Goal: Information Seeking & Learning: Learn about a topic

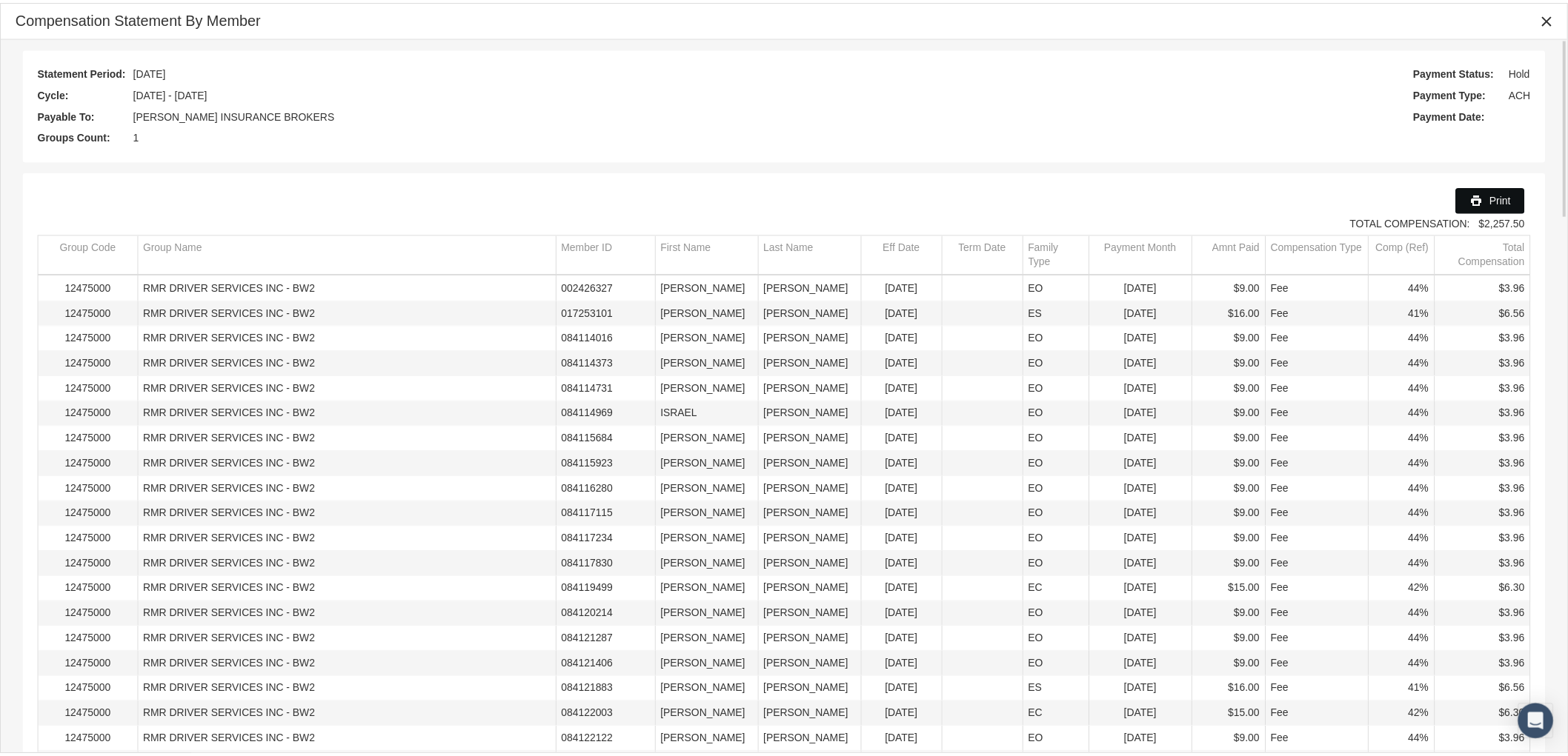
scroll to position [93, 0]
click at [1555, 16] on icon "Close" at bounding box center [1560, 18] width 13 height 13
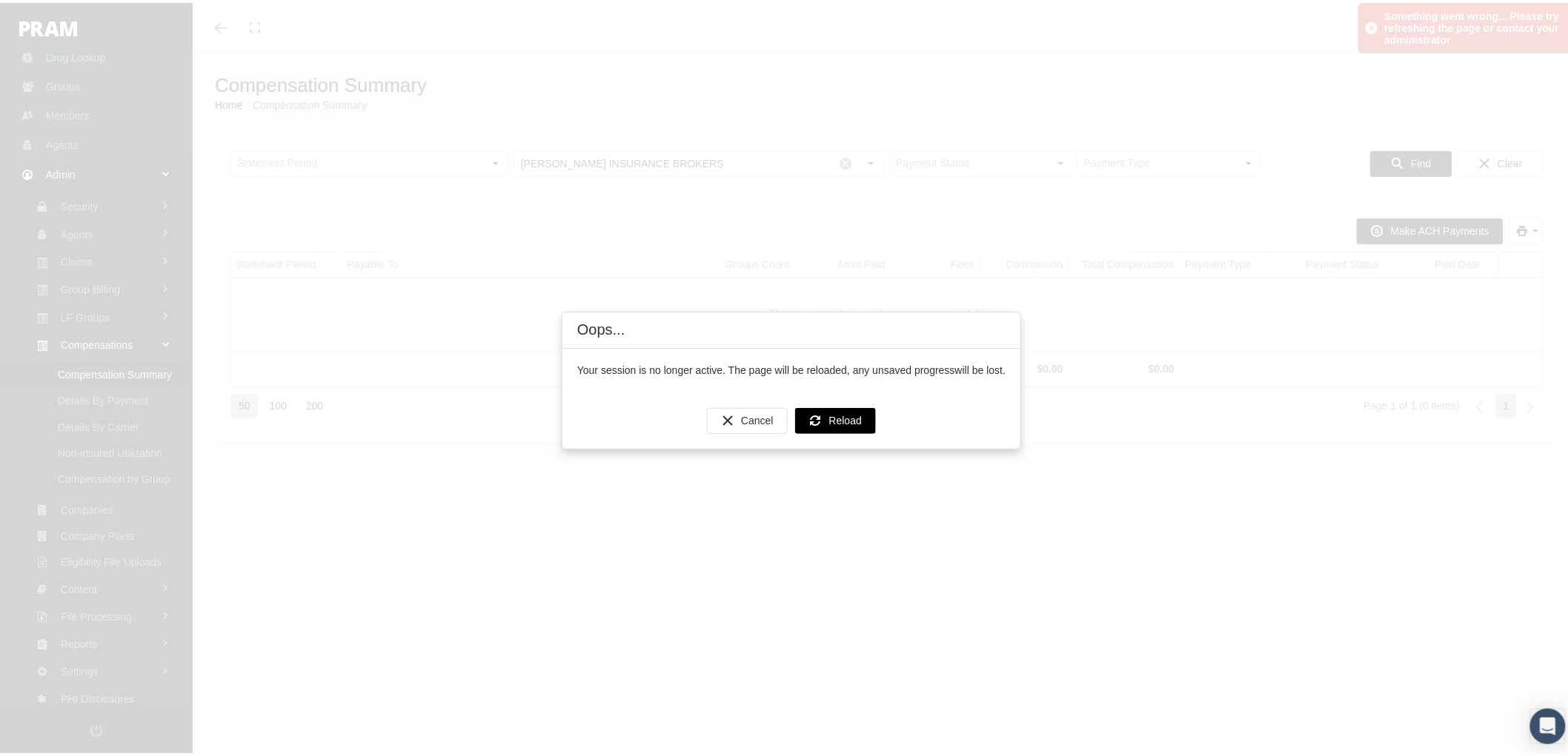
click at [841, 431] on div "Reload" at bounding box center [835, 417] width 81 height 26
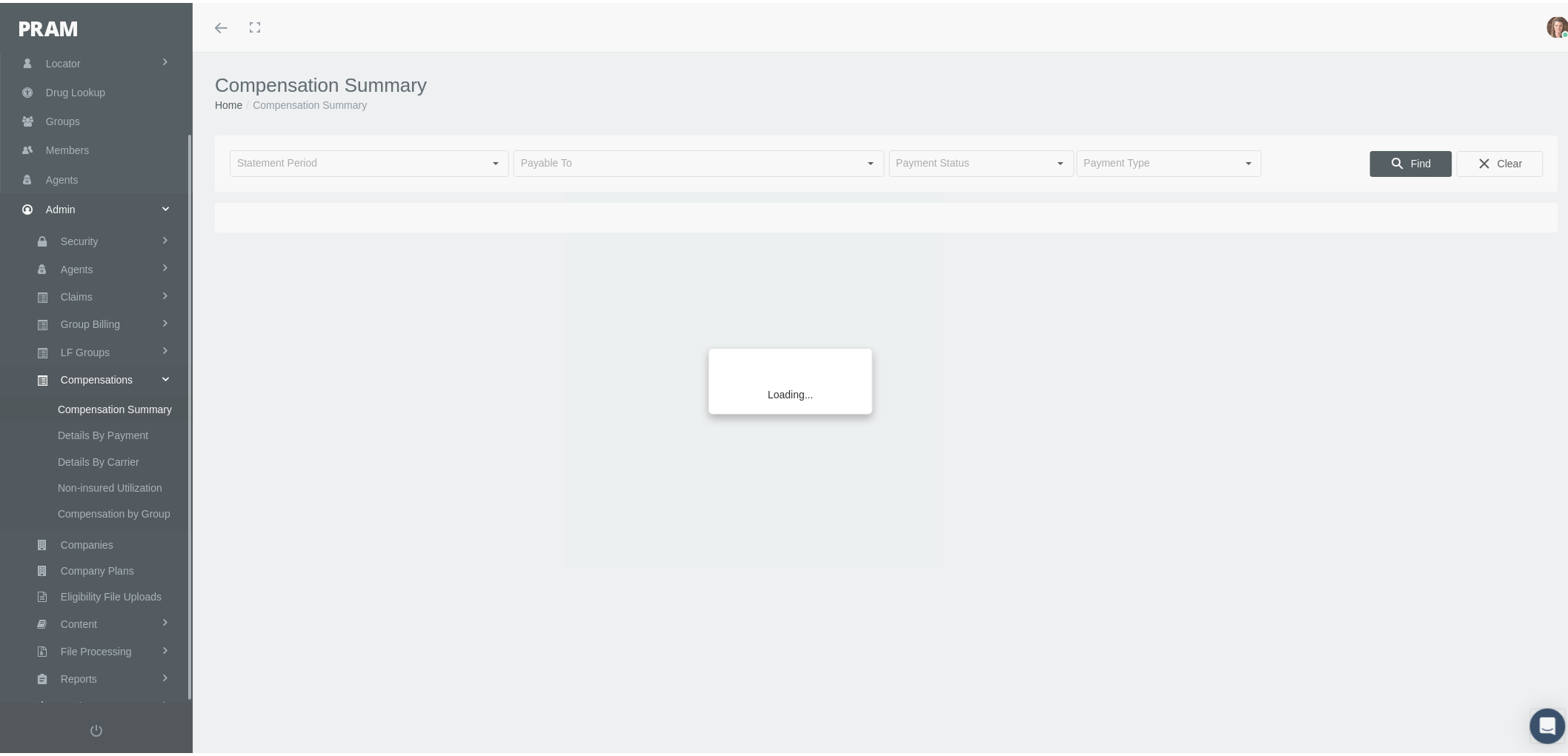
scroll to position [93, 0]
type input "[DATE]"
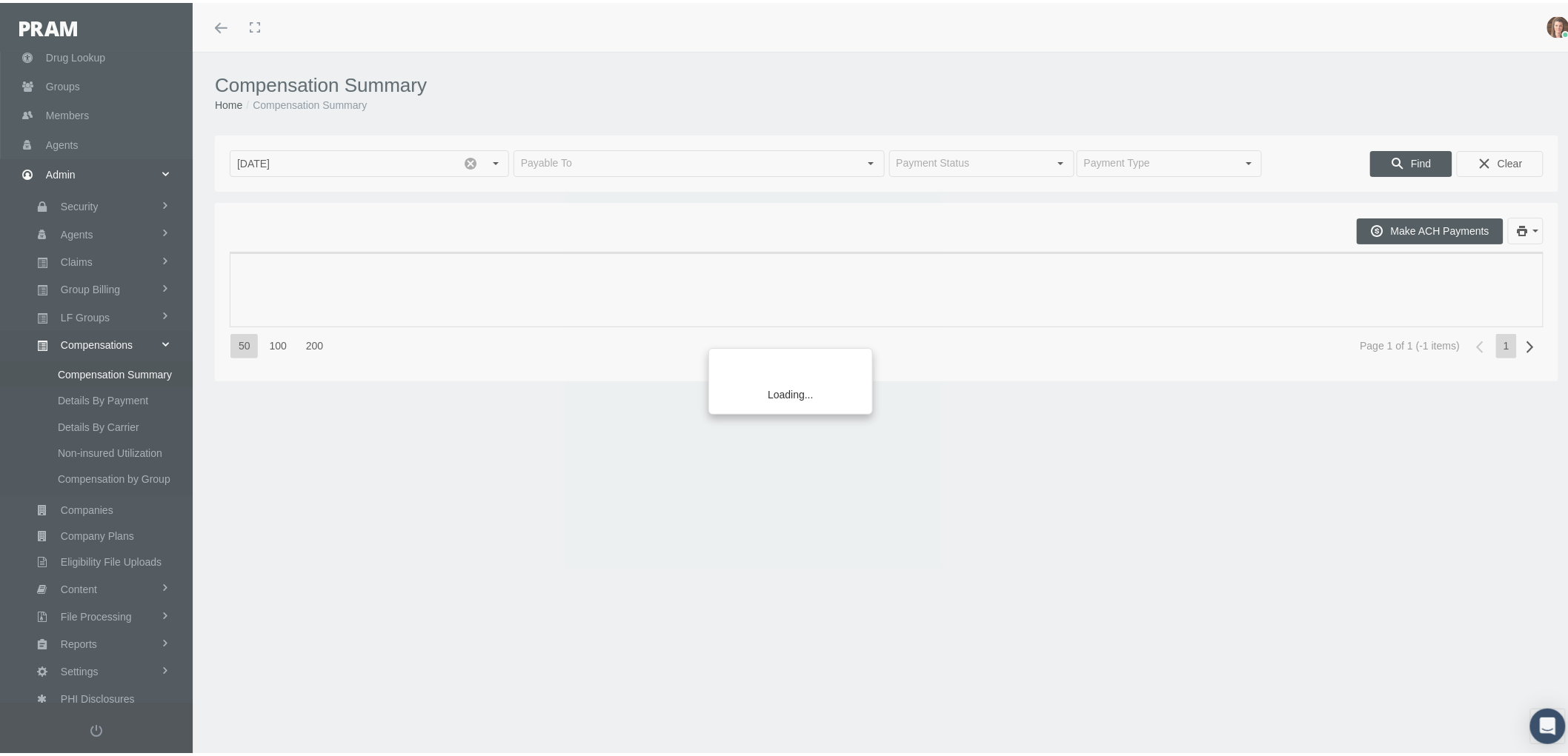
click at [117, 491] on div "Loading..." at bounding box center [784, 378] width 1568 height 756
click at [107, 498] on div "Loading..." at bounding box center [784, 378] width 1568 height 756
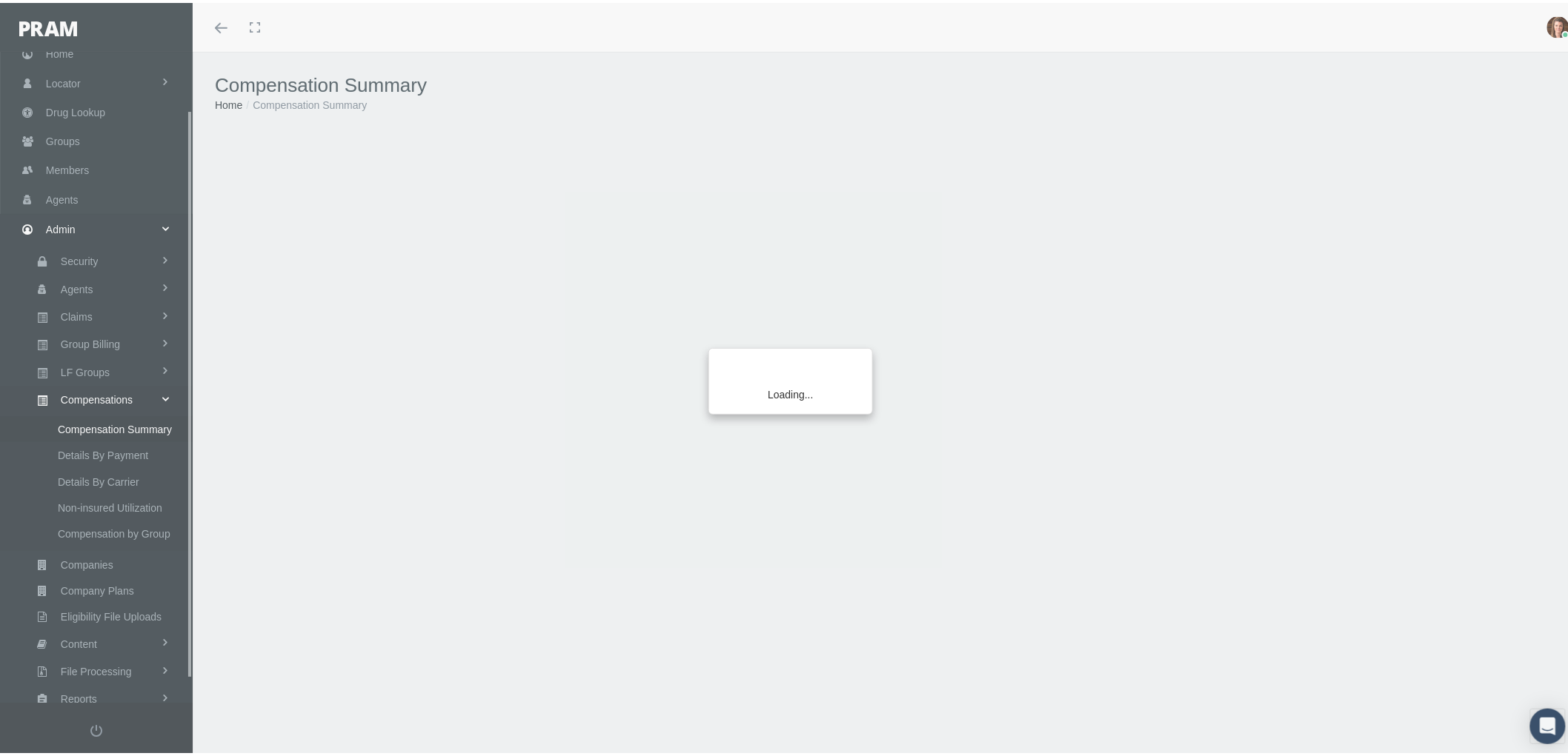
scroll to position [93, 0]
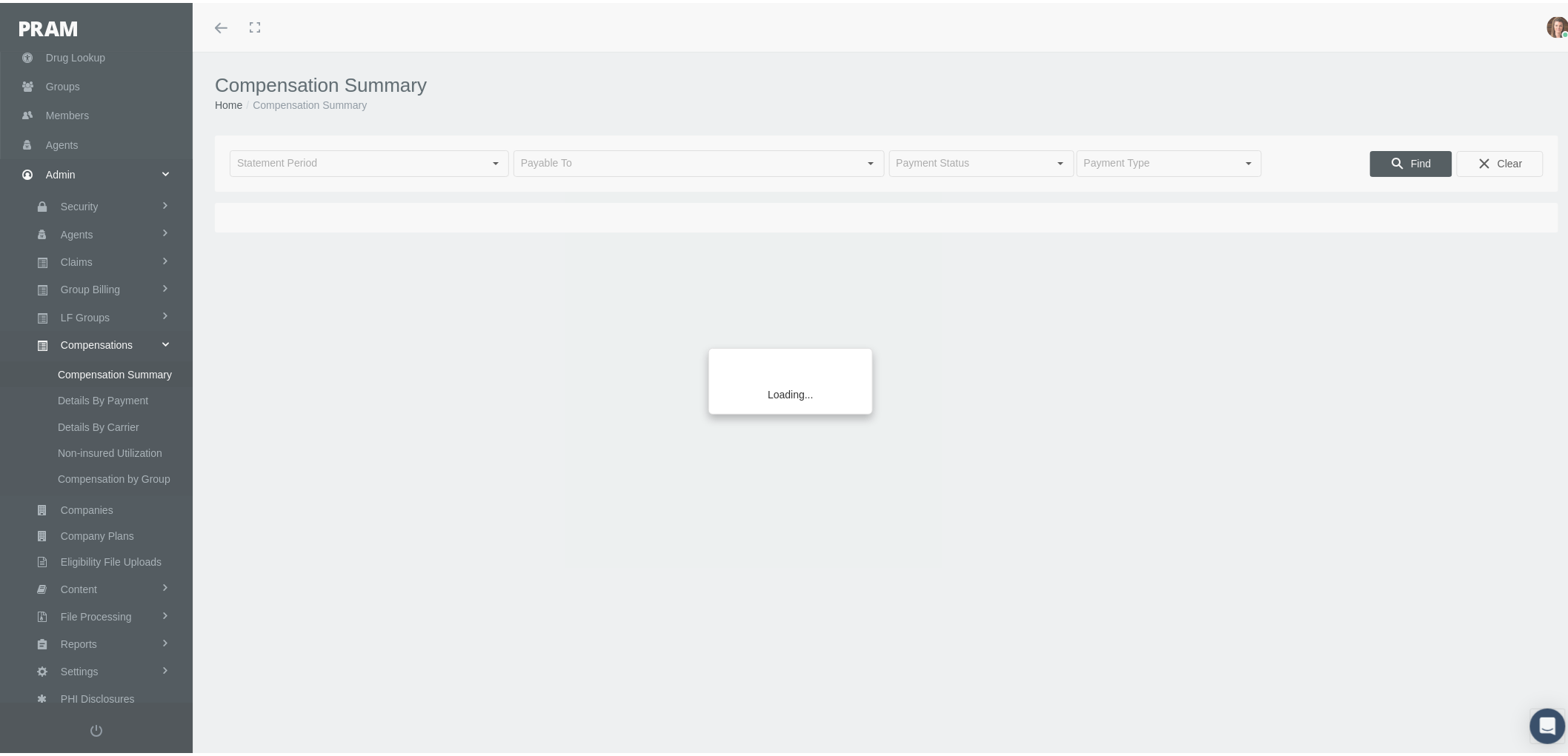
type input "[DATE]"
type input "September 2025"
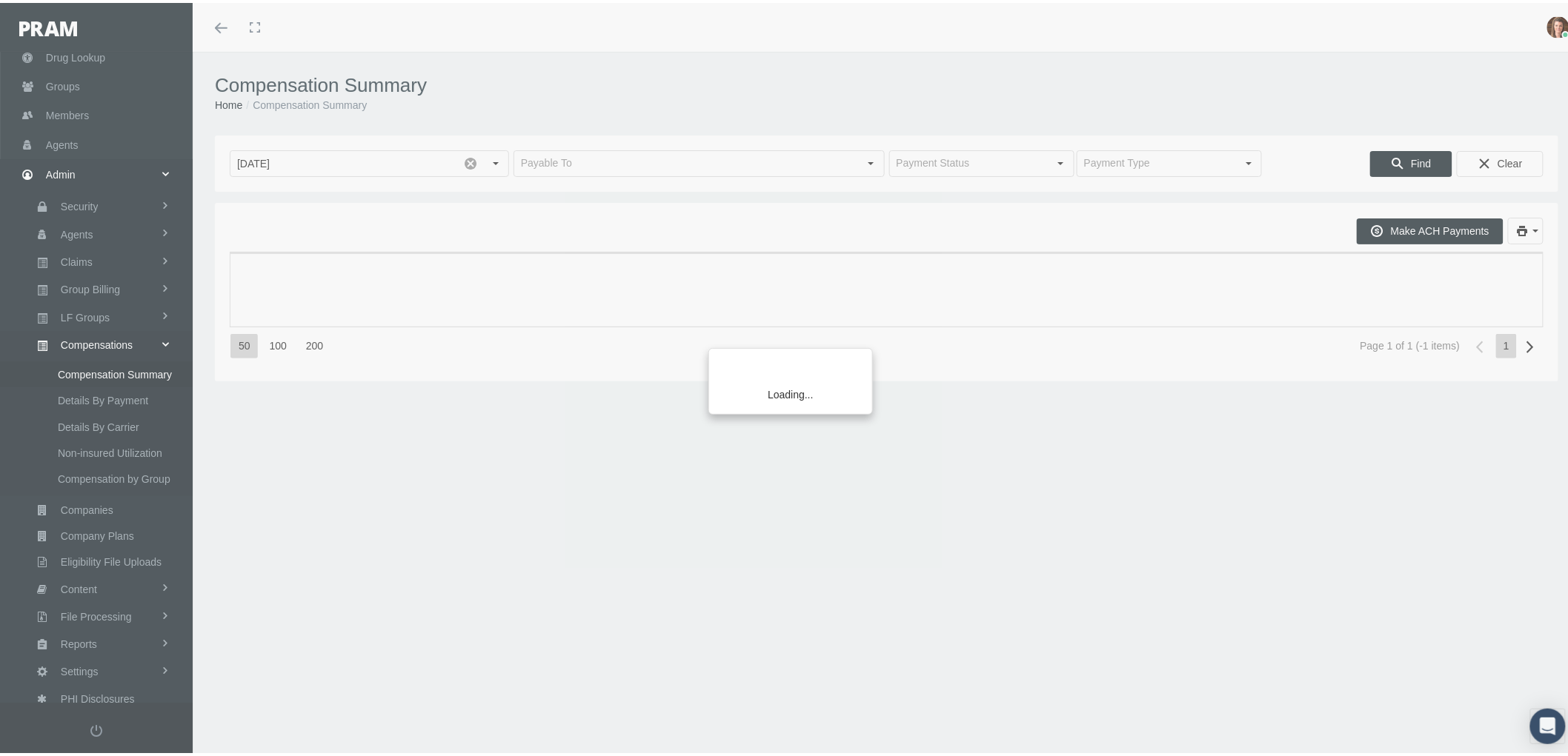
click at [84, 500] on div "Loading..." at bounding box center [784, 378] width 1568 height 756
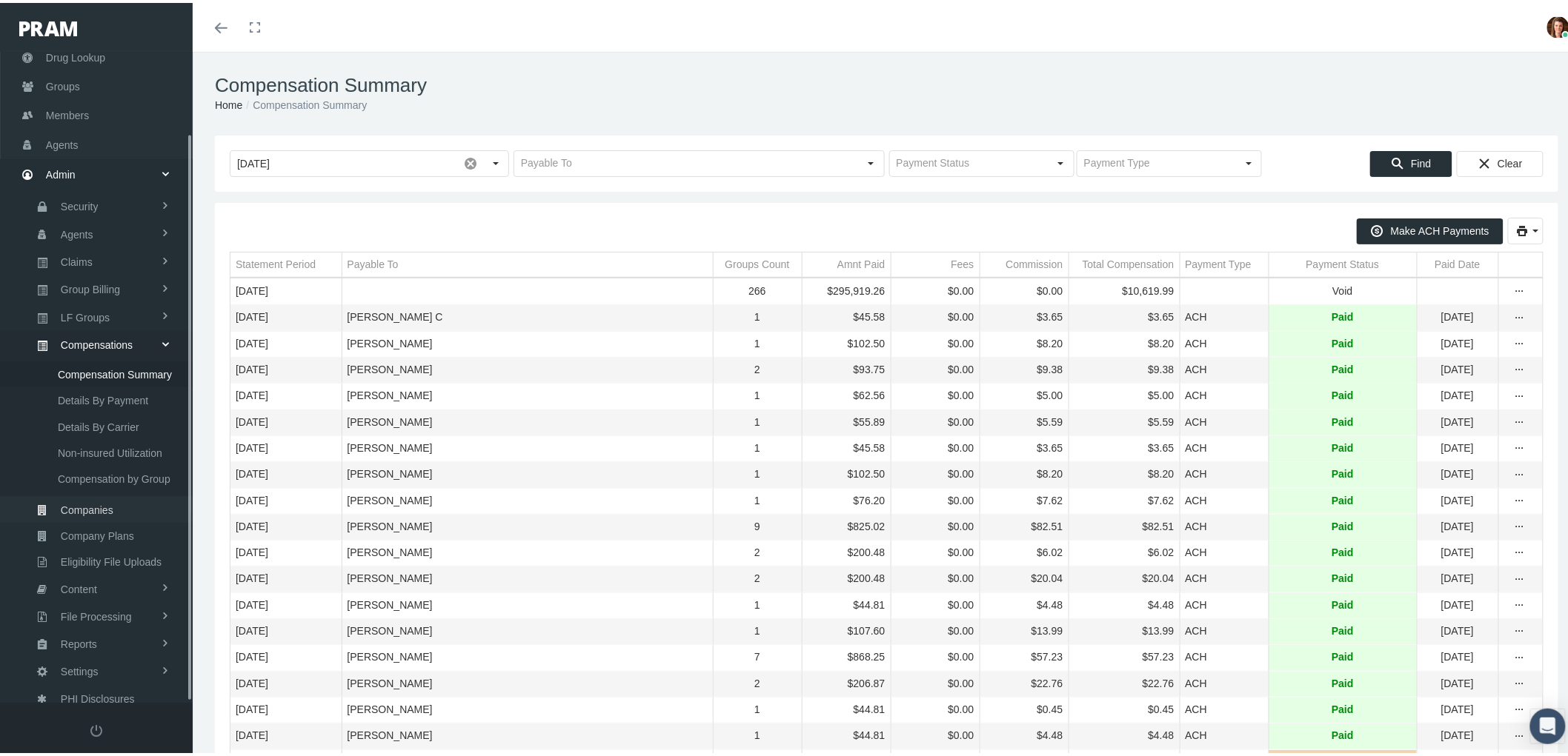
click at [88, 501] on span "Companies" at bounding box center [87, 508] width 53 height 25
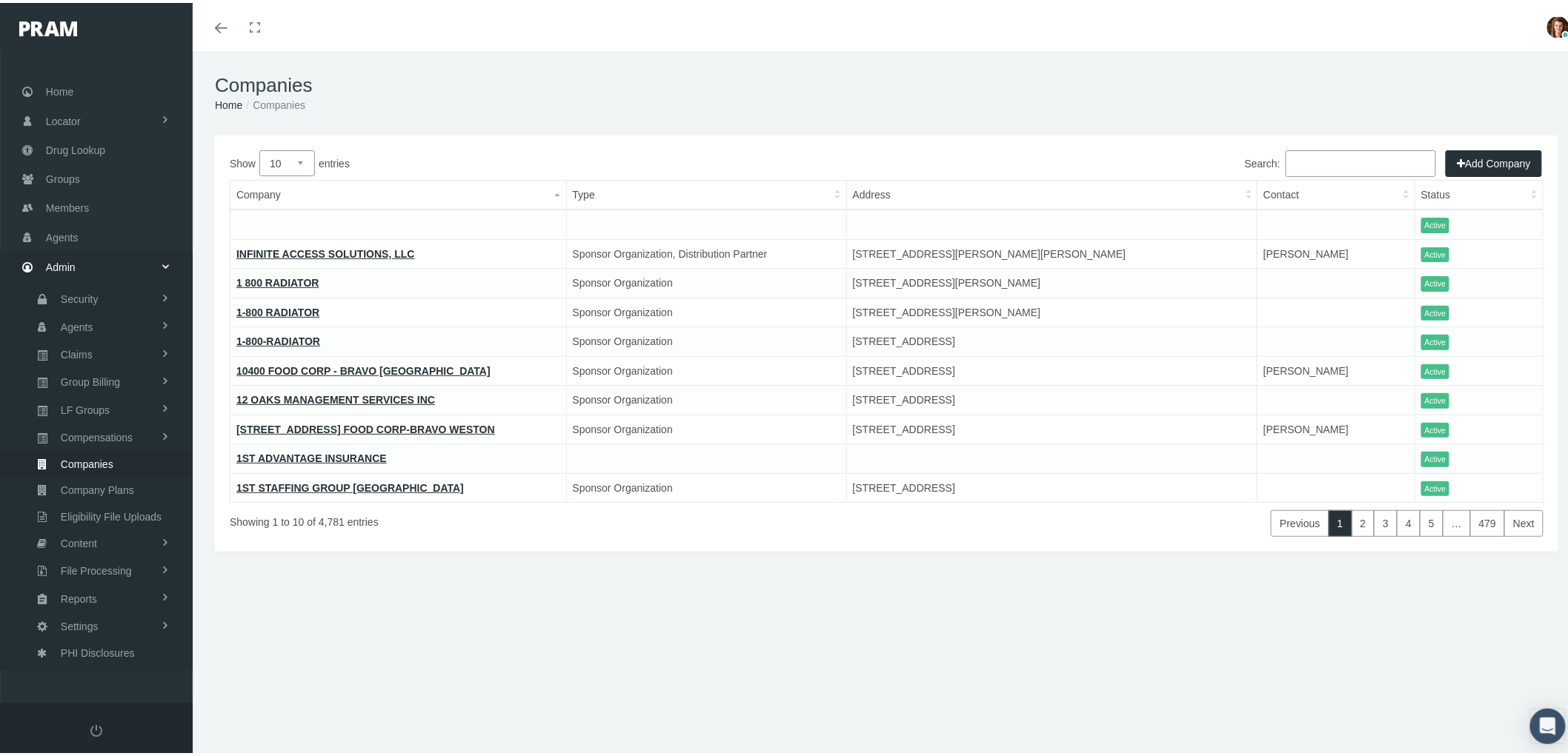
click at [1317, 160] on input "Search:" at bounding box center [1361, 161] width 151 height 27
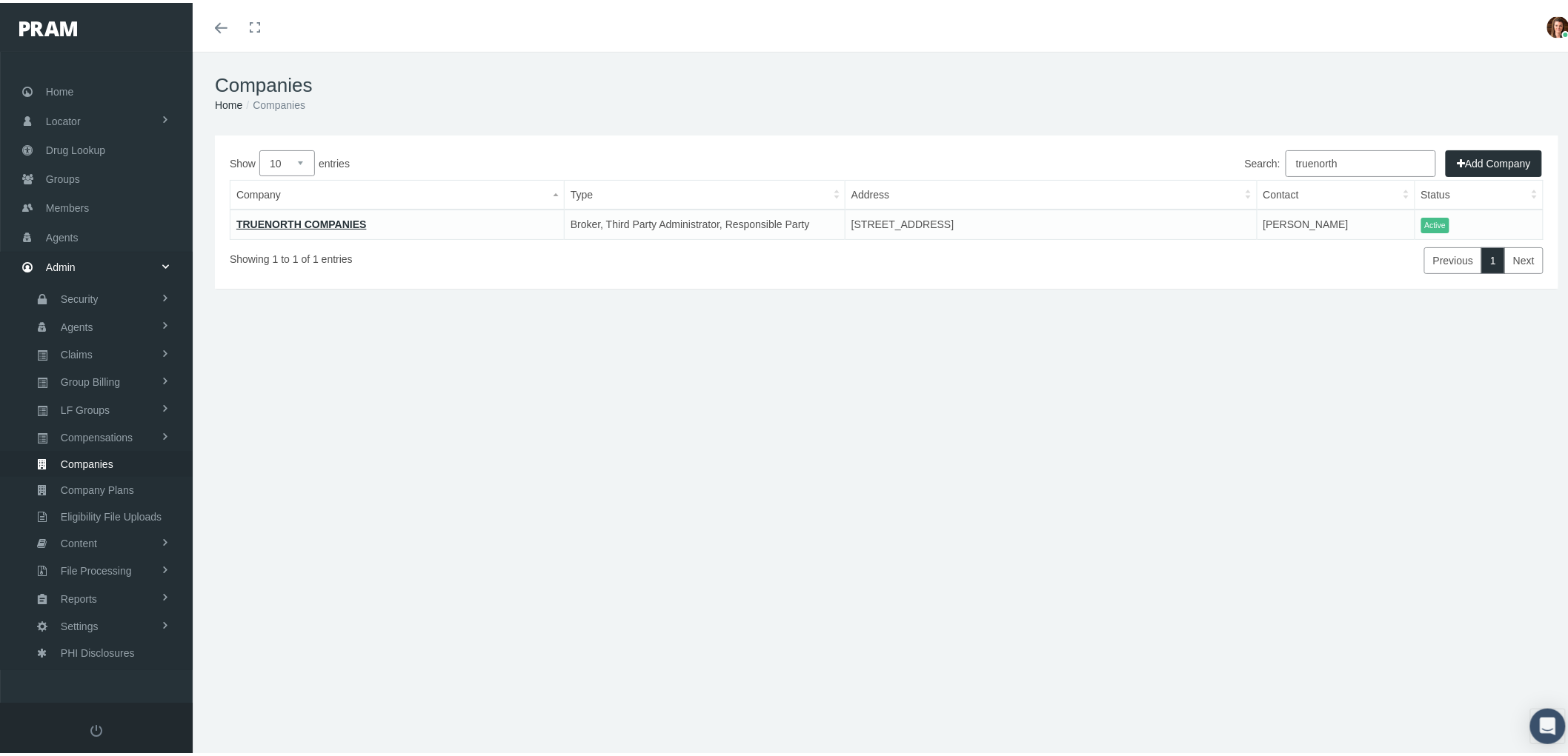
type input "truenorth"
click at [301, 217] on link "TRUENORTH COMPANIES" at bounding box center [302, 222] width 131 height 12
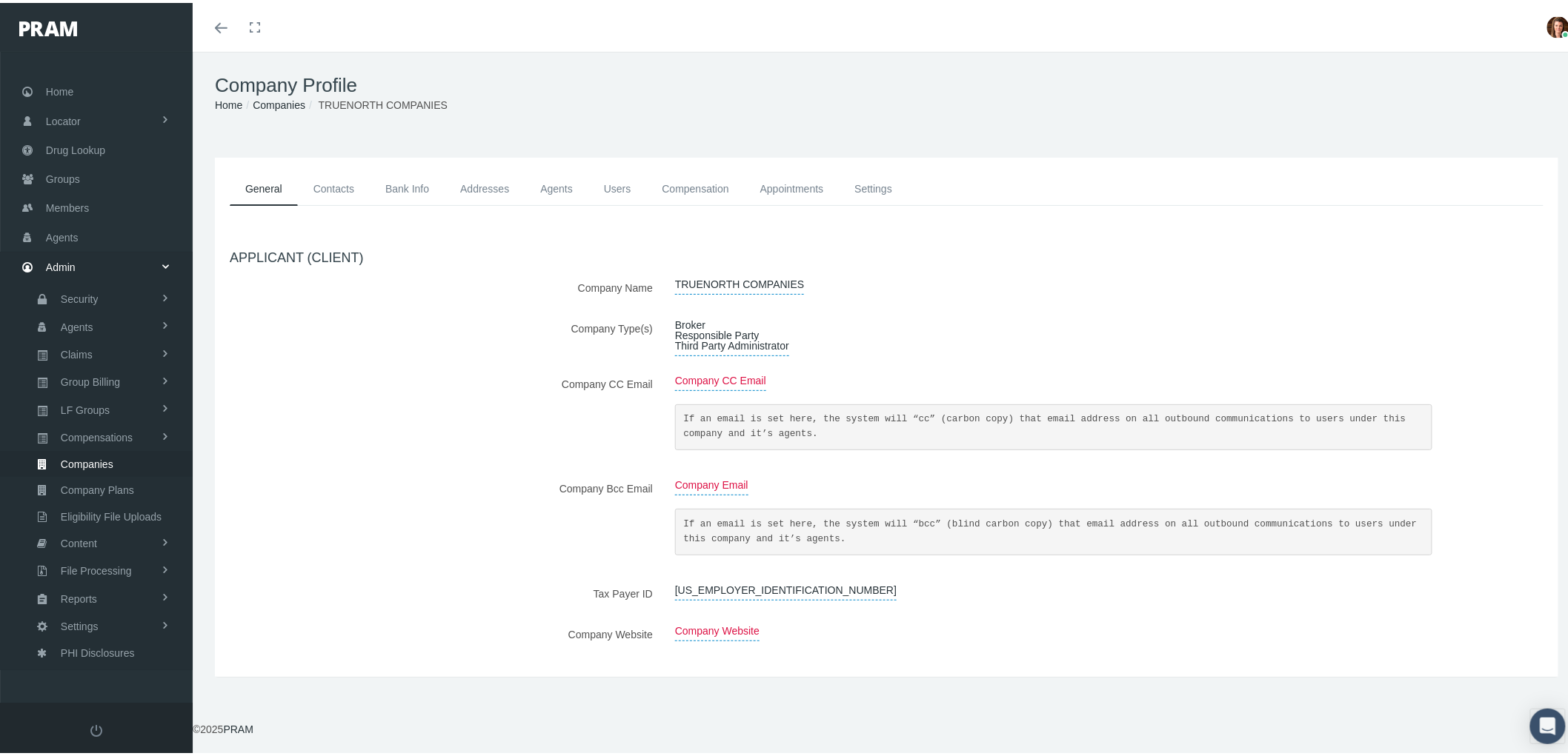
click at [710, 186] on link "Compensation" at bounding box center [695, 186] width 98 height 33
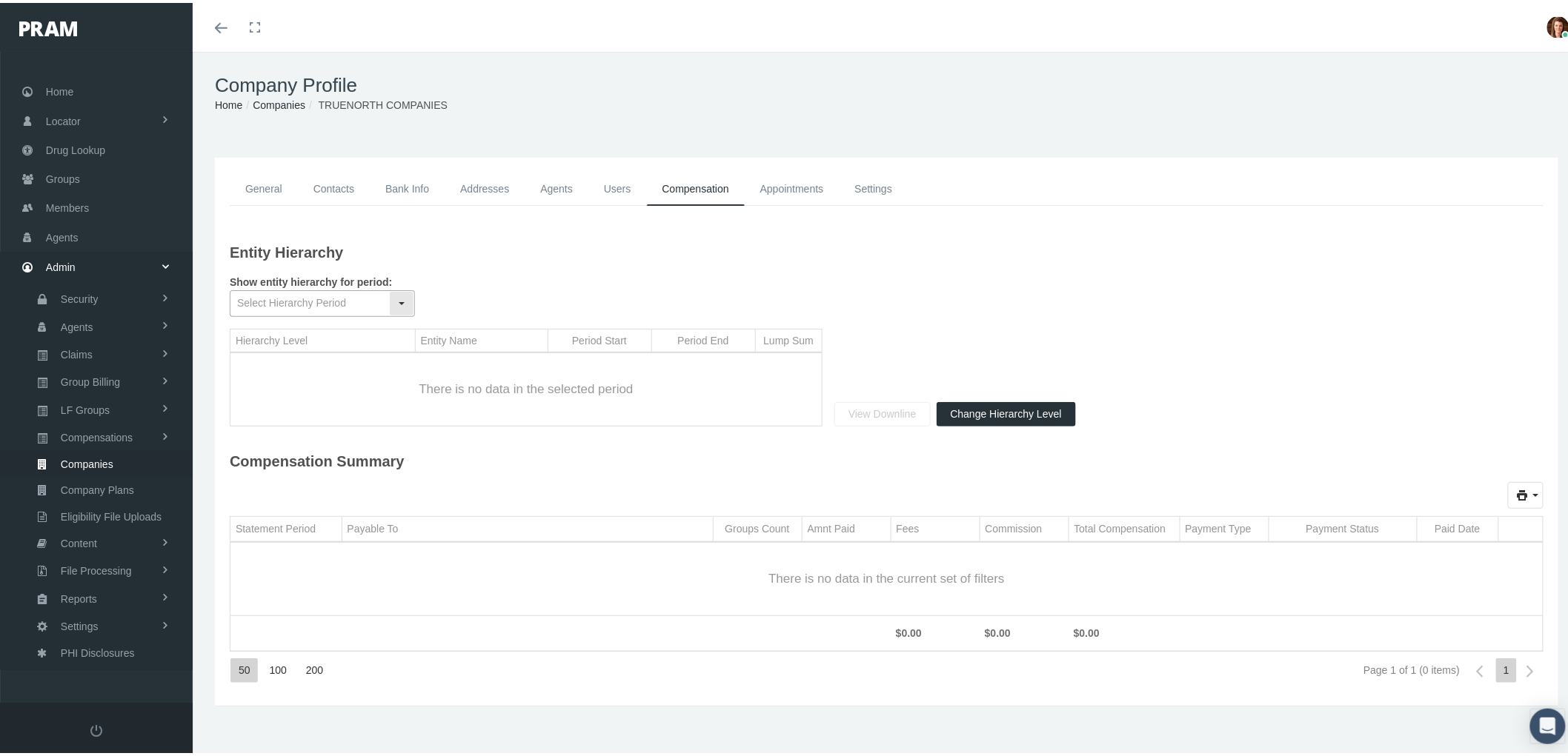
click at [410, 294] on div "Select" at bounding box center [402, 300] width 23 height 23
click at [556, 260] on div "Entity Hierarchy" at bounding box center [887, 251] width 1314 height 38
click at [273, 181] on link "General" at bounding box center [264, 186] width 68 height 33
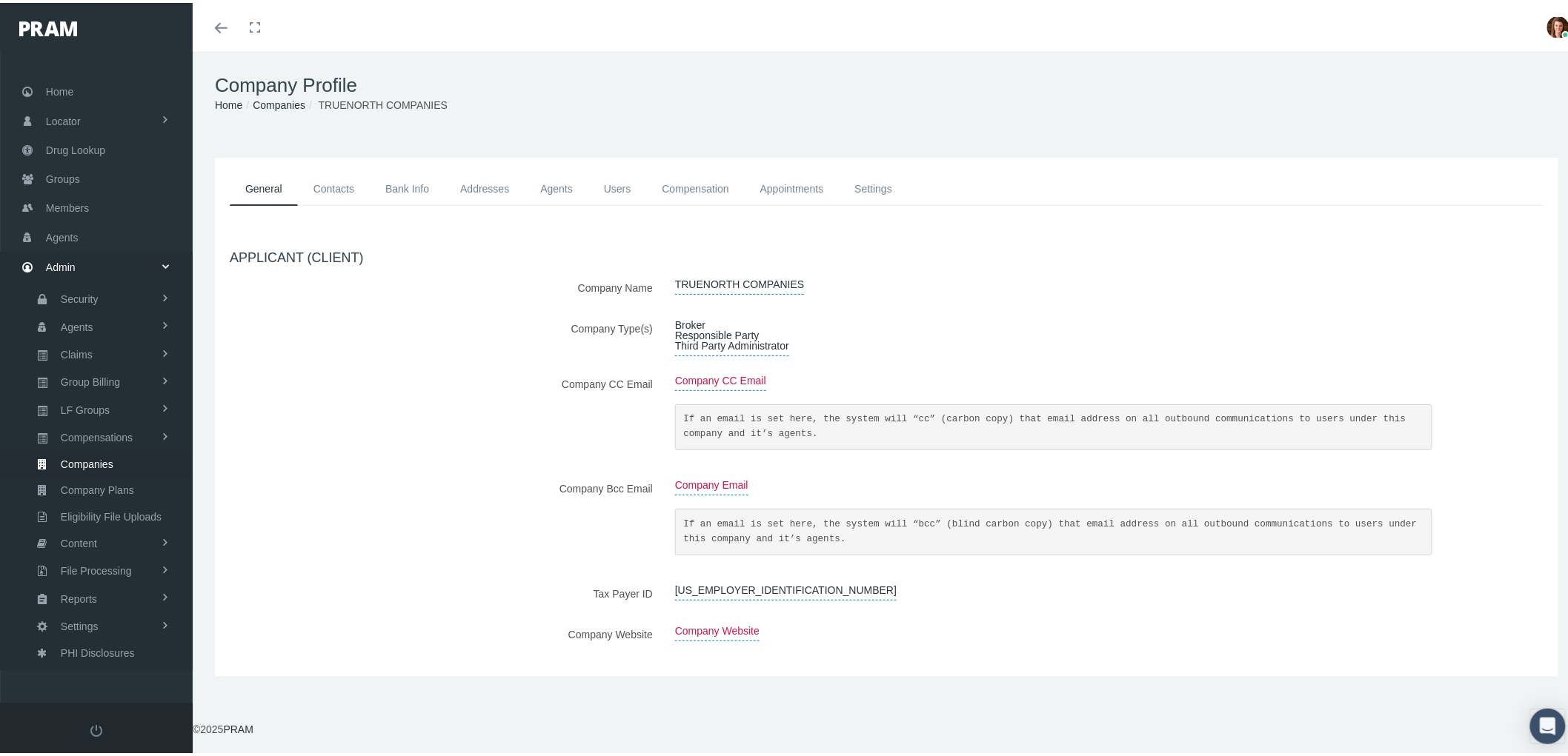
click at [334, 186] on link "Contacts" at bounding box center [334, 186] width 72 height 33
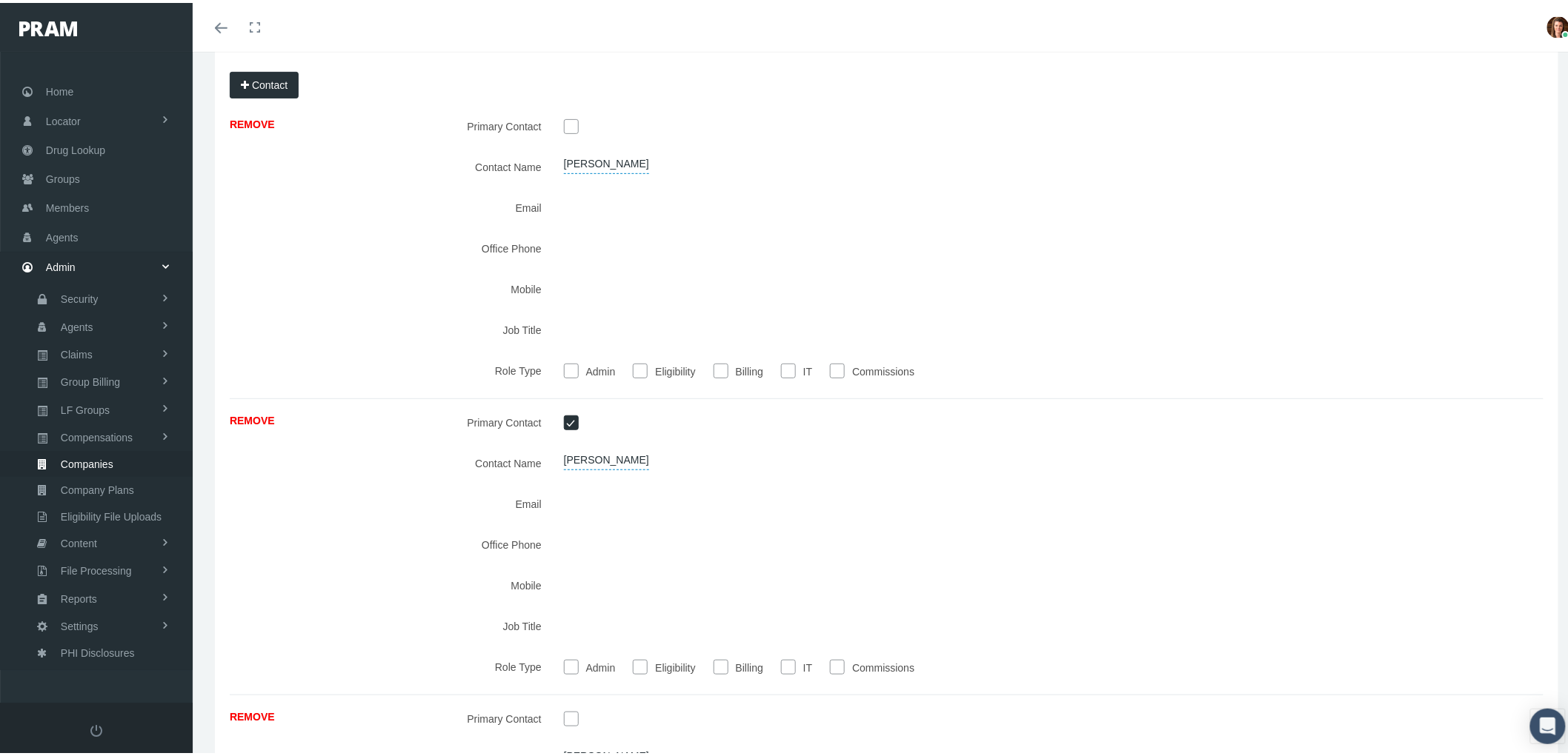
scroll to position [165, 0]
click at [561, 499] on div at bounding box center [998, 500] width 891 height 26
drag, startPoint x: 1127, startPoint y: 432, endPoint x: 1120, endPoint y: 438, distance: 9.2
click at [1127, 432] on div at bounding box center [998, 418] width 891 height 26
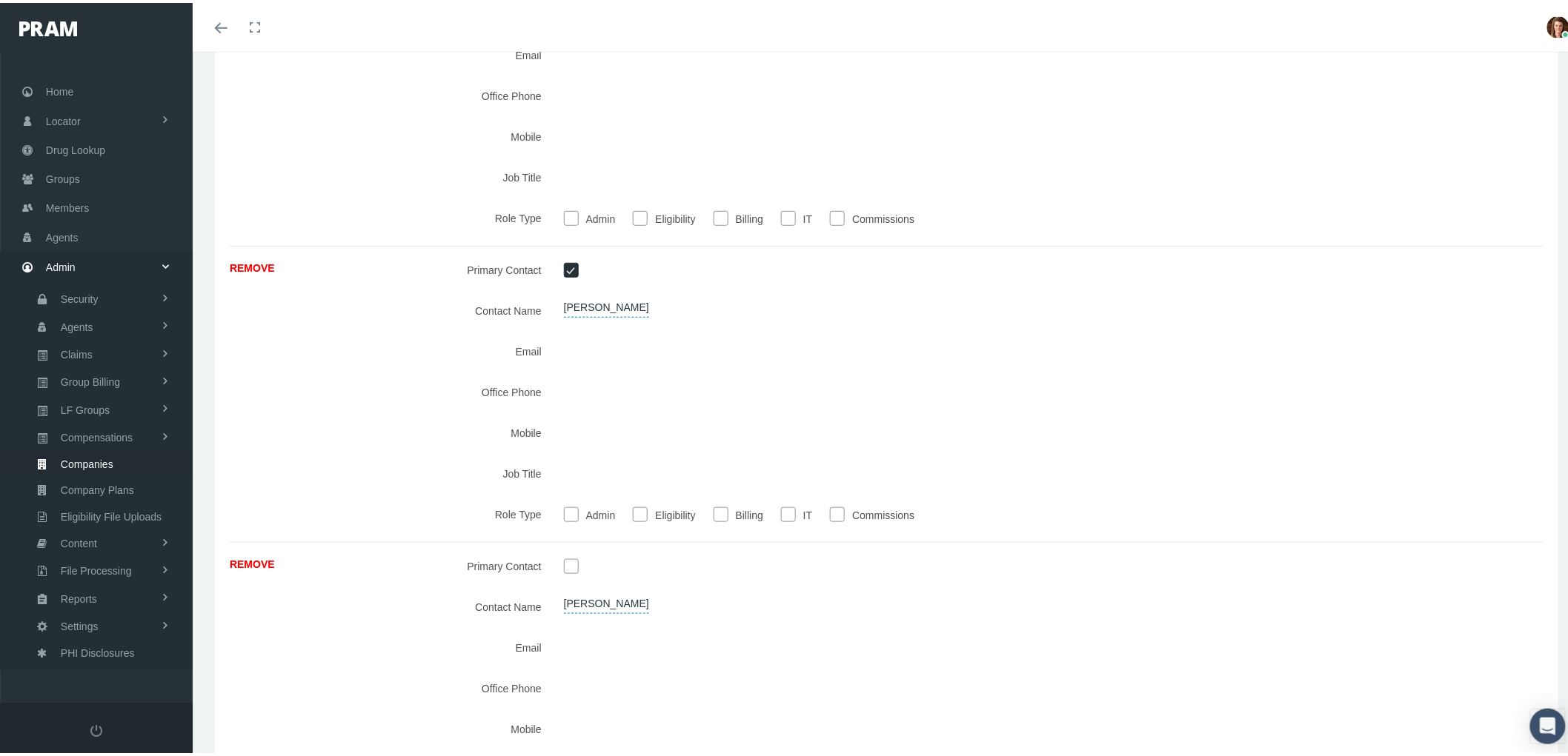
scroll to position [411, 0]
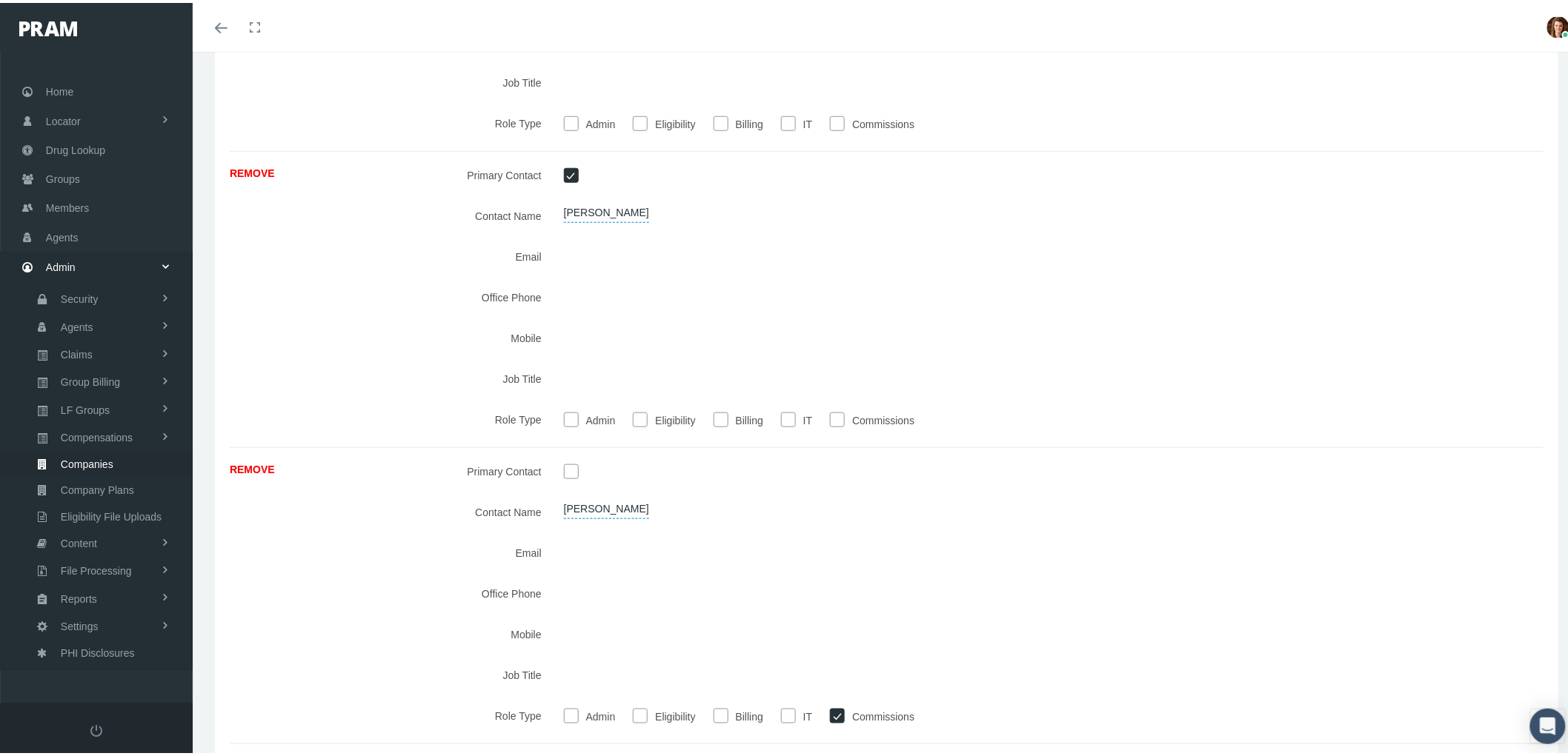
drag, startPoint x: 717, startPoint y: 542, endPoint x: 581, endPoint y: 530, distance: 136.5
click at [581, 530] on div "REMOVE Primary Contact Contact Name L COOK Email Office Phone Mobile Job Title" at bounding box center [887, 599] width 1314 height 286
click at [85, 92] on link "Home" at bounding box center [96, 89] width 192 height 29
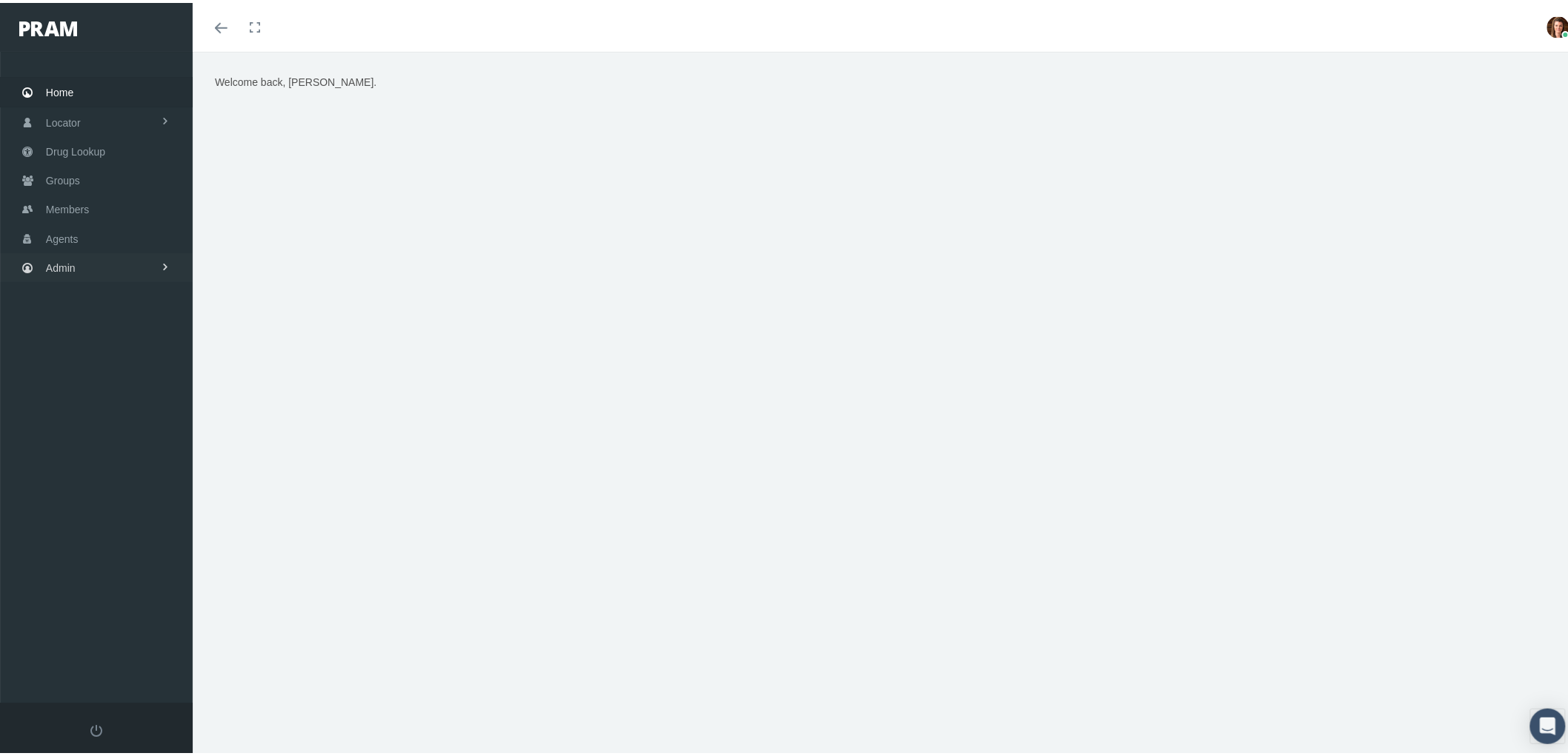
click at [89, 268] on link "Admin" at bounding box center [96, 264] width 192 height 29
click at [89, 314] on span "Agents" at bounding box center [77, 325] width 33 height 25
click at [120, 396] on span "Bank Info Requests" at bounding box center [103, 407] width 90 height 25
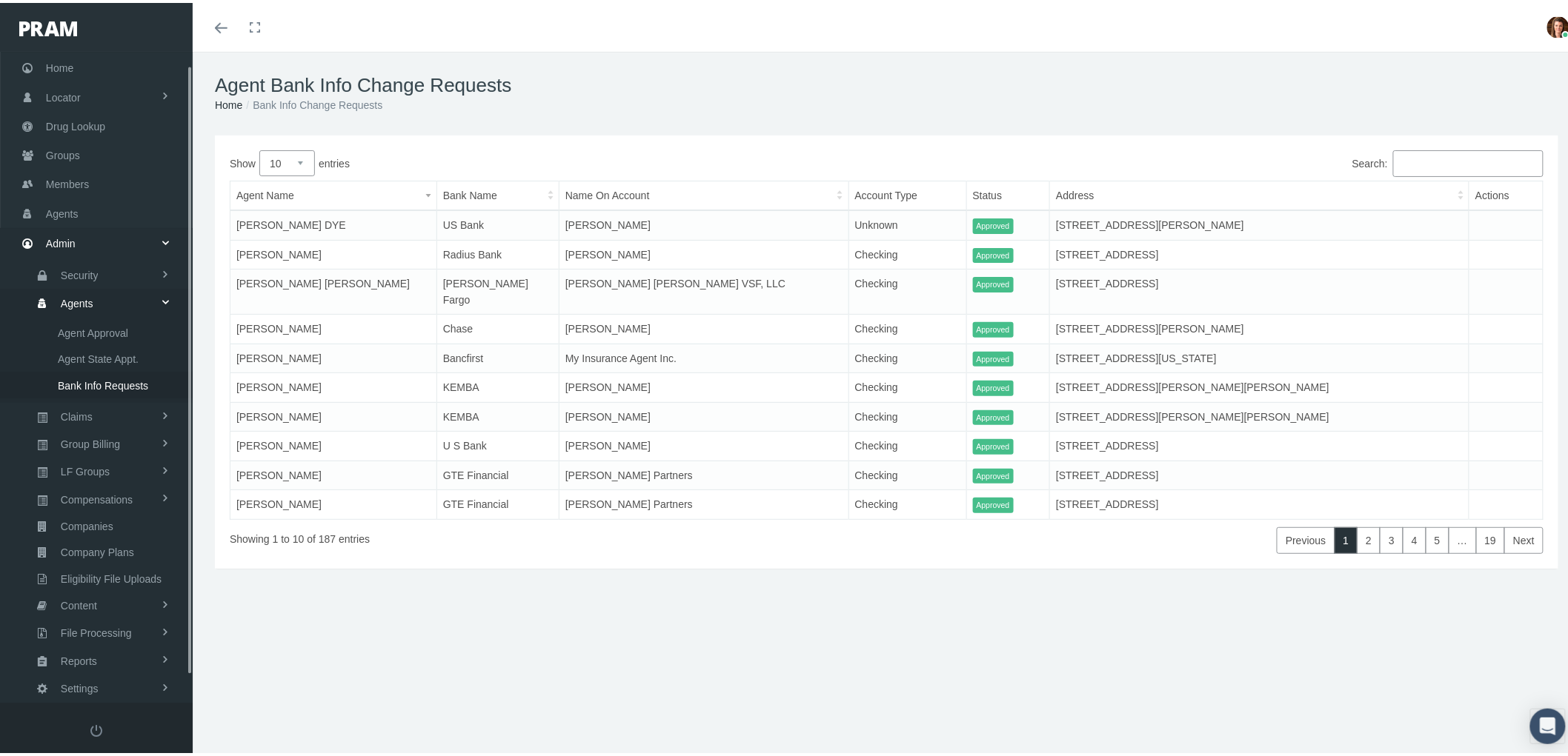
scroll to position [42, 0]
click at [68, 212] on span "Admin" at bounding box center [60, 223] width 29 height 28
click at [58, 253] on span "Admin" at bounding box center [60, 264] width 29 height 28
click at [100, 516] on span "Compensations" at bounding box center [97, 521] width 72 height 25
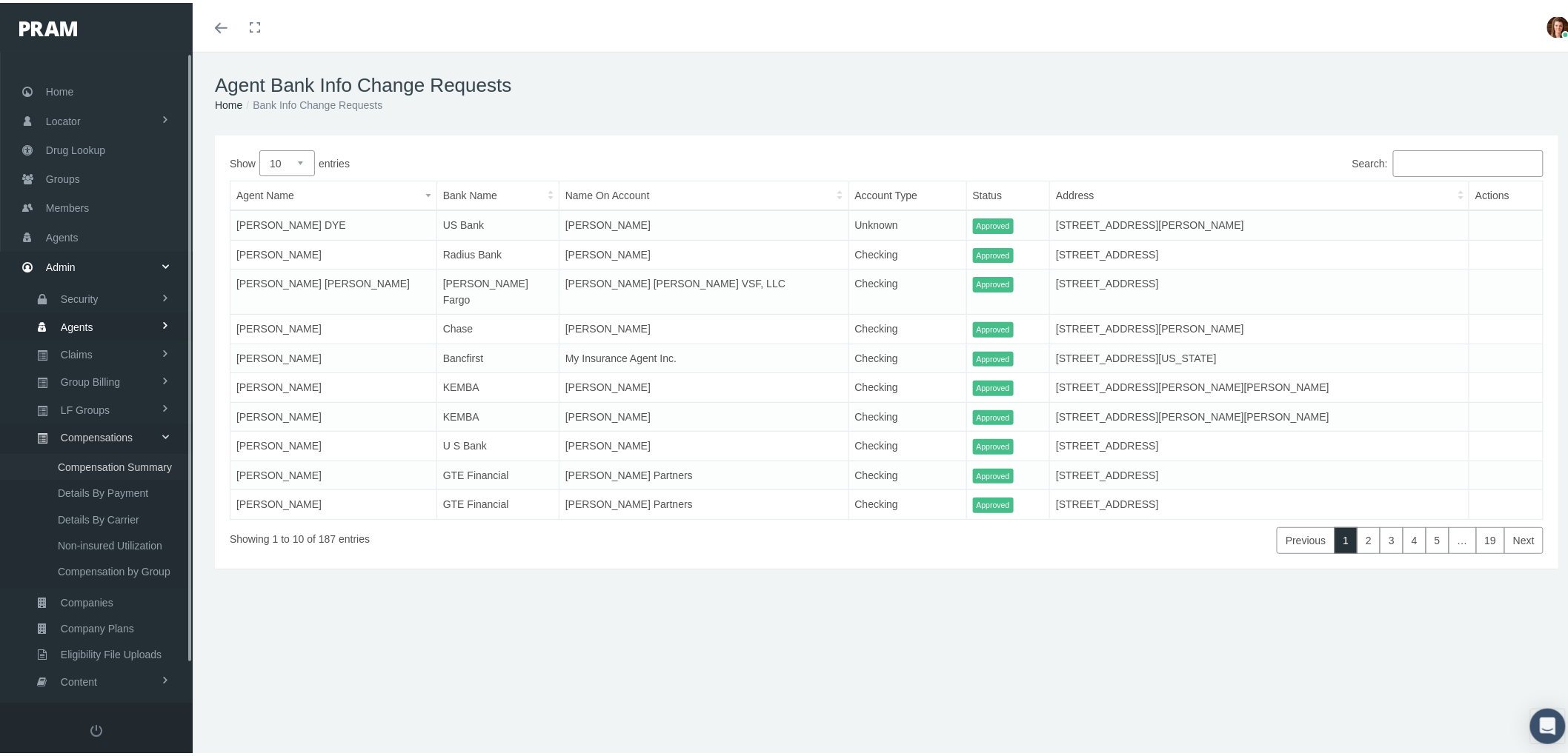
click at [115, 456] on span "Compensation Summary" at bounding box center [115, 464] width 114 height 25
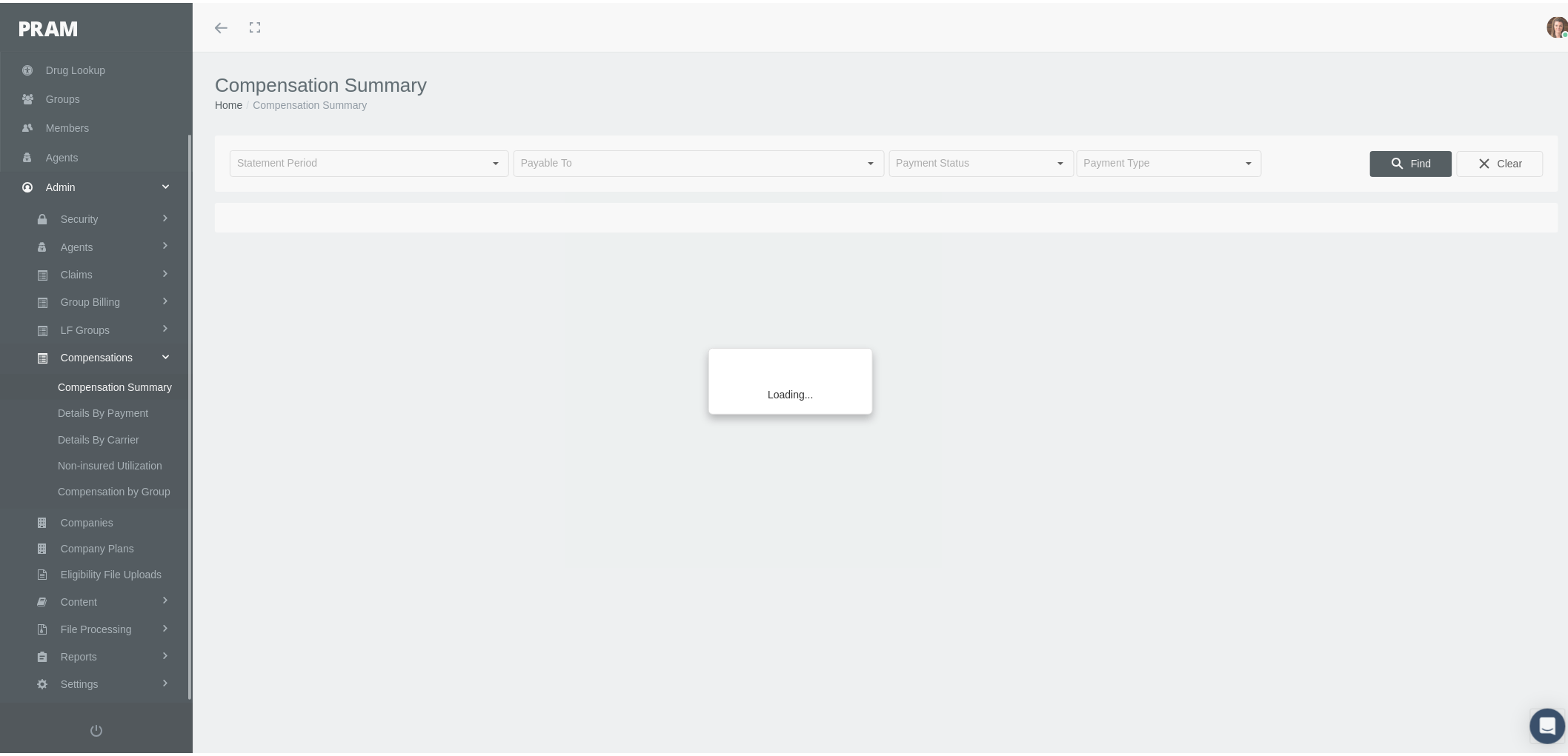
scroll to position [93, 0]
type input "[DATE]"
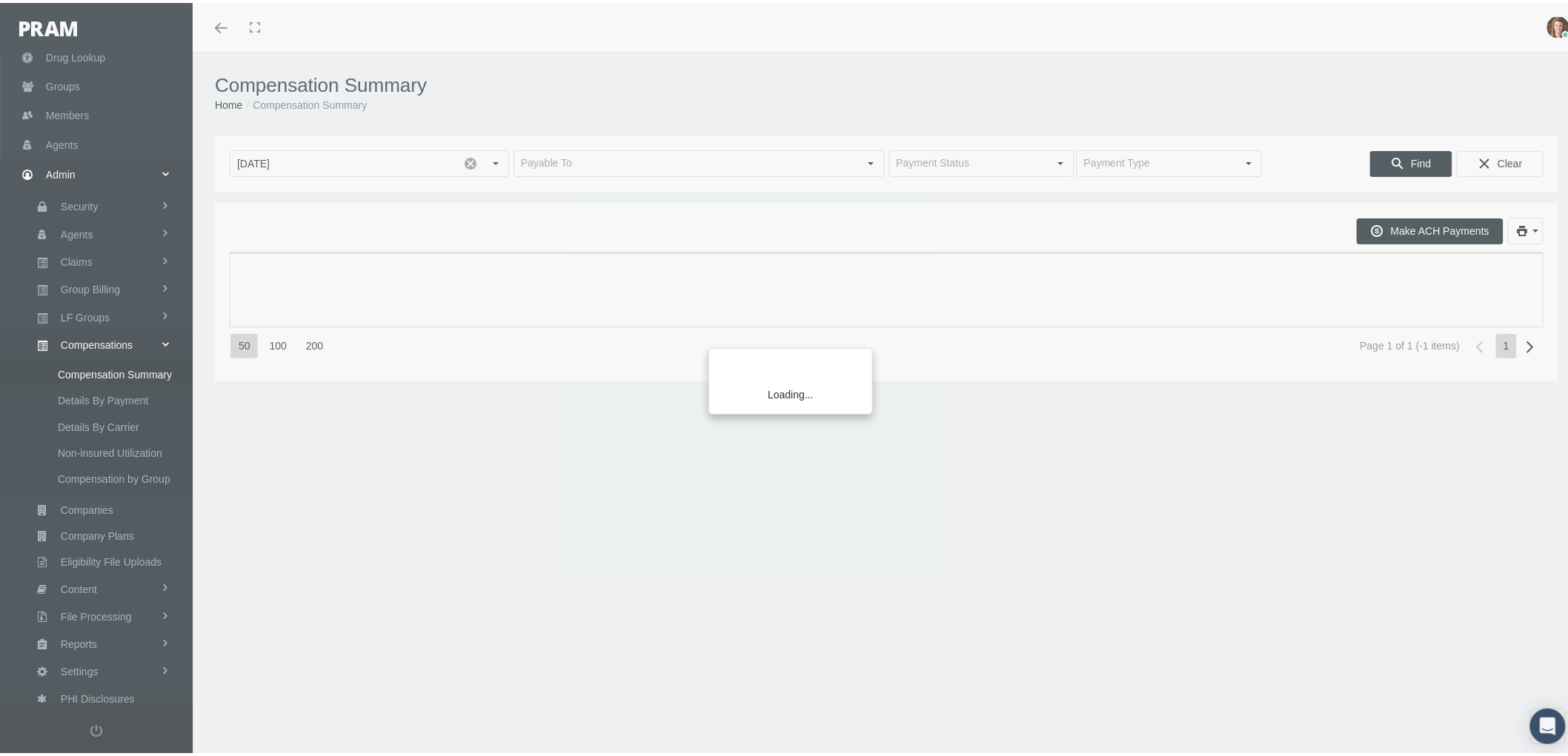
click at [69, 146] on div "Loading..." at bounding box center [784, 378] width 1568 height 756
click at [59, 166] on div "Loading..." at bounding box center [784, 378] width 1568 height 756
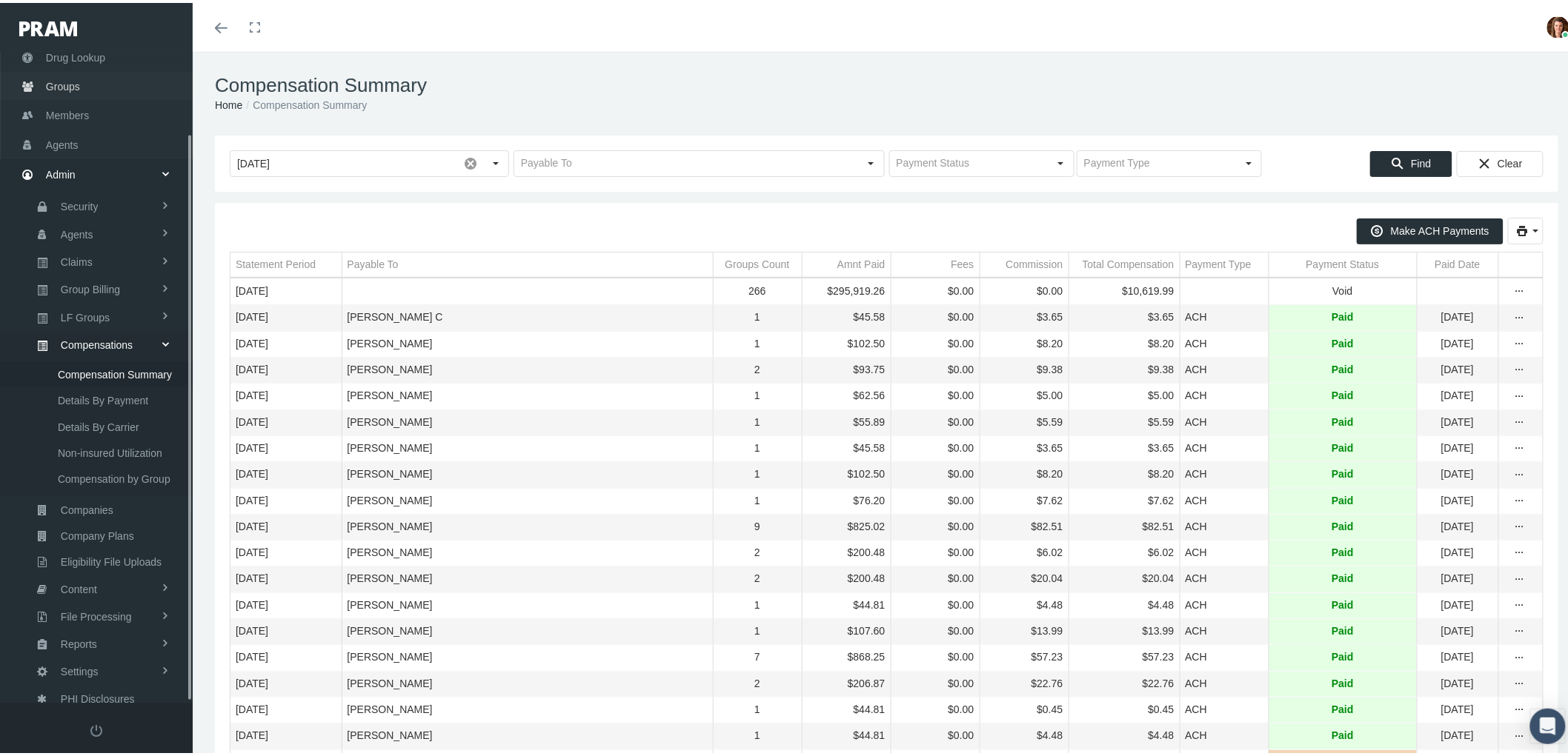
click at [100, 84] on link "Groups" at bounding box center [96, 83] width 192 height 29
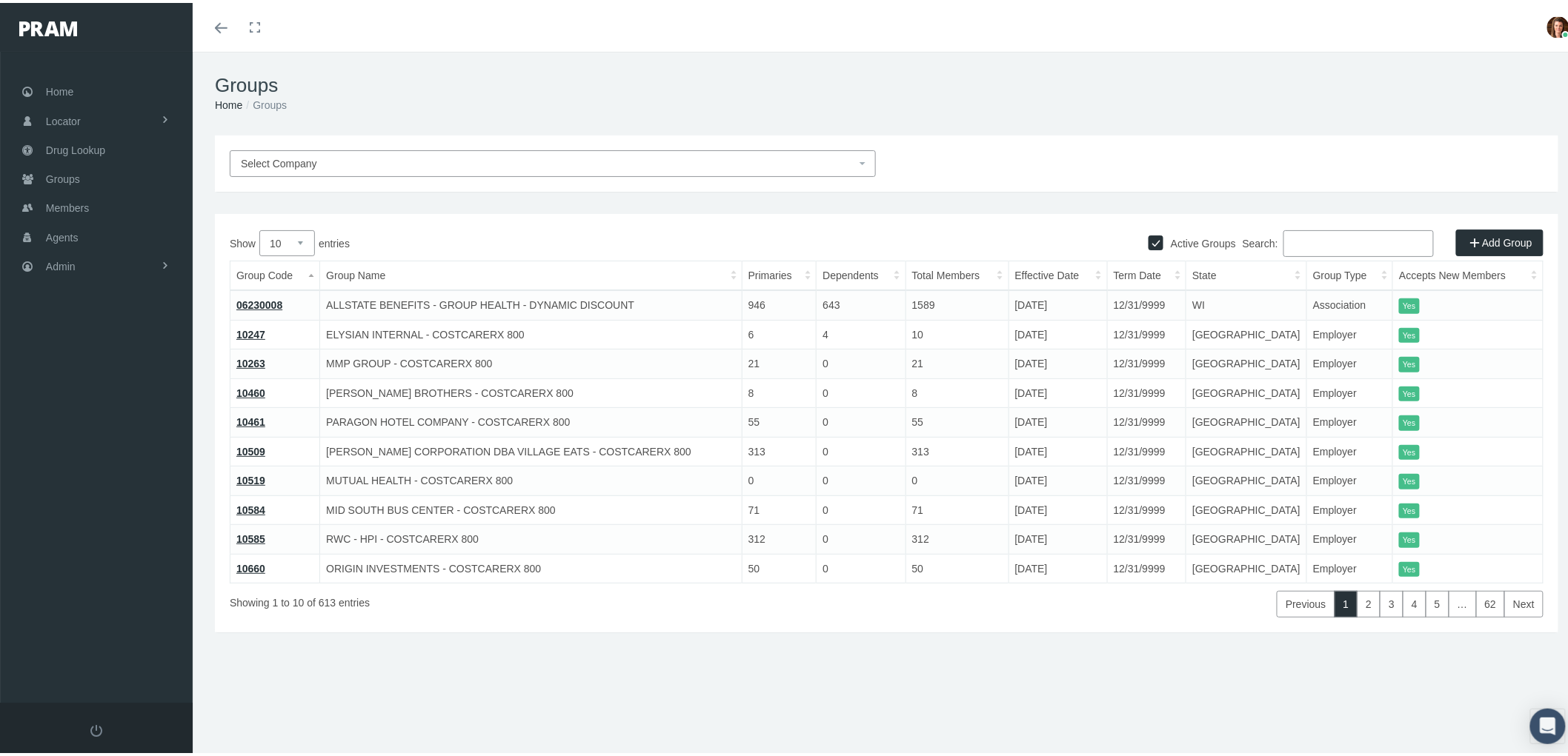
click at [1307, 236] on input "Search:" at bounding box center [1359, 241] width 151 height 27
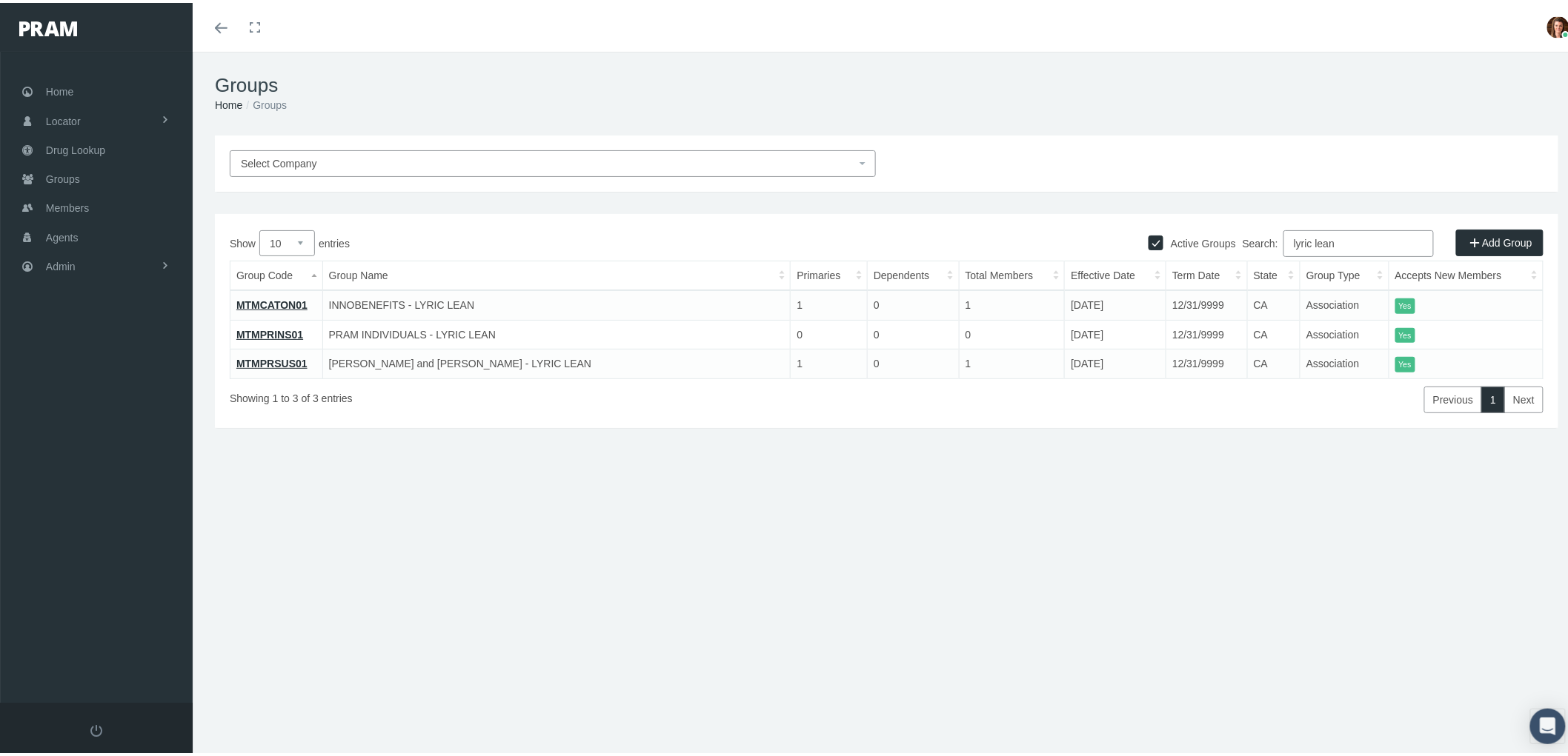
type input "lyric lean"
click at [275, 356] on link "MTMPRSUS01" at bounding box center [272, 360] width 71 height 12
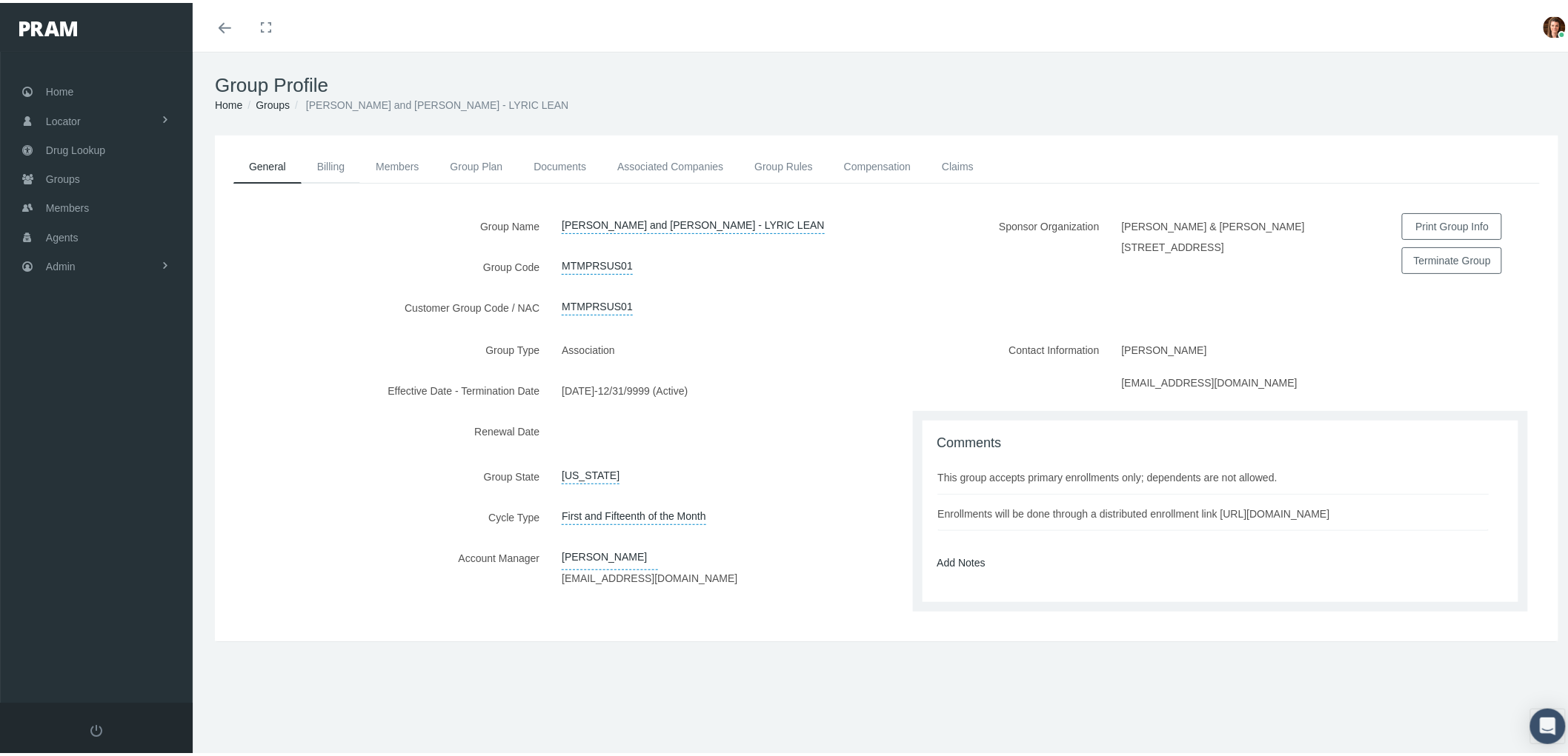
click at [327, 161] on link "Billing" at bounding box center [331, 163] width 59 height 33
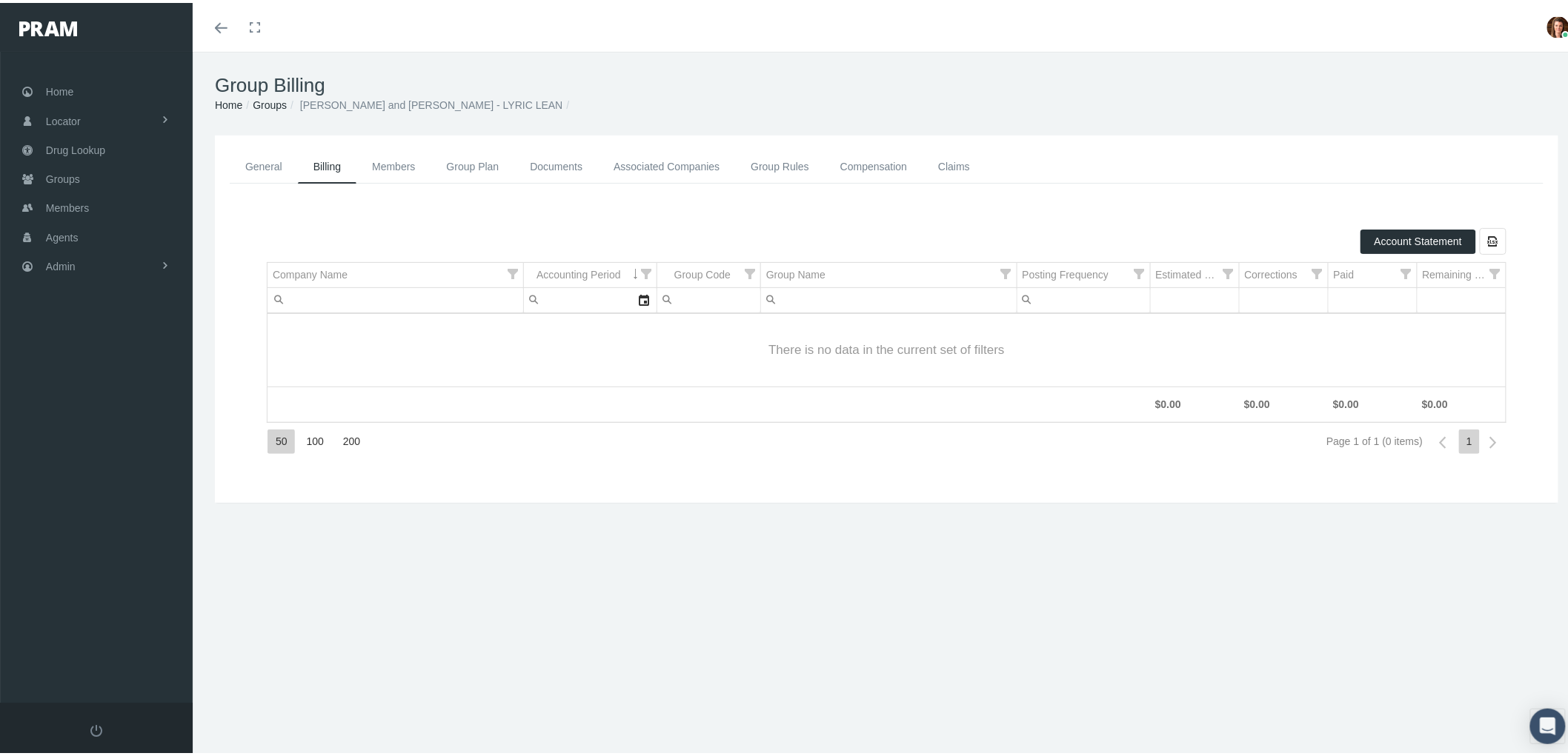
click at [392, 159] on link "Members" at bounding box center [393, 164] width 74 height 33
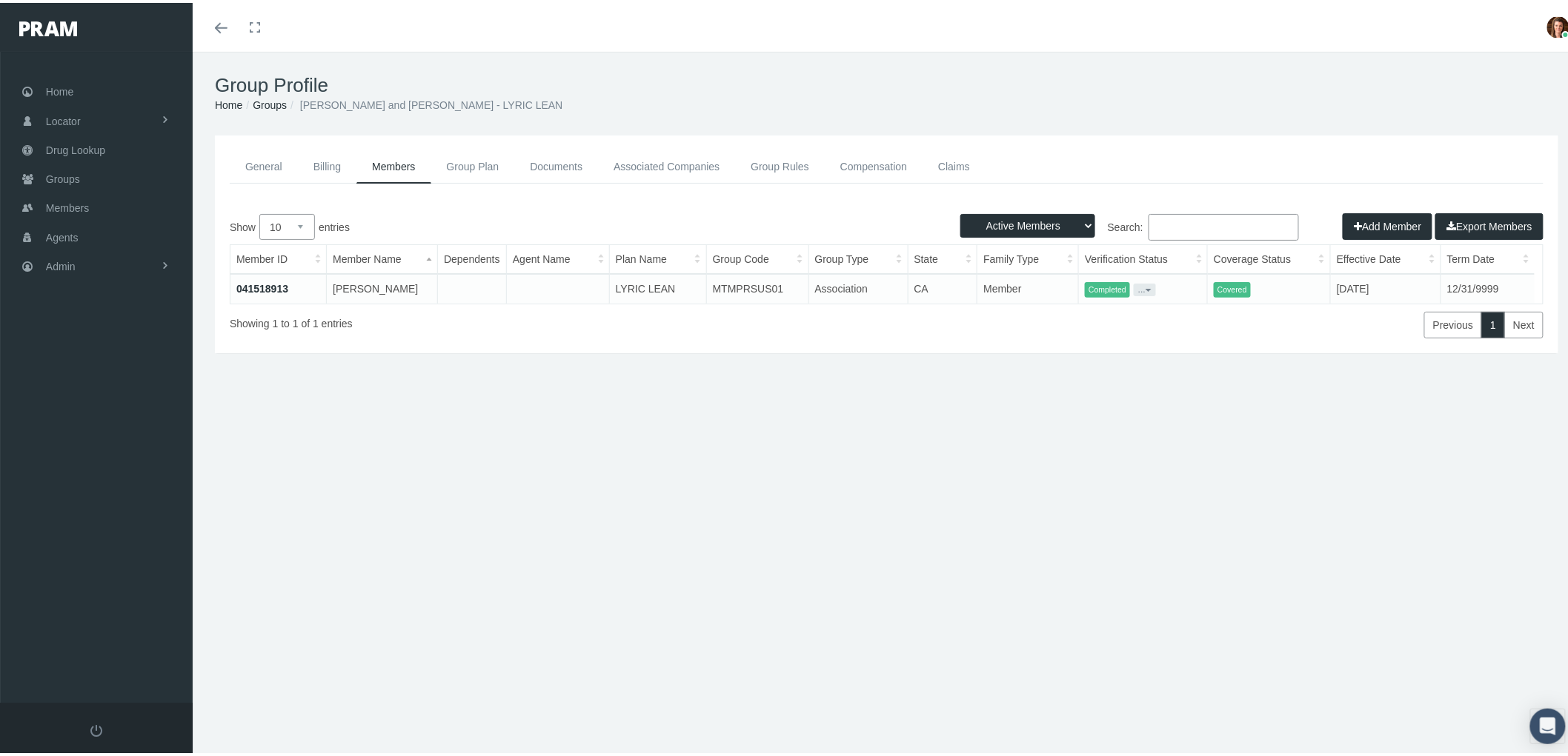
click at [1073, 216] on select "Active Members Terminated Members Active & Terminated" at bounding box center [1027, 222] width 135 height 23
select select "3"
click at [961, 211] on select "Active Members Terminated Members Active & Terminated" at bounding box center [1027, 222] width 135 height 23
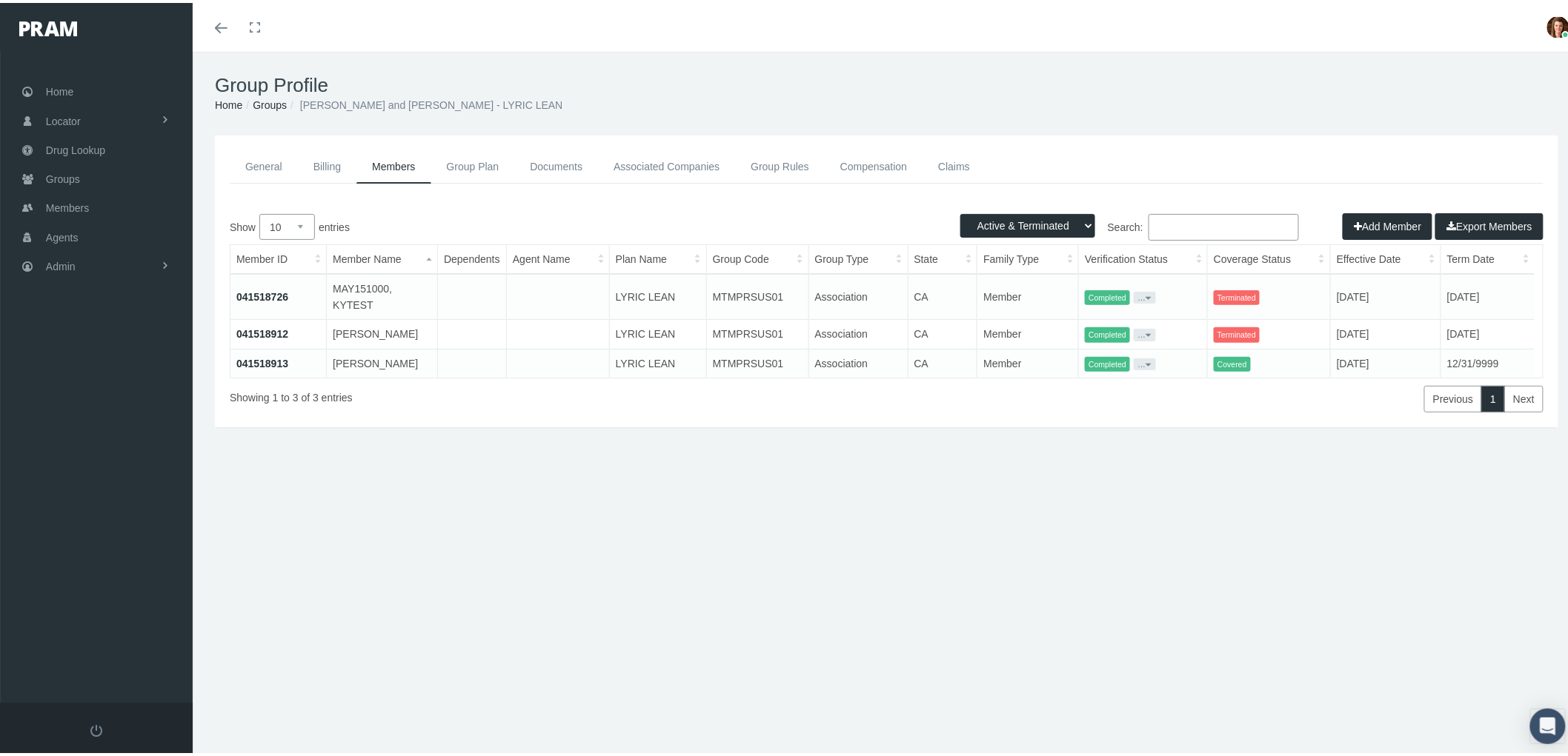
click at [244, 157] on link "General" at bounding box center [264, 164] width 68 height 33
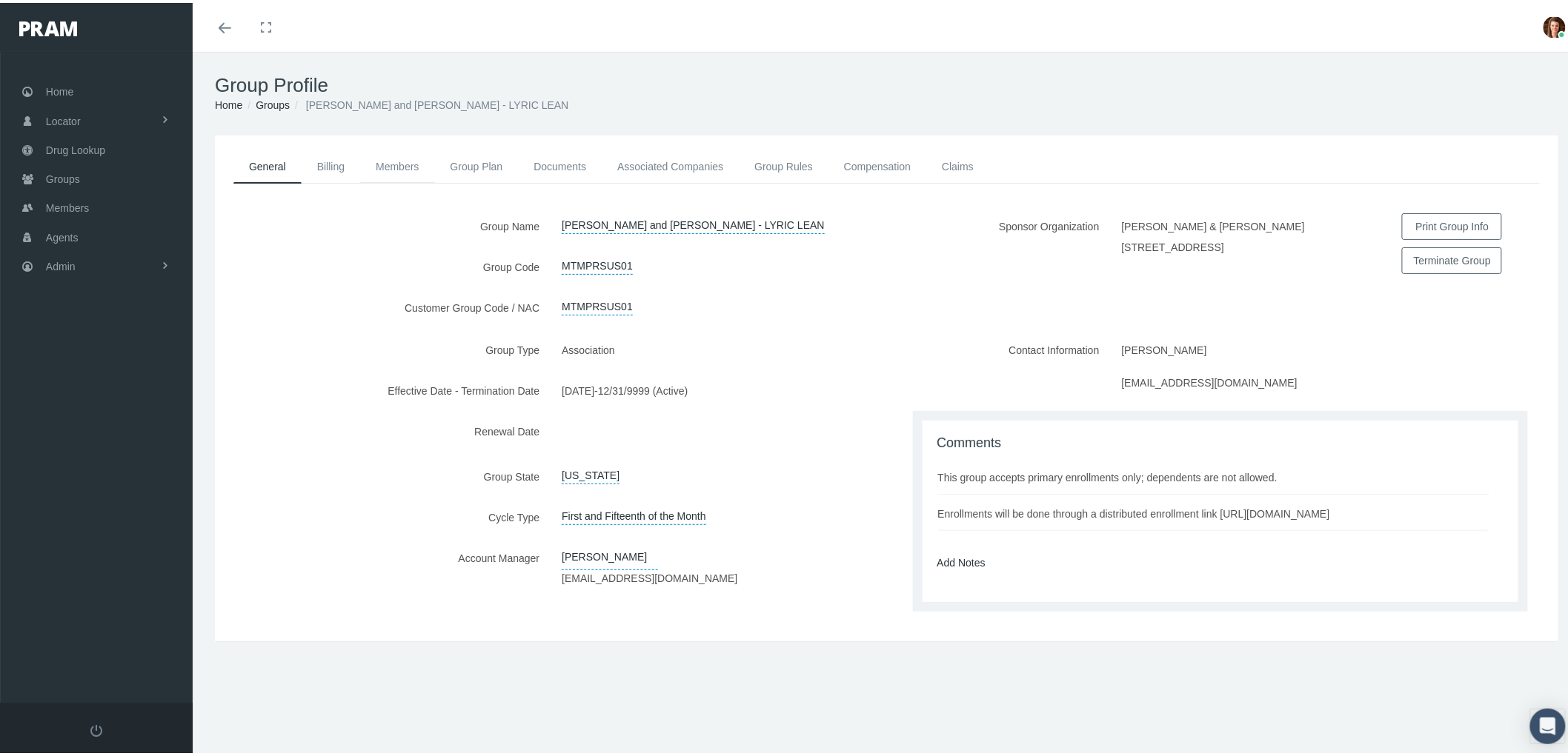
click at [402, 157] on link "Members" at bounding box center [397, 163] width 74 height 33
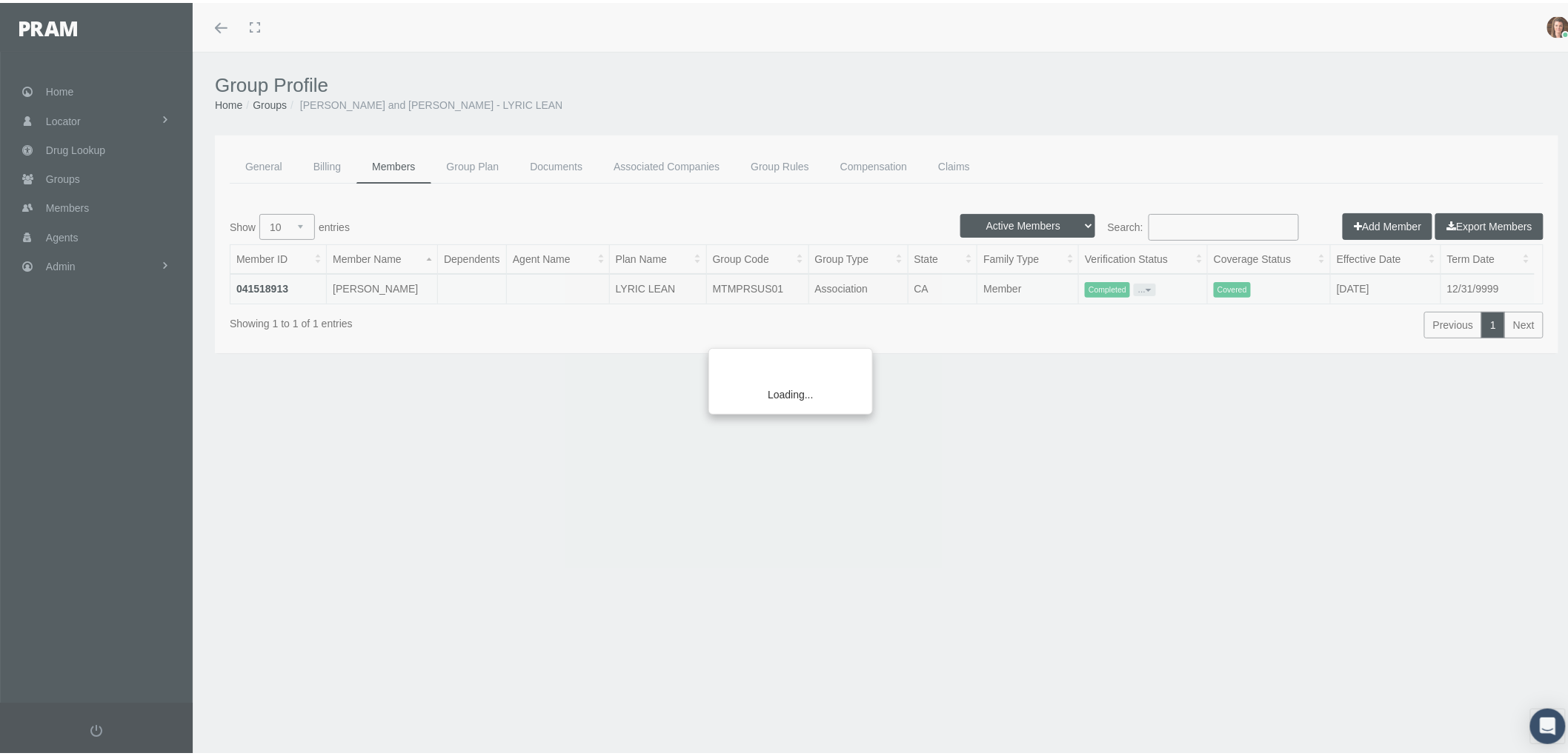
click at [1076, 217] on div "Loading..." at bounding box center [784, 378] width 1568 height 756
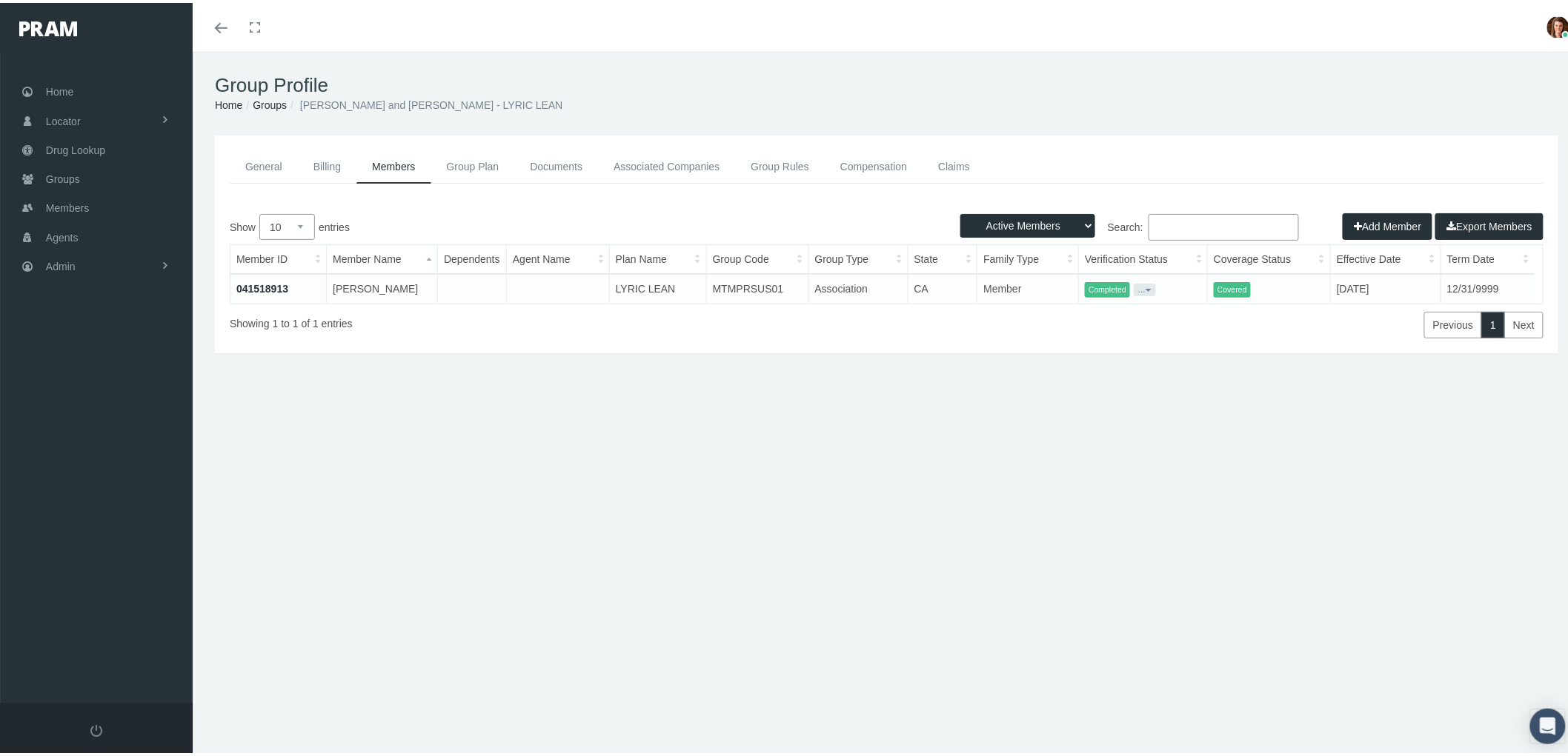
click at [1075, 223] on select "Active Members Terminated Members Active & Terminated" at bounding box center [1027, 222] width 135 height 23
select select "3"
click at [961, 211] on select "Active Members Terminated Members Active & Terminated" at bounding box center [1027, 222] width 135 height 23
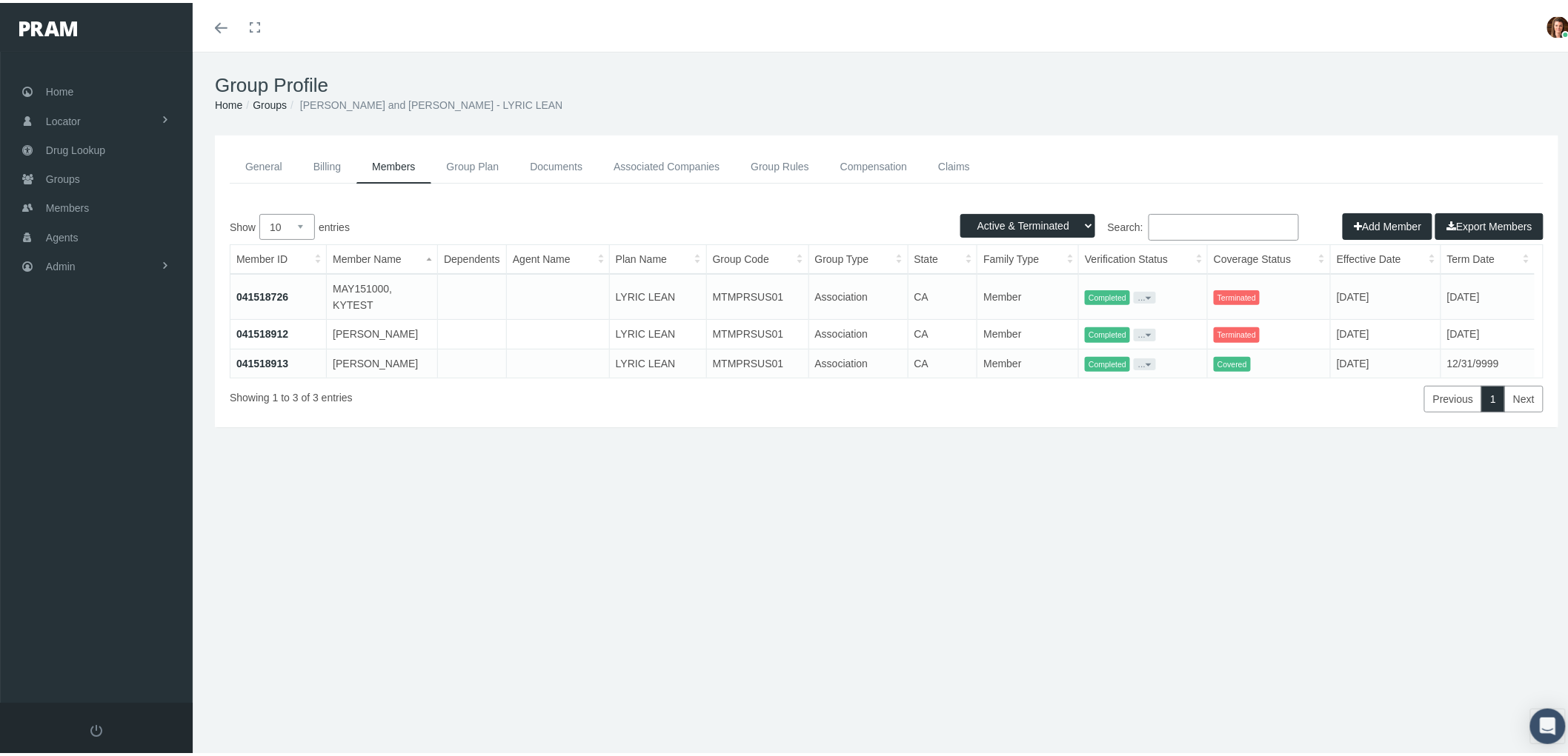
click at [256, 292] on link "041518726" at bounding box center [263, 294] width 52 height 12
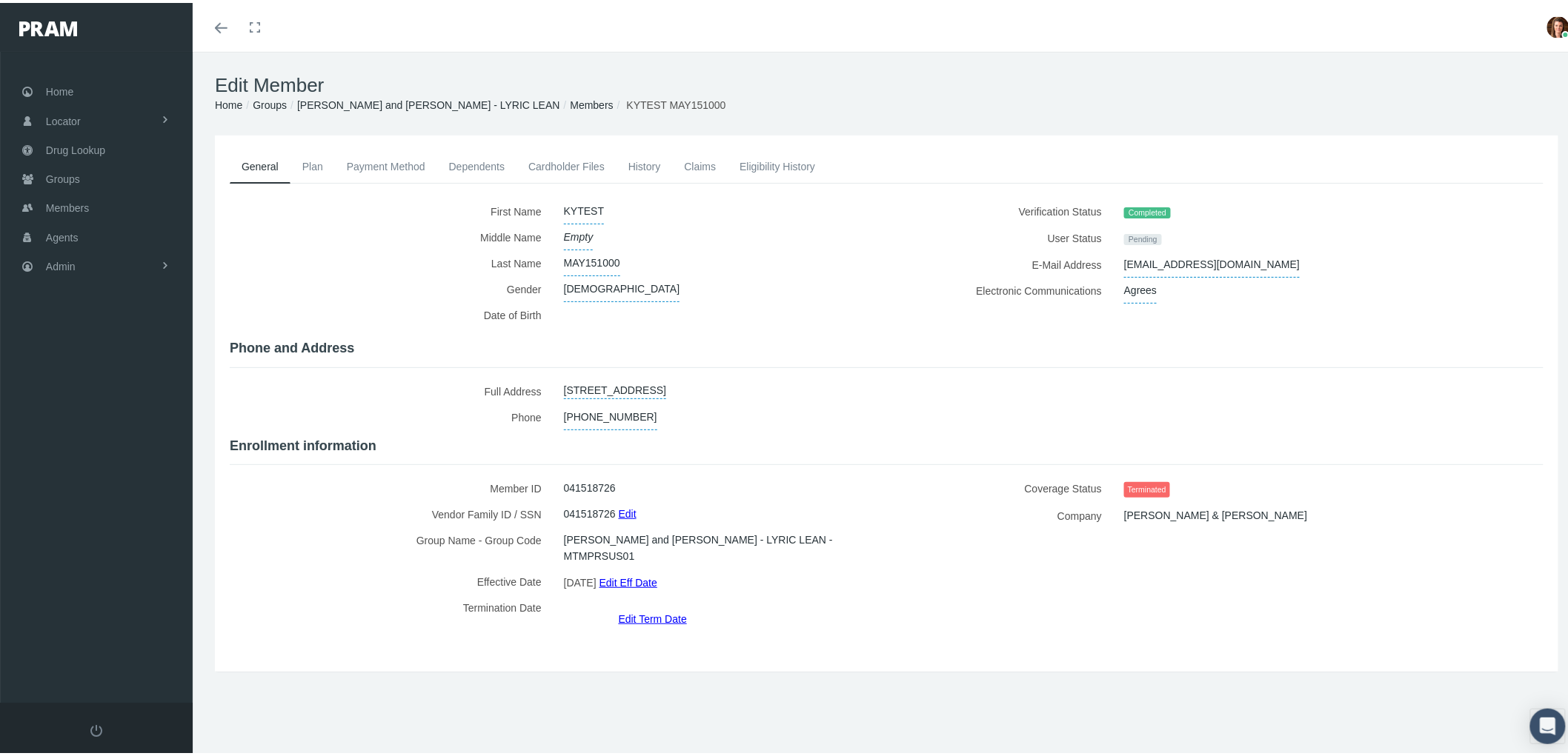
click at [376, 164] on link "Payment Method" at bounding box center [386, 163] width 102 height 33
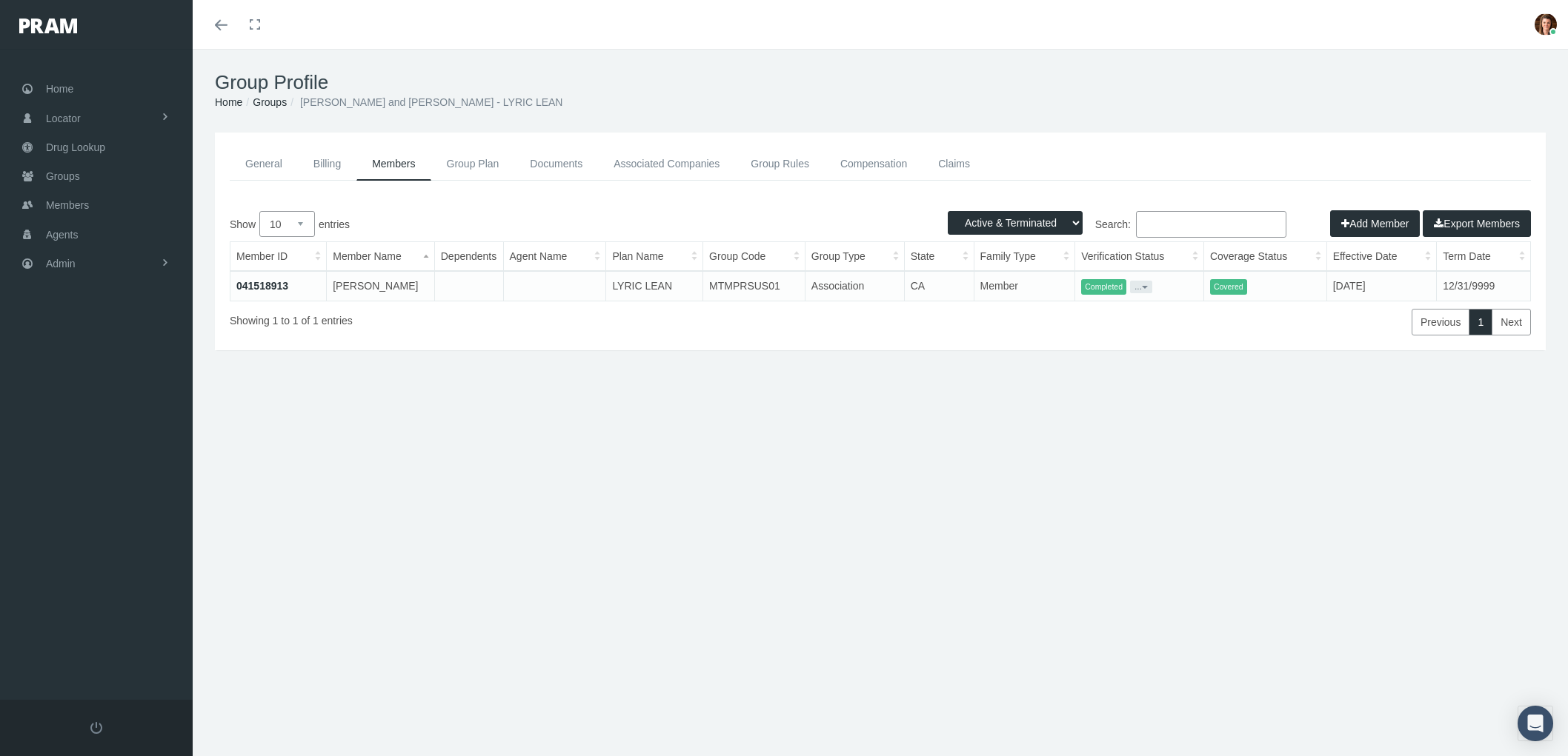
select select "3"
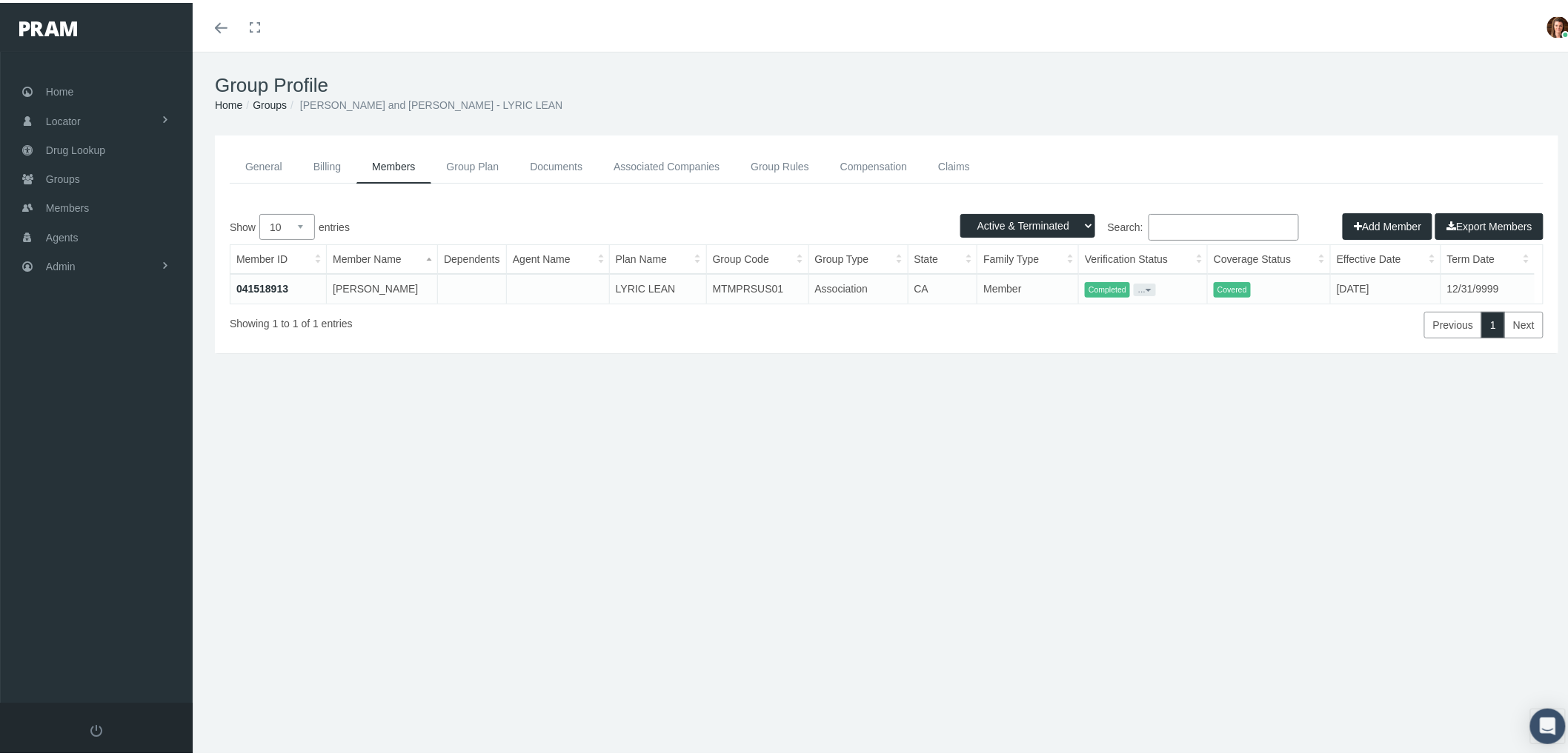
click at [1073, 222] on select "Active Members Terminated Members Active & Terminated" at bounding box center [1027, 222] width 135 height 23
click at [547, 227] on label "Show 10 25 50 100 entries" at bounding box center [559, 223] width 658 height 26
click at [315, 227] on select "10 25 50 100" at bounding box center [287, 223] width 55 height 26
click at [261, 285] on td "041518913" at bounding box center [278, 285] width 96 height 29
click at [261, 290] on link "041518913" at bounding box center [263, 286] width 52 height 12
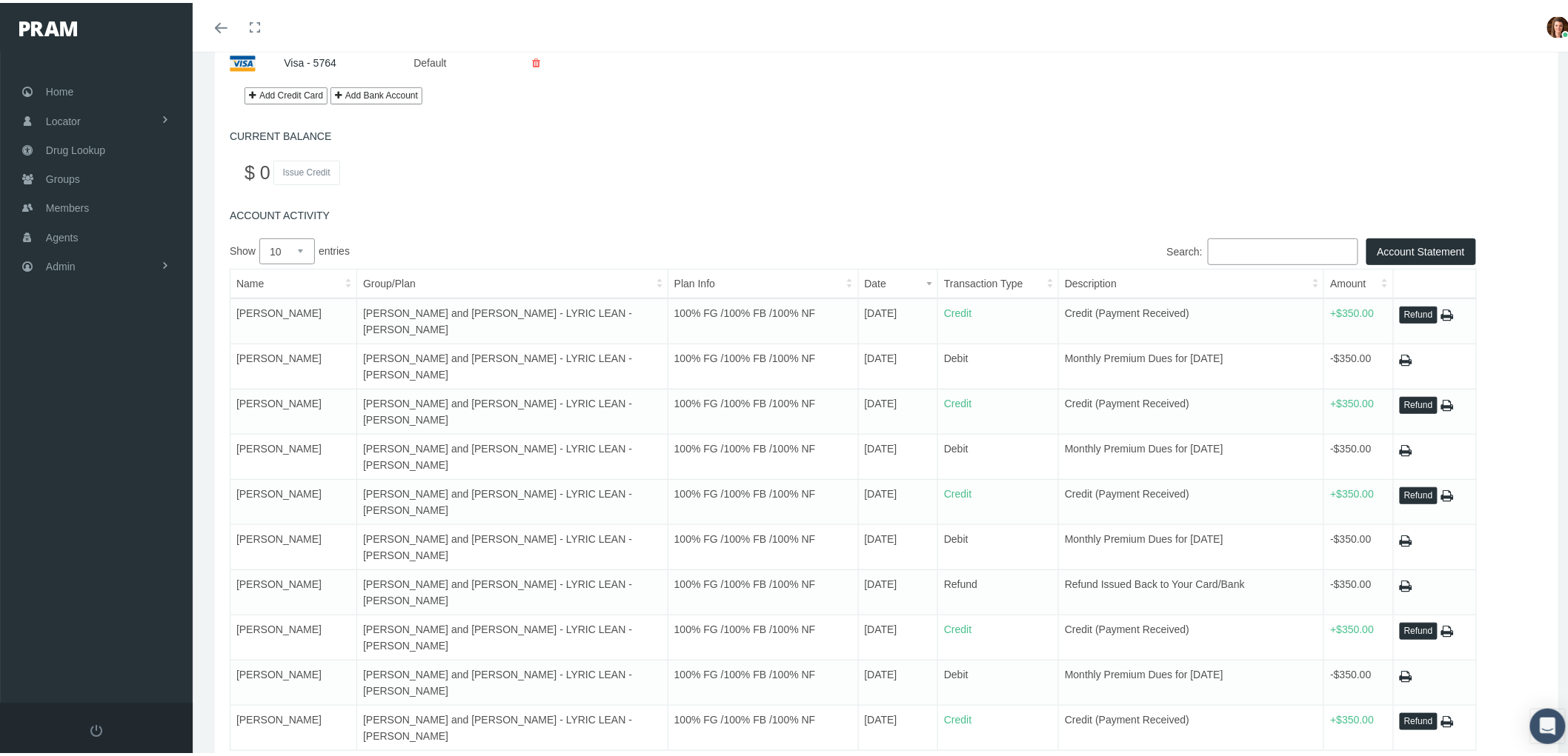
scroll to position [192, 0]
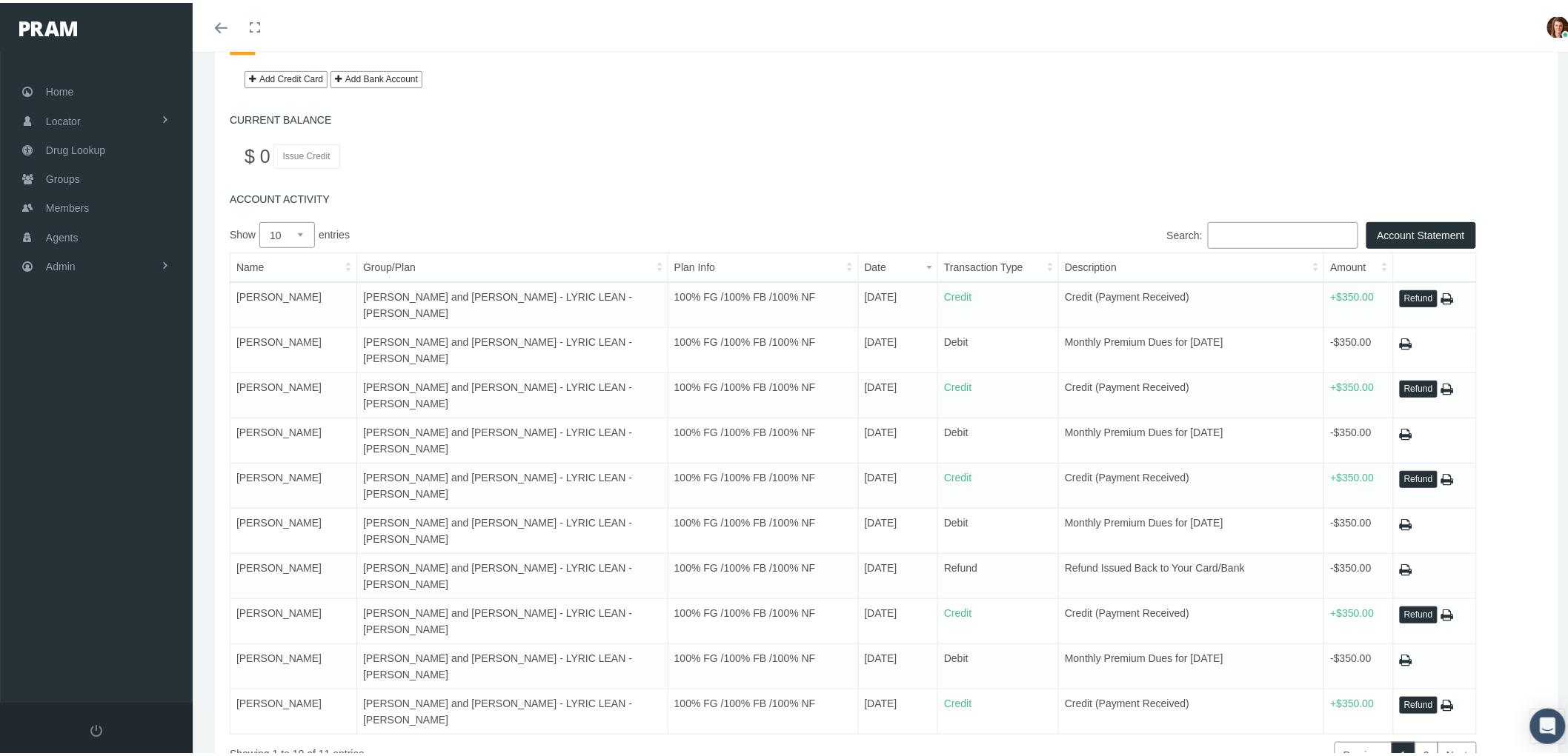
click at [295, 231] on select "10 25 50 75 100" at bounding box center [287, 232] width 55 height 26
select select "100"
click at [259, 220] on select "10 25 50 75 100" at bounding box center [287, 232] width 55 height 26
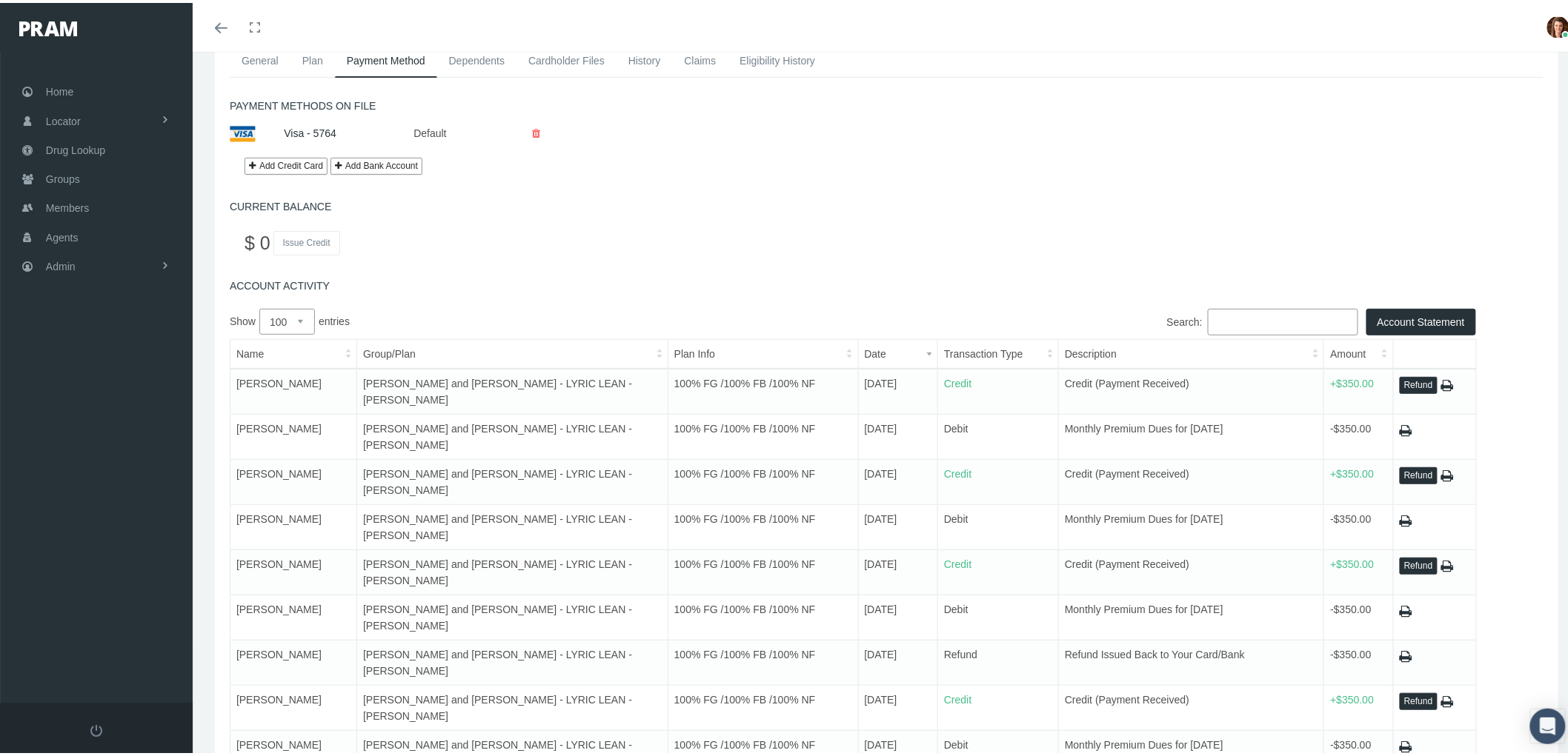
scroll to position [0, 0]
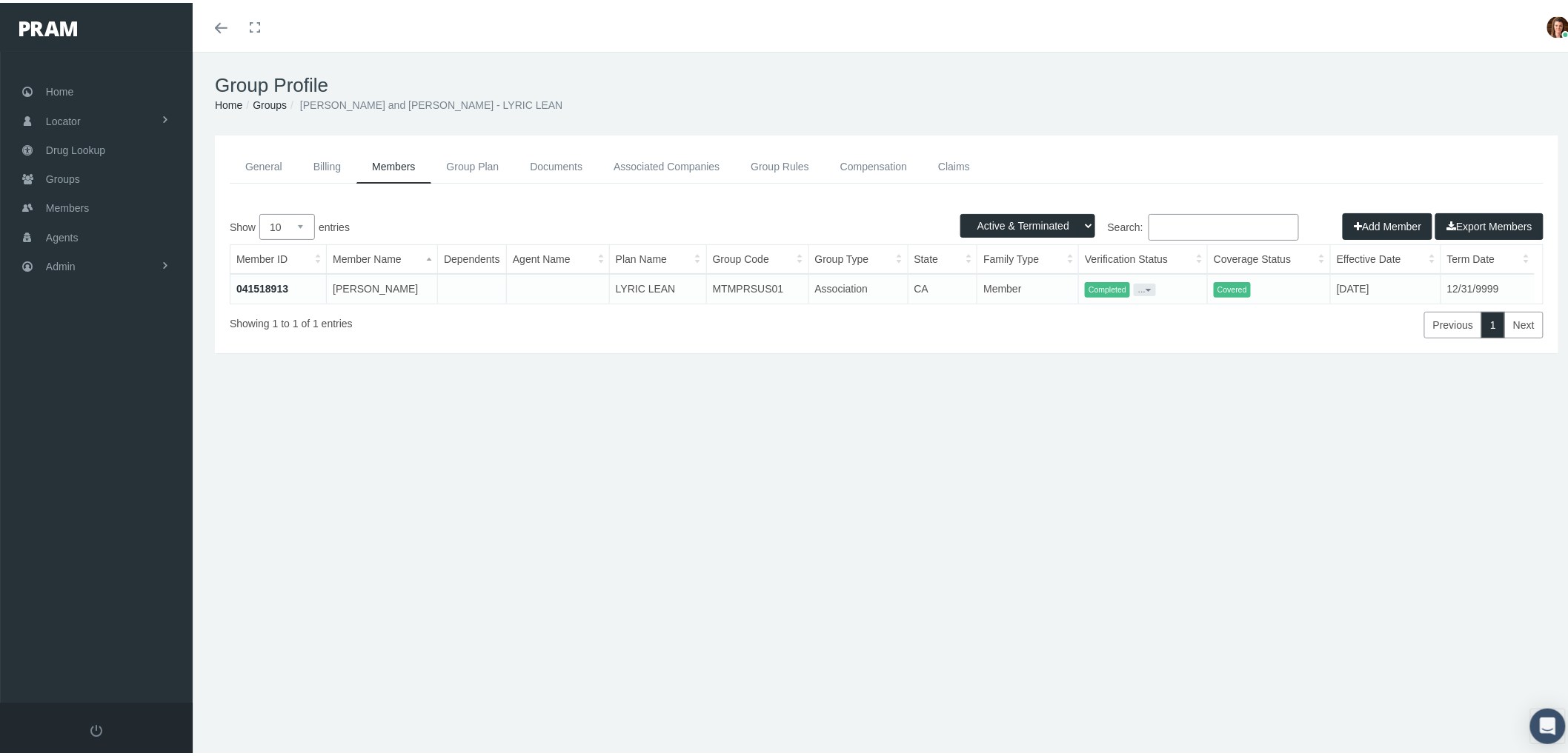
click at [1078, 217] on select "Active Members Terminated Members Active & Terminated" at bounding box center [1027, 222] width 135 height 23
click at [961, 211] on select "Active Members Terminated Members Active & Terminated" at bounding box center [1027, 222] width 135 height 23
click at [1130, 234] on label "Search:" at bounding box center [1093, 224] width 412 height 27
click at [1149, 234] on input "Search:" at bounding box center [1224, 224] width 151 height 27
click at [1062, 223] on select "Active Members Terminated Members Active & Terminated" at bounding box center [1027, 222] width 135 height 23
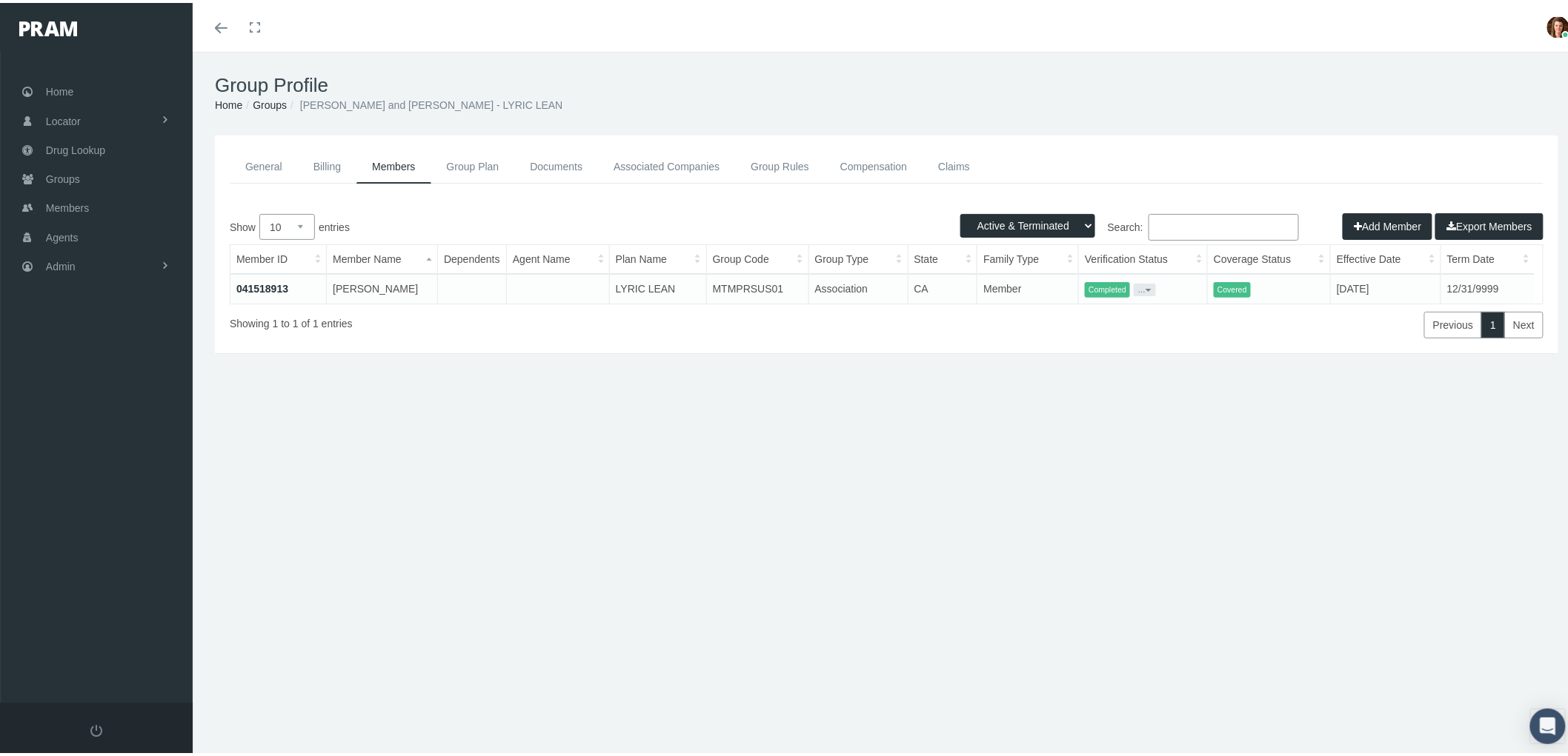
select select "2"
click at [961, 211] on select "Active Members Terminated Members Active & Terminated" at bounding box center [1027, 222] width 135 height 23
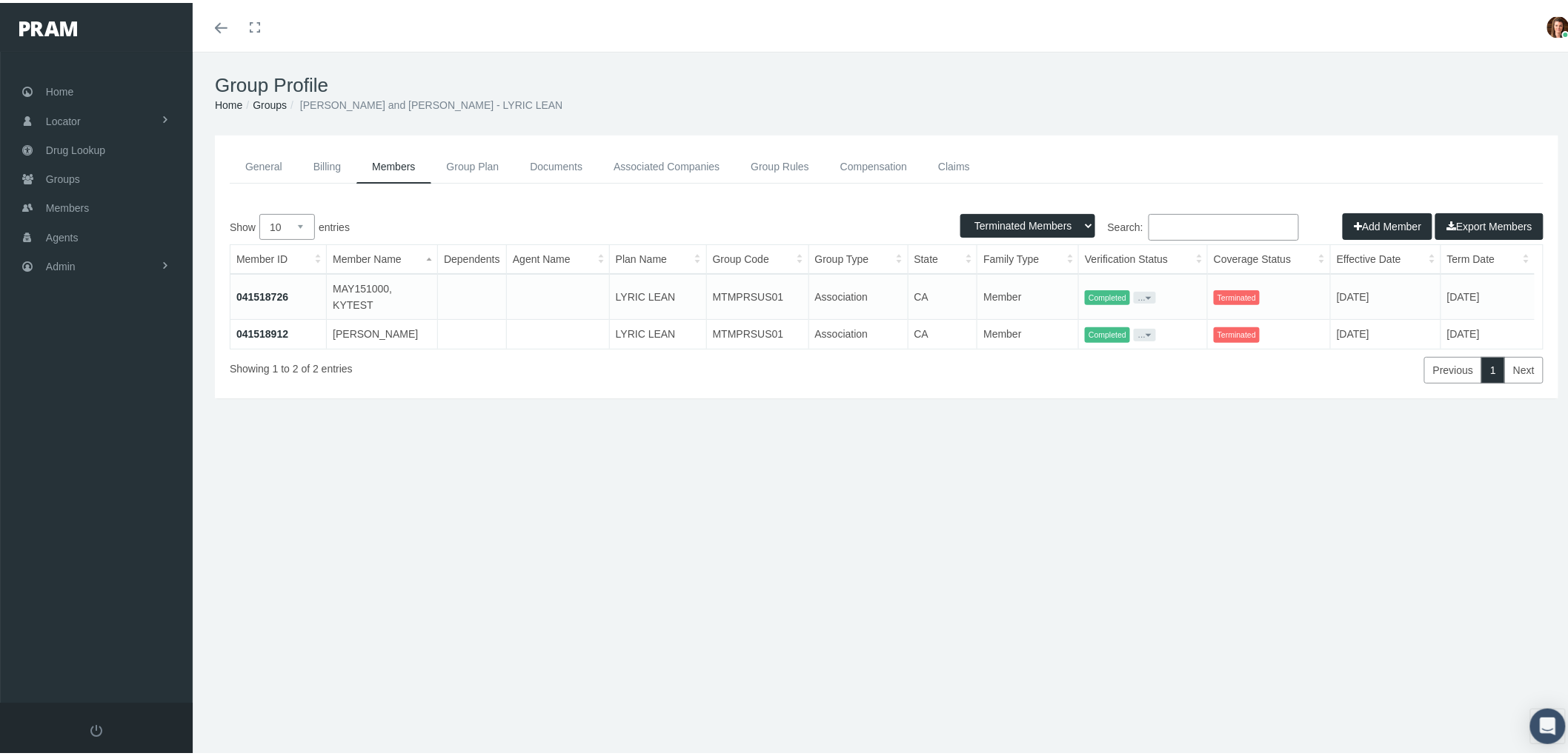
click at [256, 329] on link "041518912" at bounding box center [263, 331] width 52 height 12
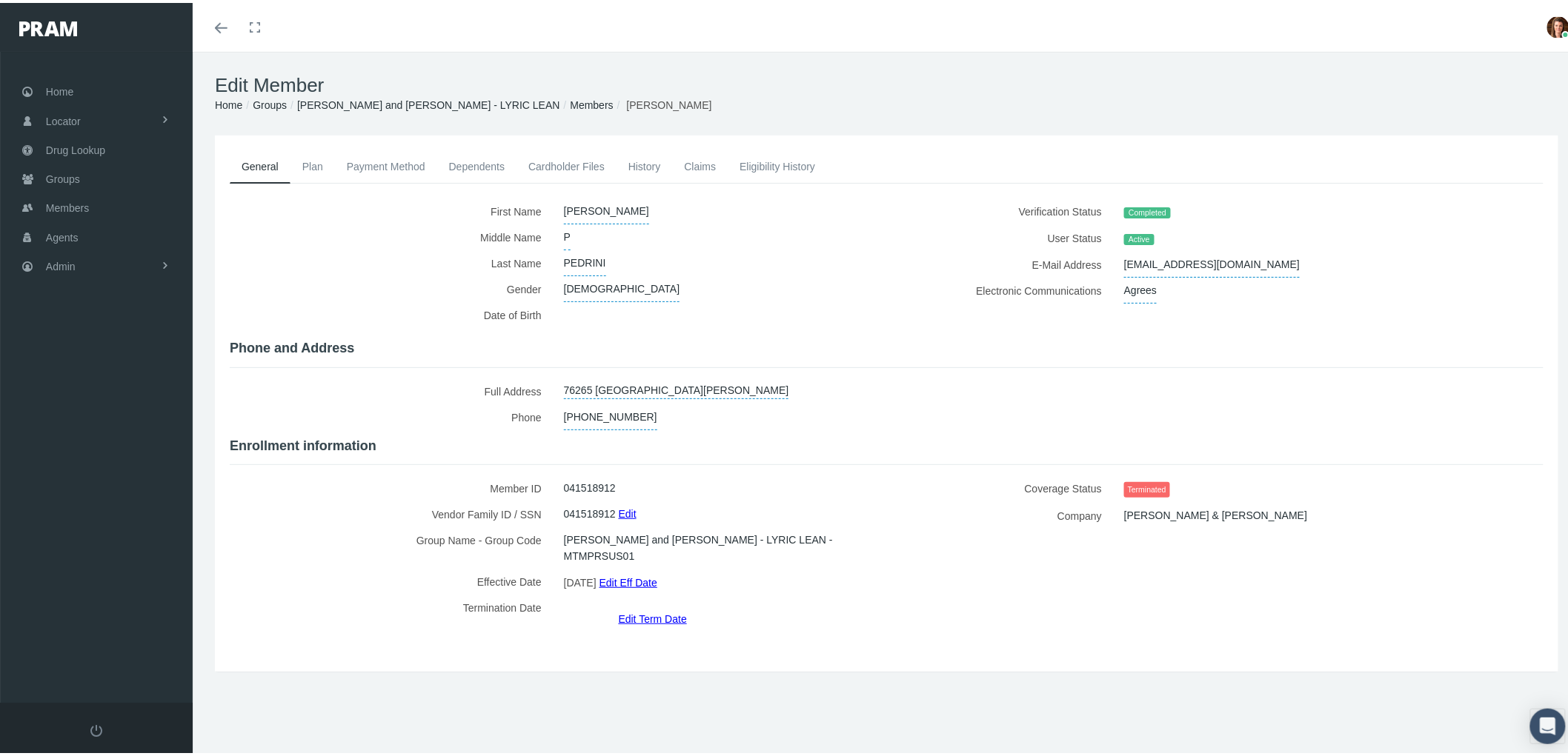
click at [409, 175] on link "Payment Method" at bounding box center [386, 163] width 102 height 33
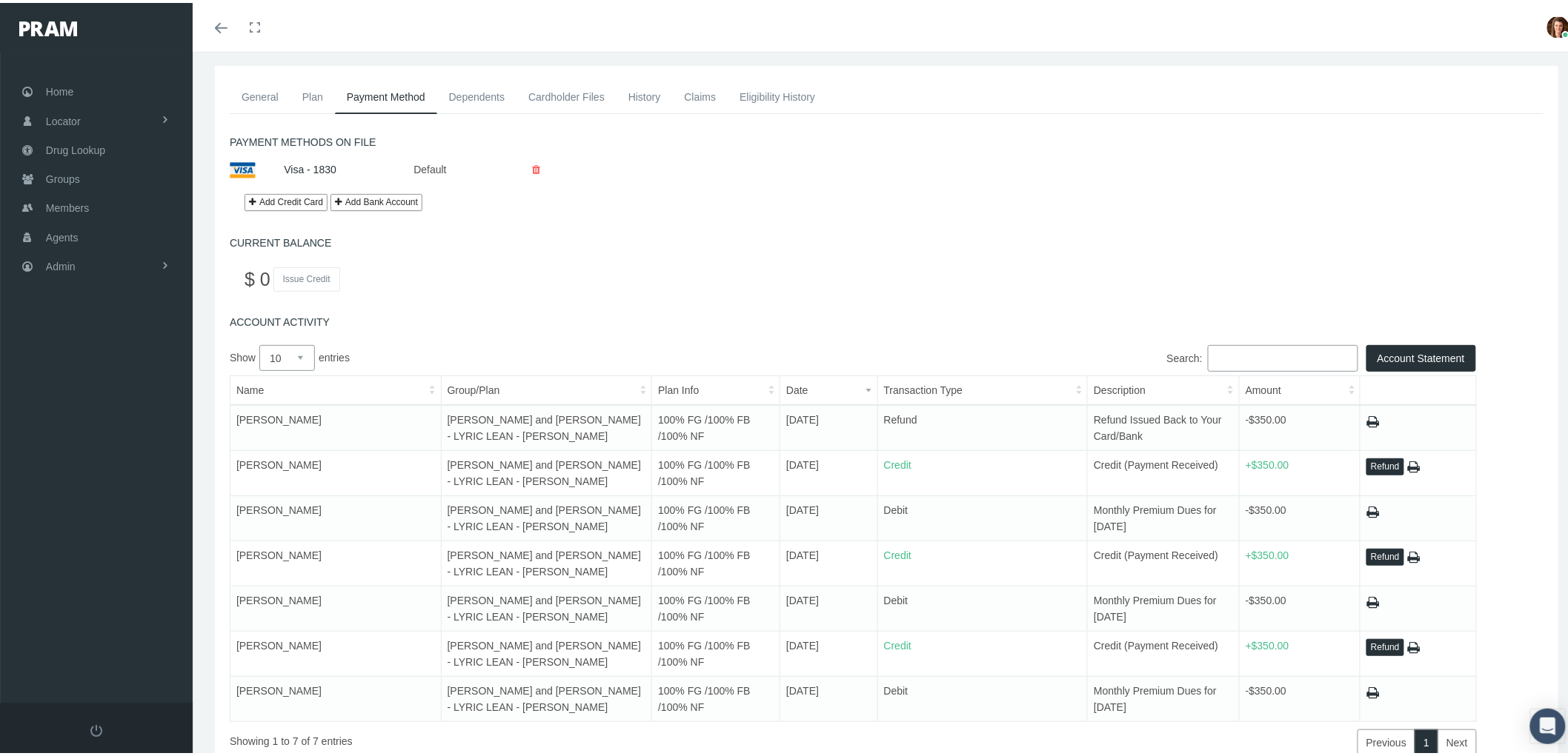
scroll to position [165, 0]
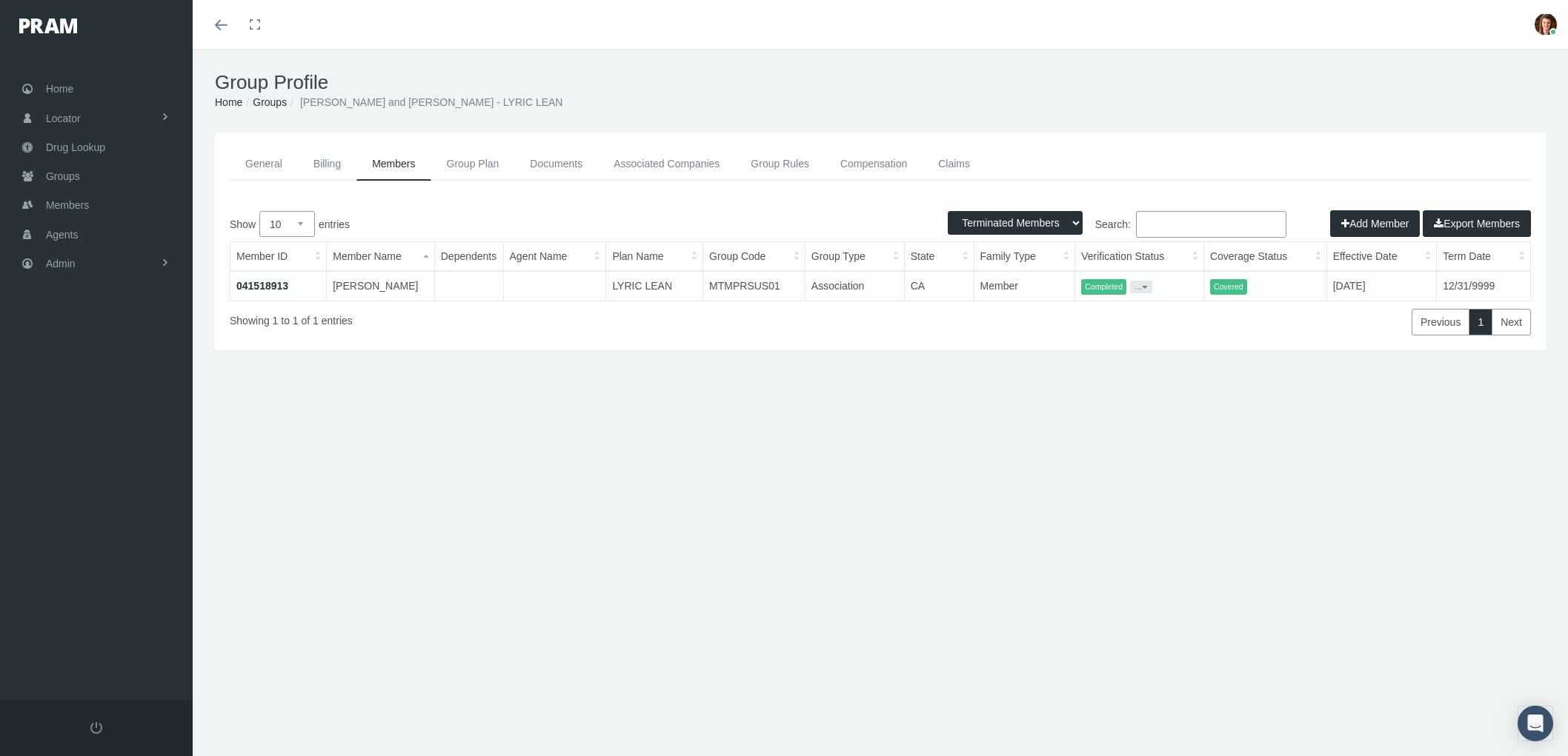
select select "2"
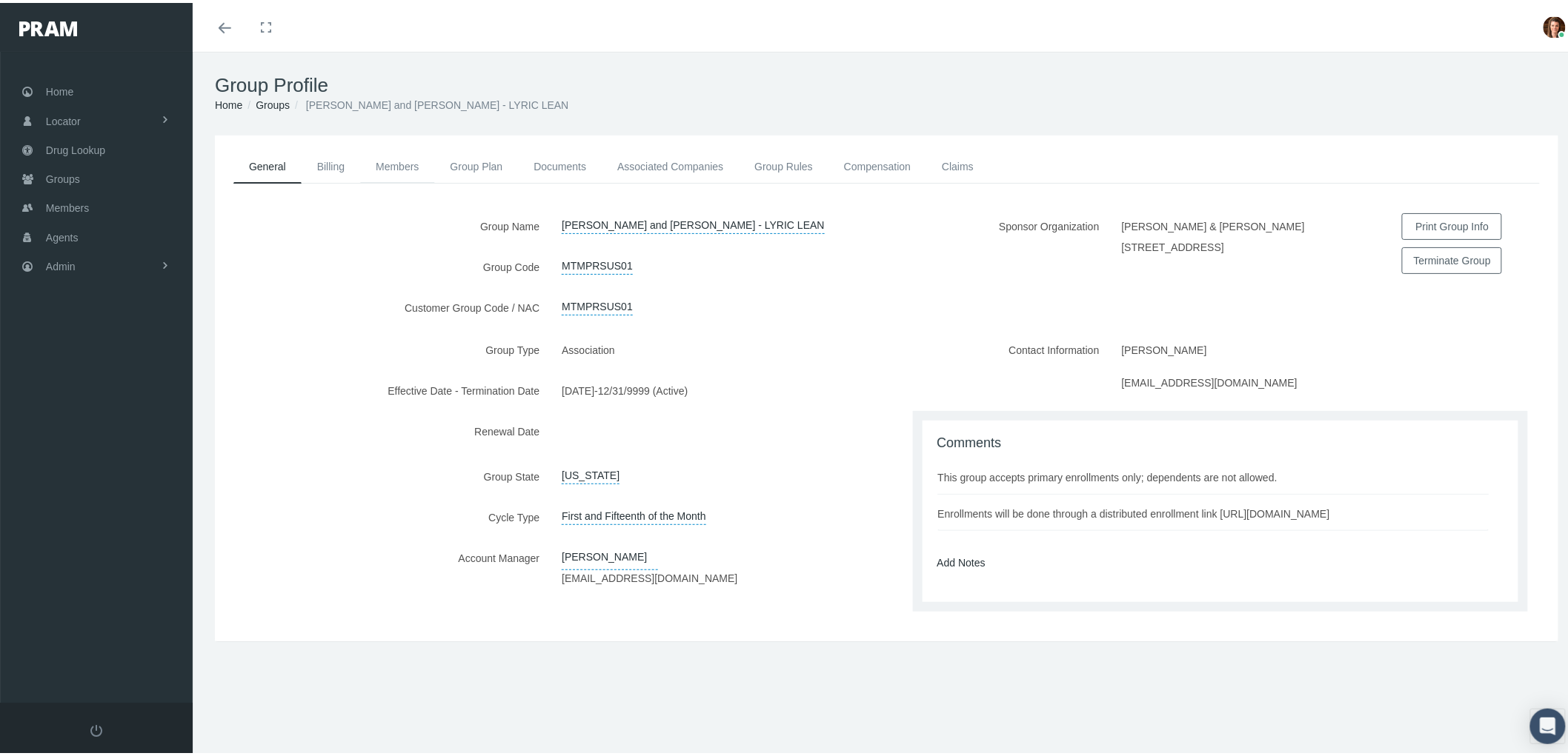
click at [388, 167] on link "Members" at bounding box center [397, 163] width 74 height 33
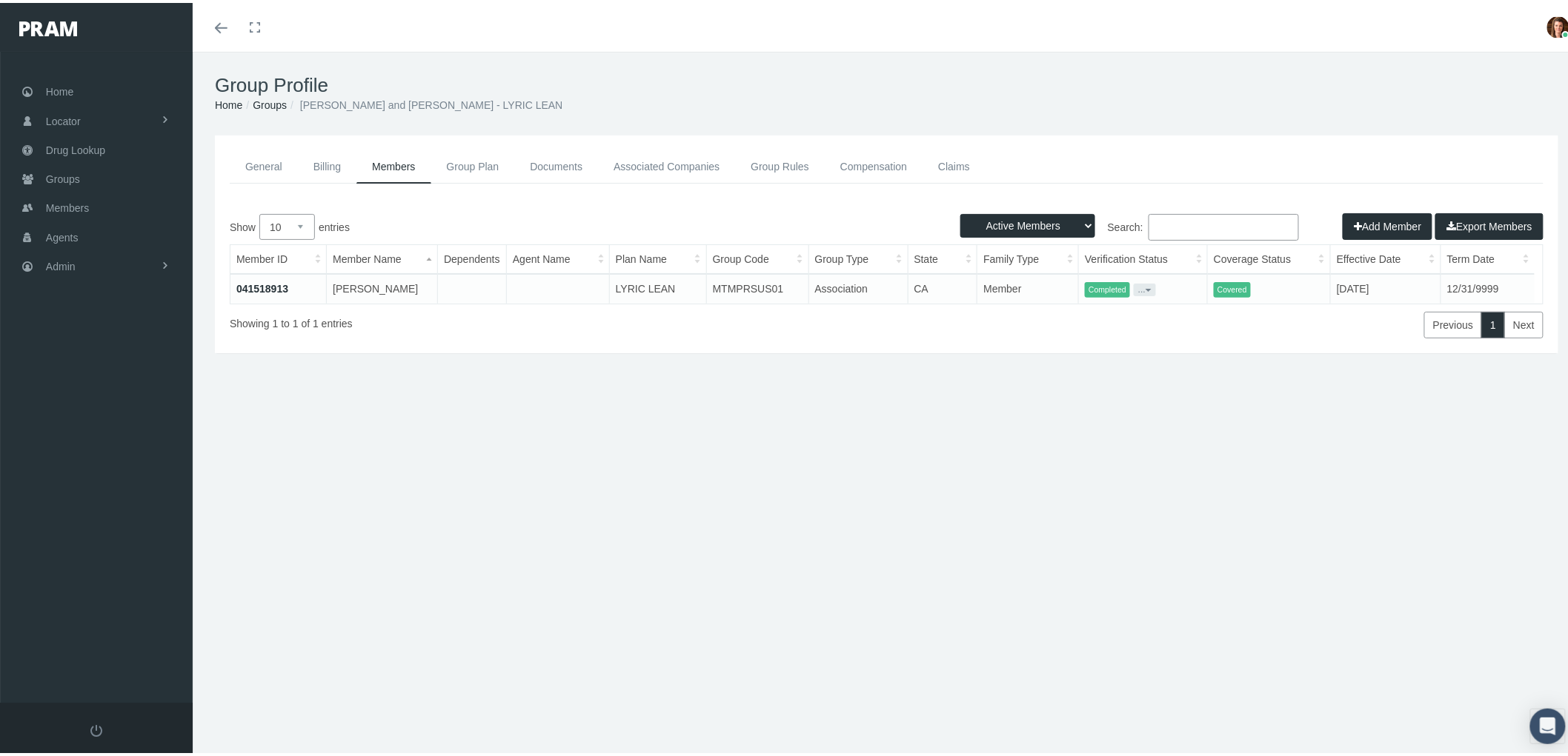
click at [1075, 218] on select "Active Members Terminated Members Active & Terminated" at bounding box center [1027, 222] width 135 height 23
select select "3"
click at [961, 211] on select "Active Members Terminated Members Active & Terminated" at bounding box center [1027, 222] width 135 height 23
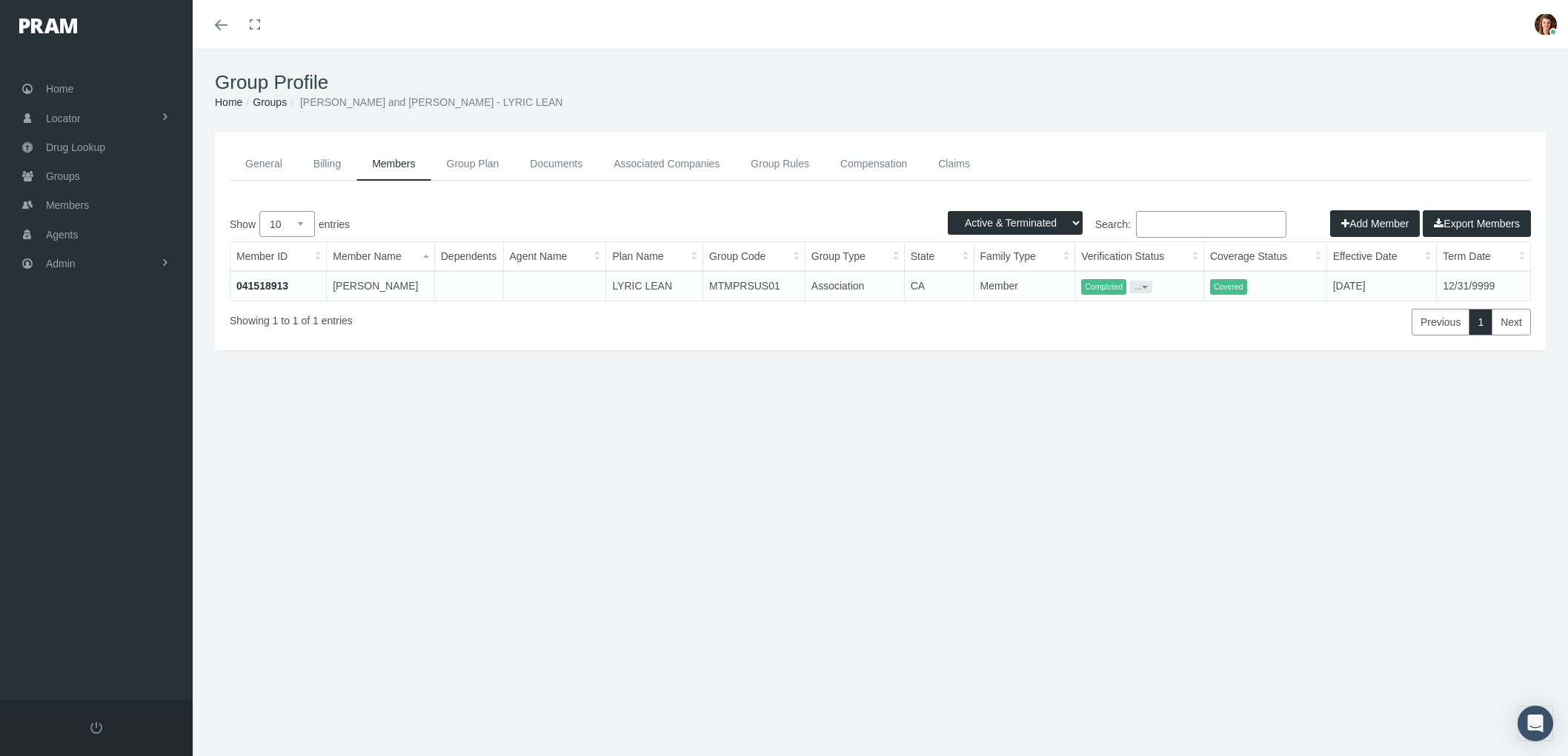
select select "3"
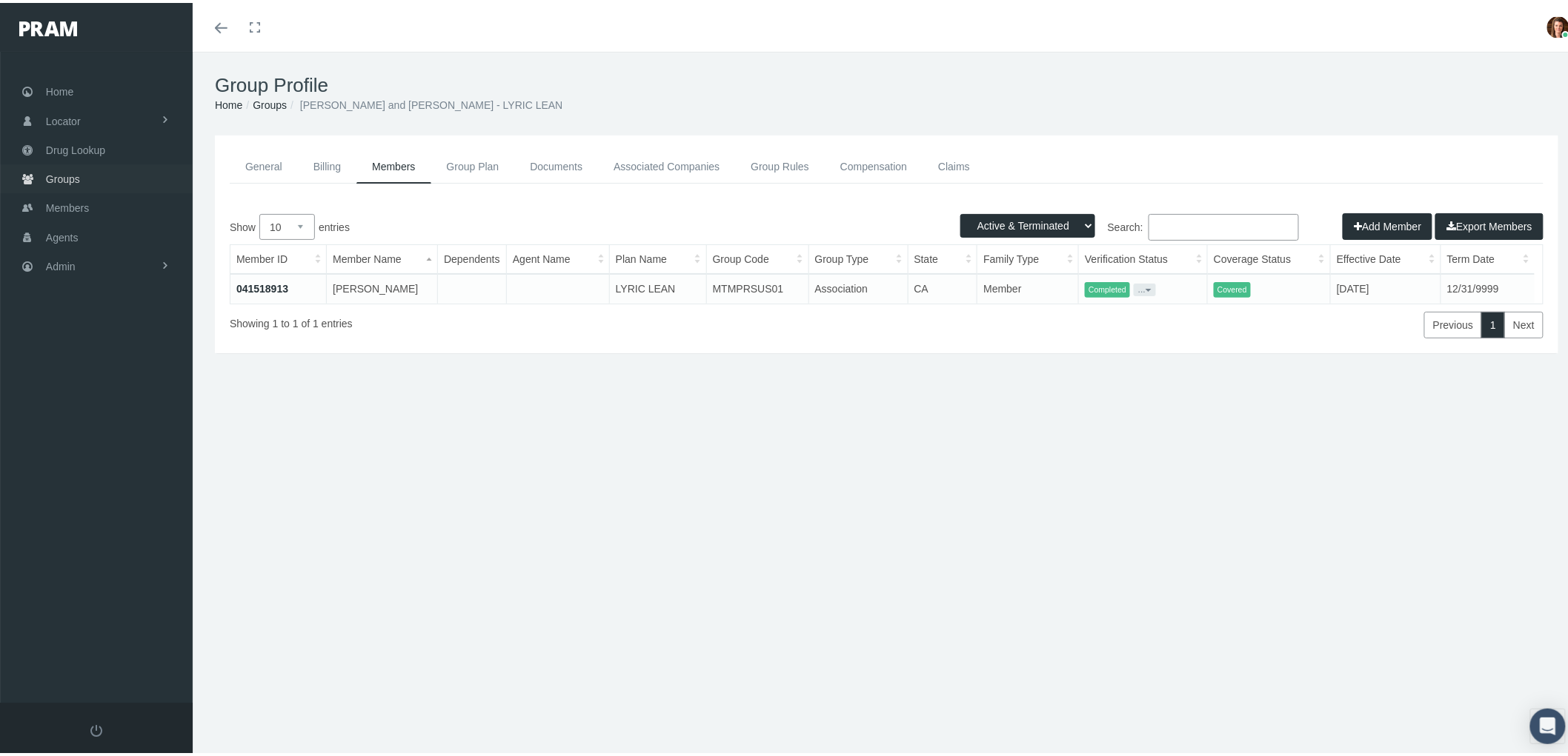
click at [98, 171] on link "Groups" at bounding box center [96, 176] width 192 height 29
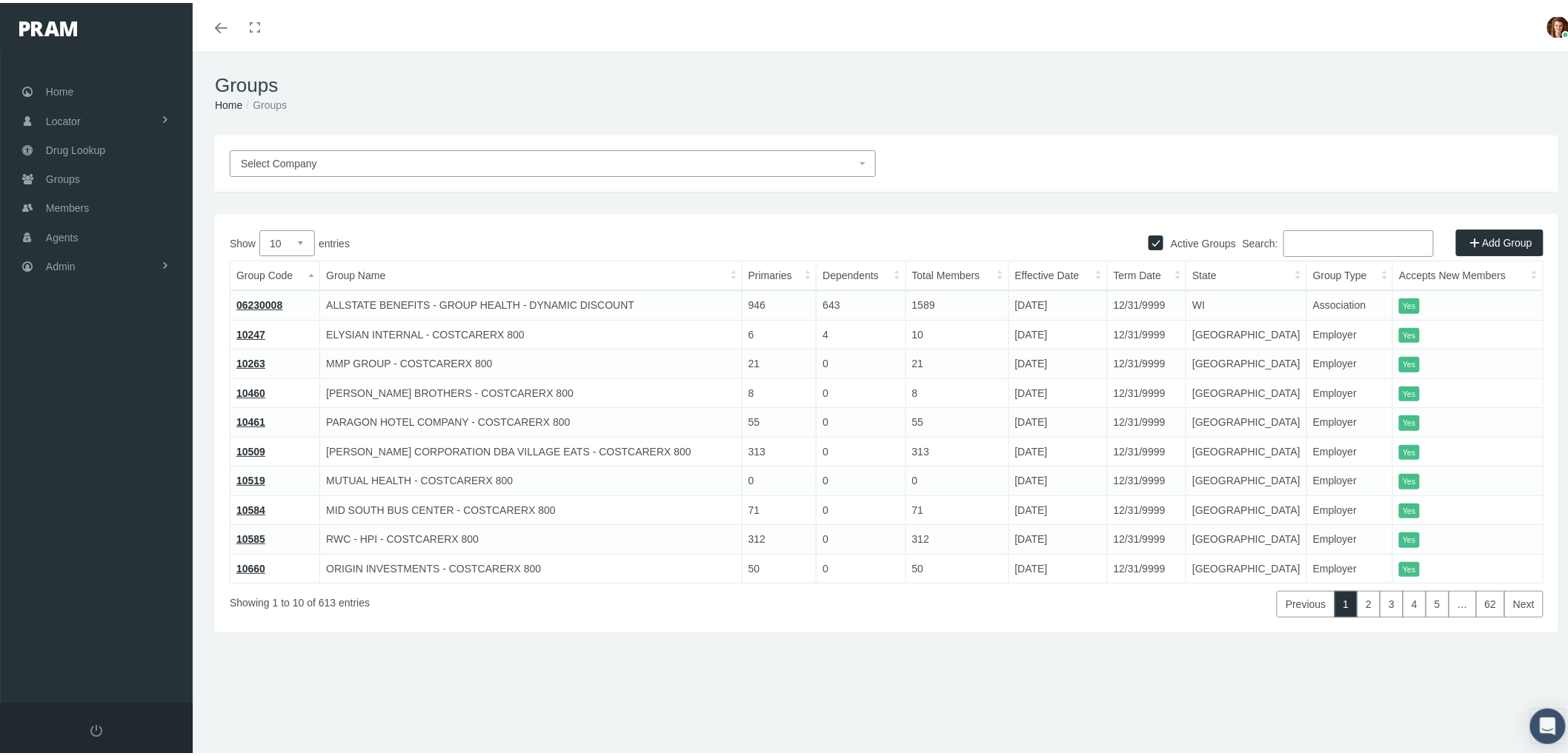
click at [1294, 243] on input "Search:" at bounding box center [1359, 241] width 151 height 27
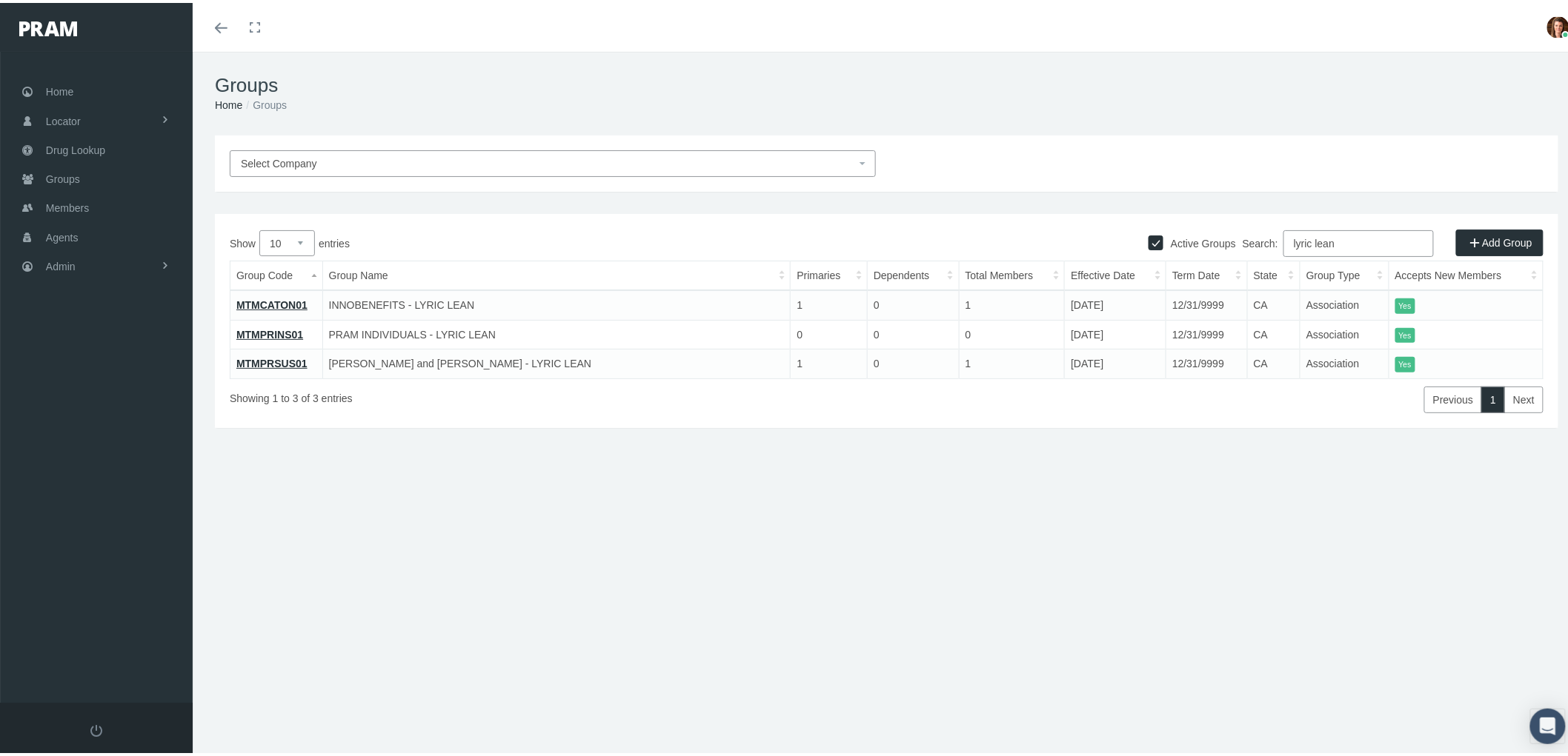
type input "lyric lean"
click at [269, 327] on link "MTMPRINS01" at bounding box center [270, 332] width 67 height 12
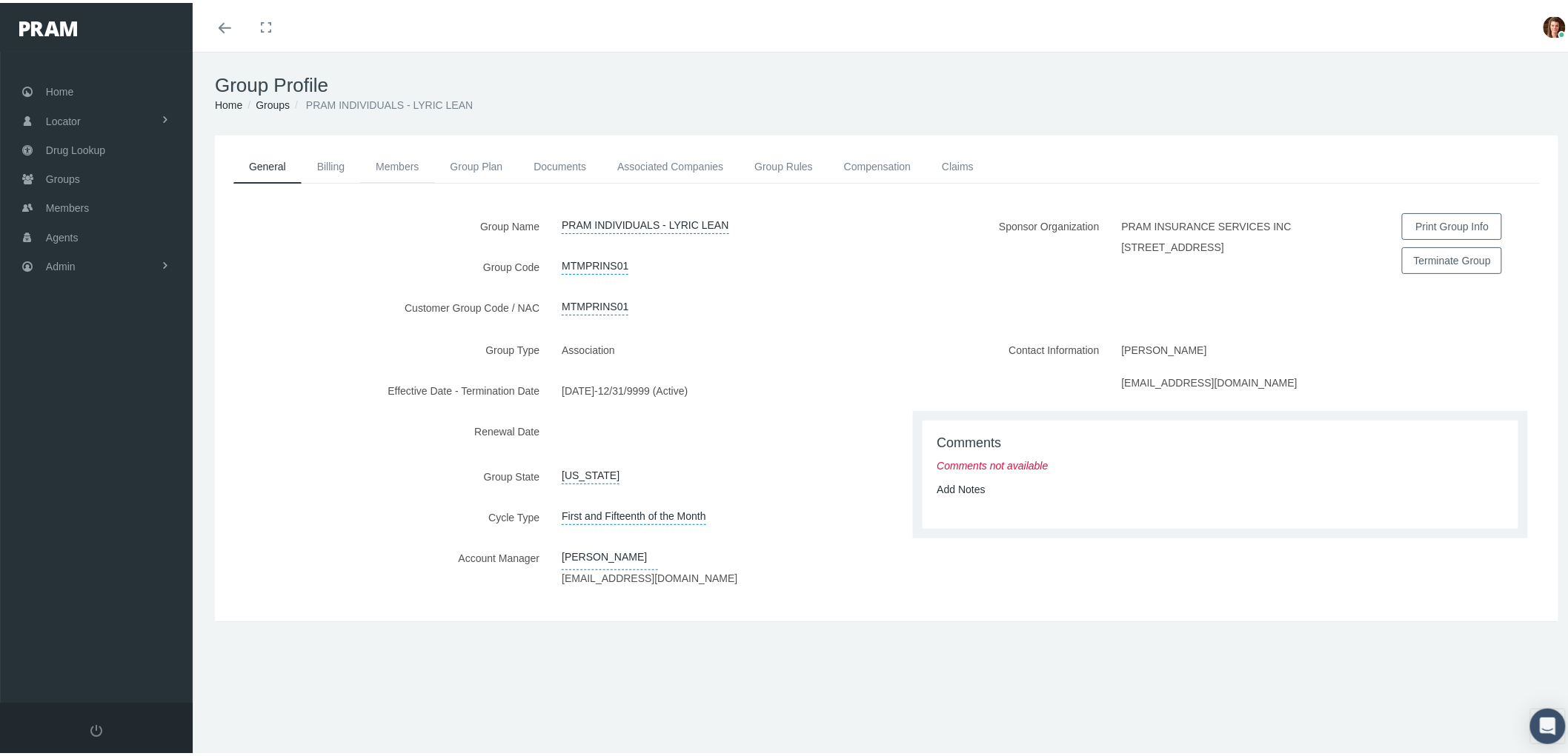
click at [396, 163] on link "Members" at bounding box center [397, 163] width 74 height 33
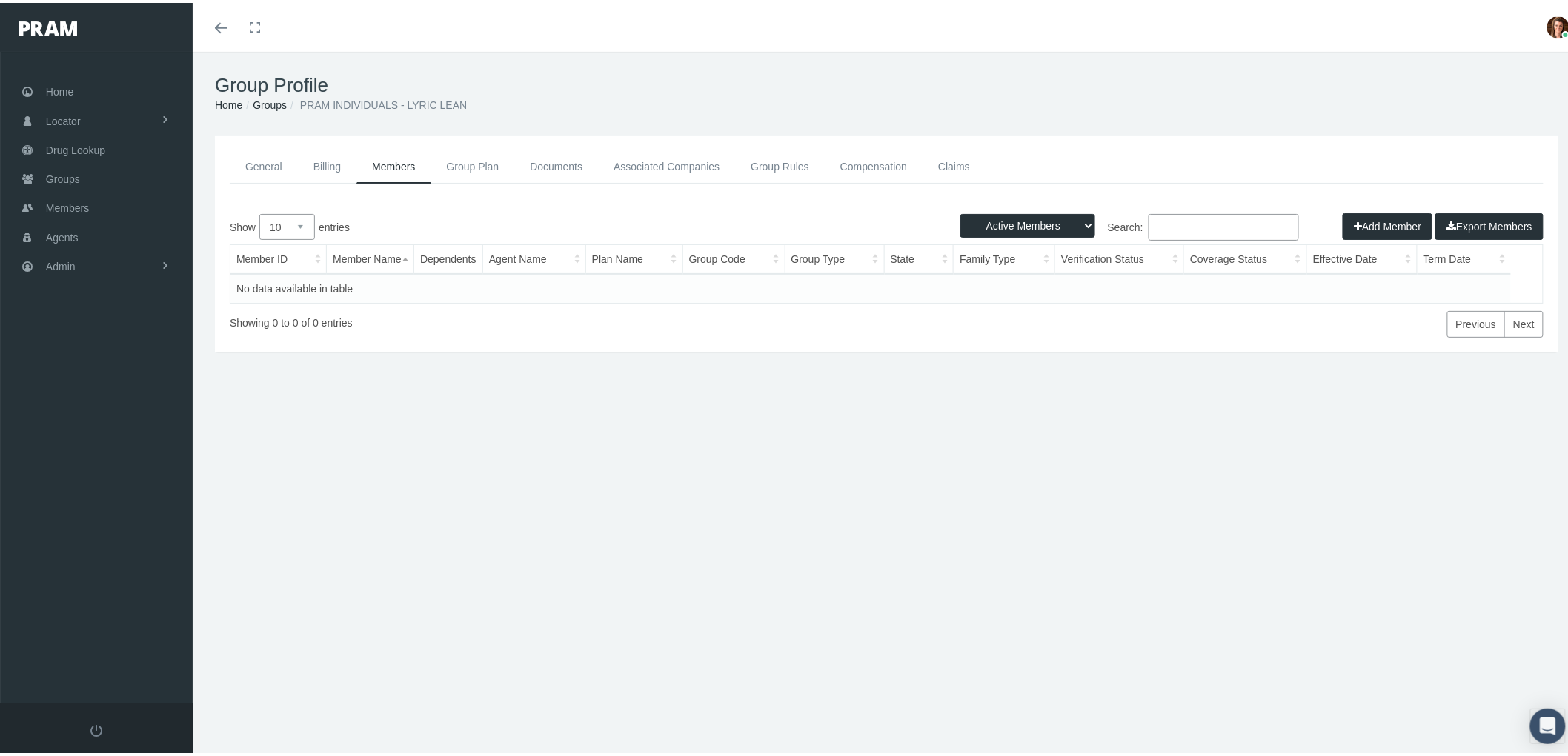
click at [1064, 224] on select "Active Members Terminated Members Active & Terminated" at bounding box center [1027, 222] width 135 height 23
select select "3"
click at [961, 211] on select "Active Members Terminated Members Active & Terminated" at bounding box center [1027, 222] width 135 height 23
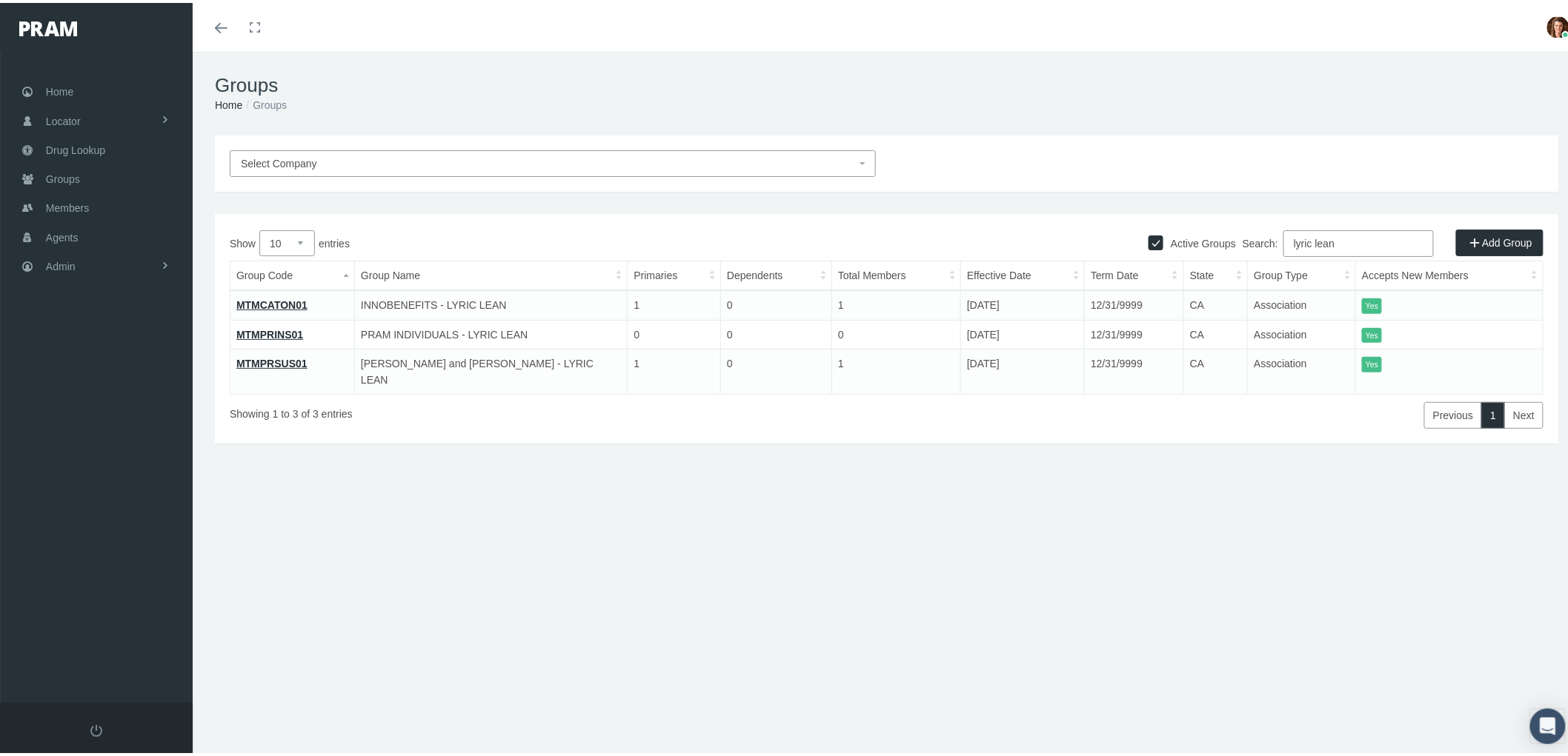
click at [274, 299] on link "MTMCATON01" at bounding box center [272, 302] width 71 height 12
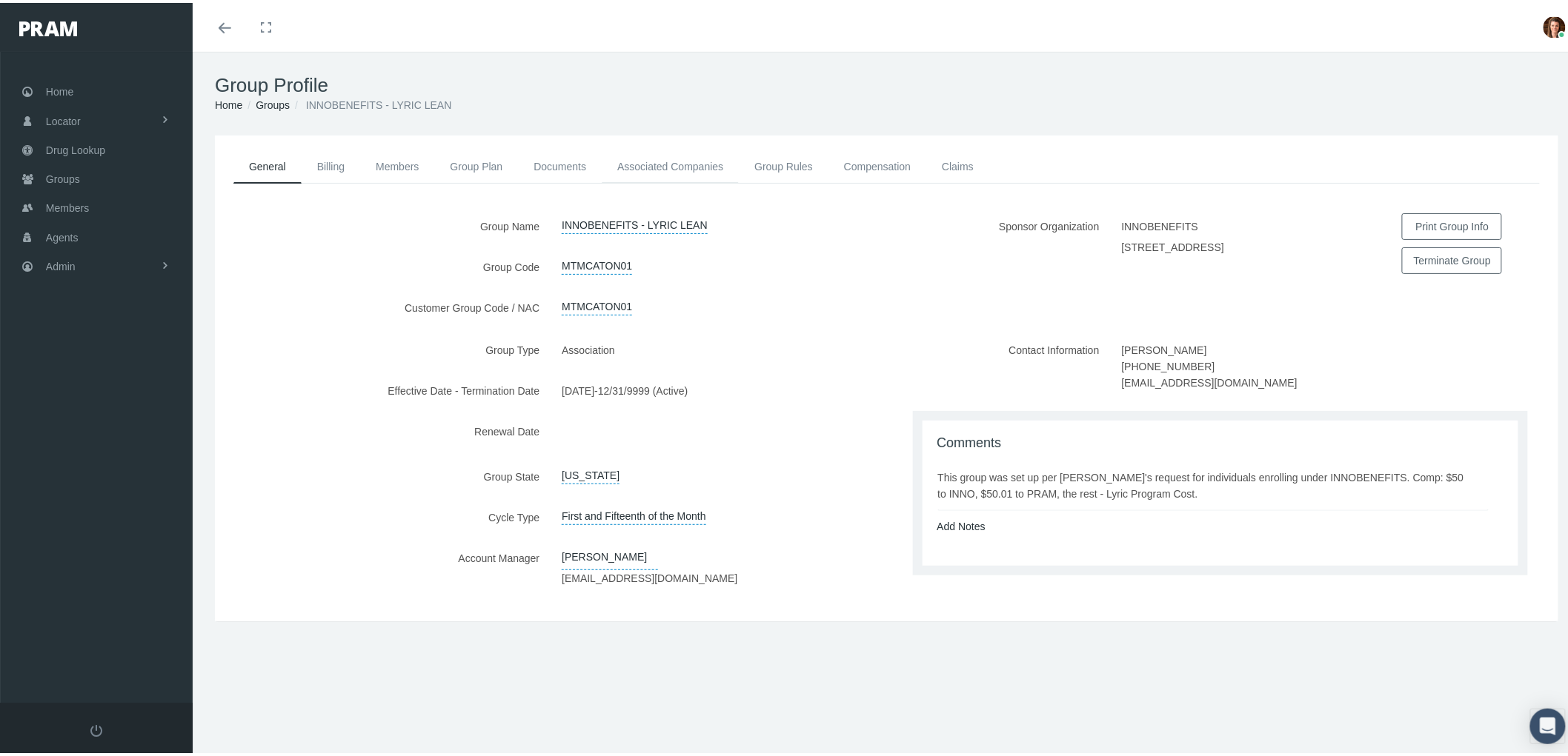
click at [691, 151] on link "Associated Companies" at bounding box center [670, 163] width 137 height 33
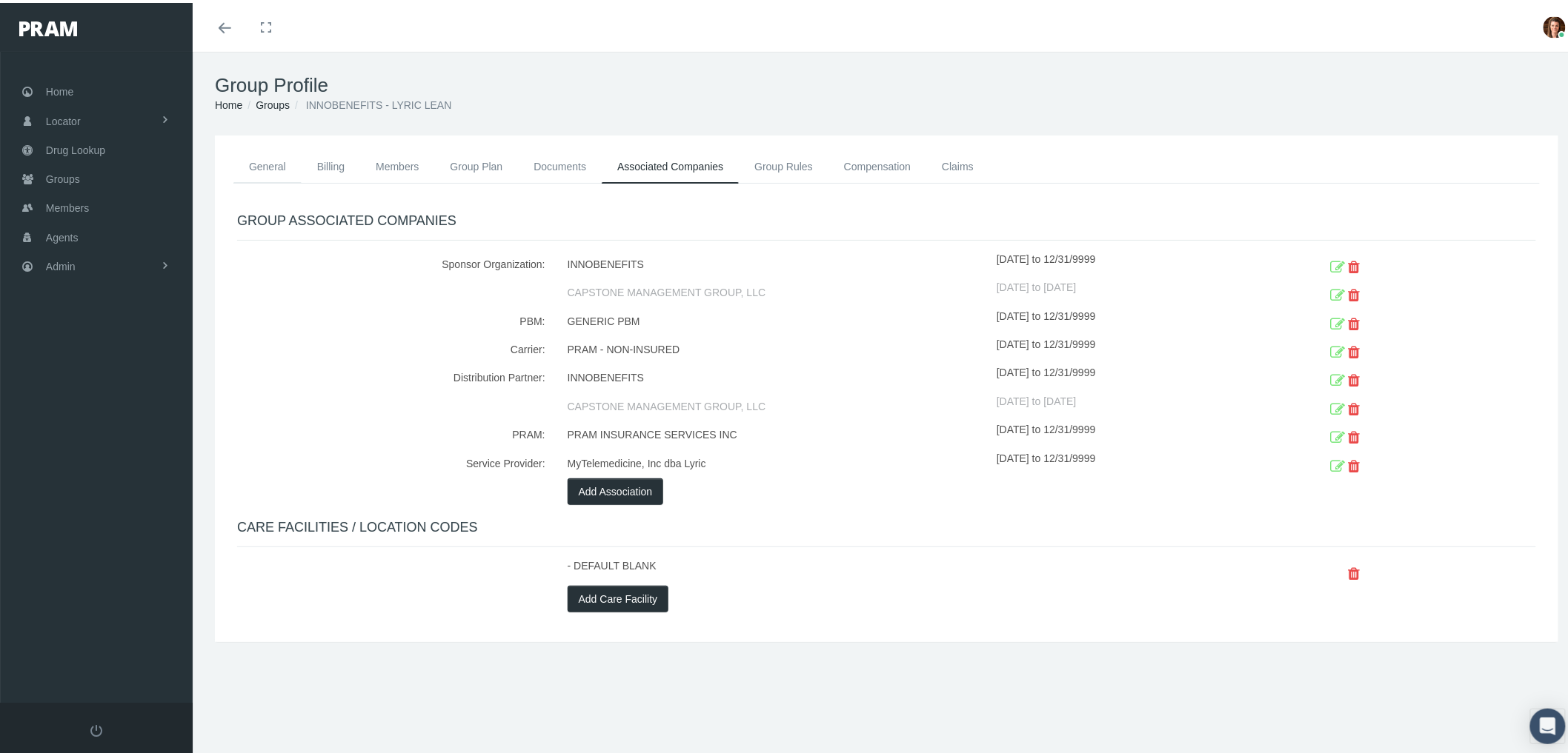
click at [239, 160] on link "General" at bounding box center [267, 163] width 68 height 33
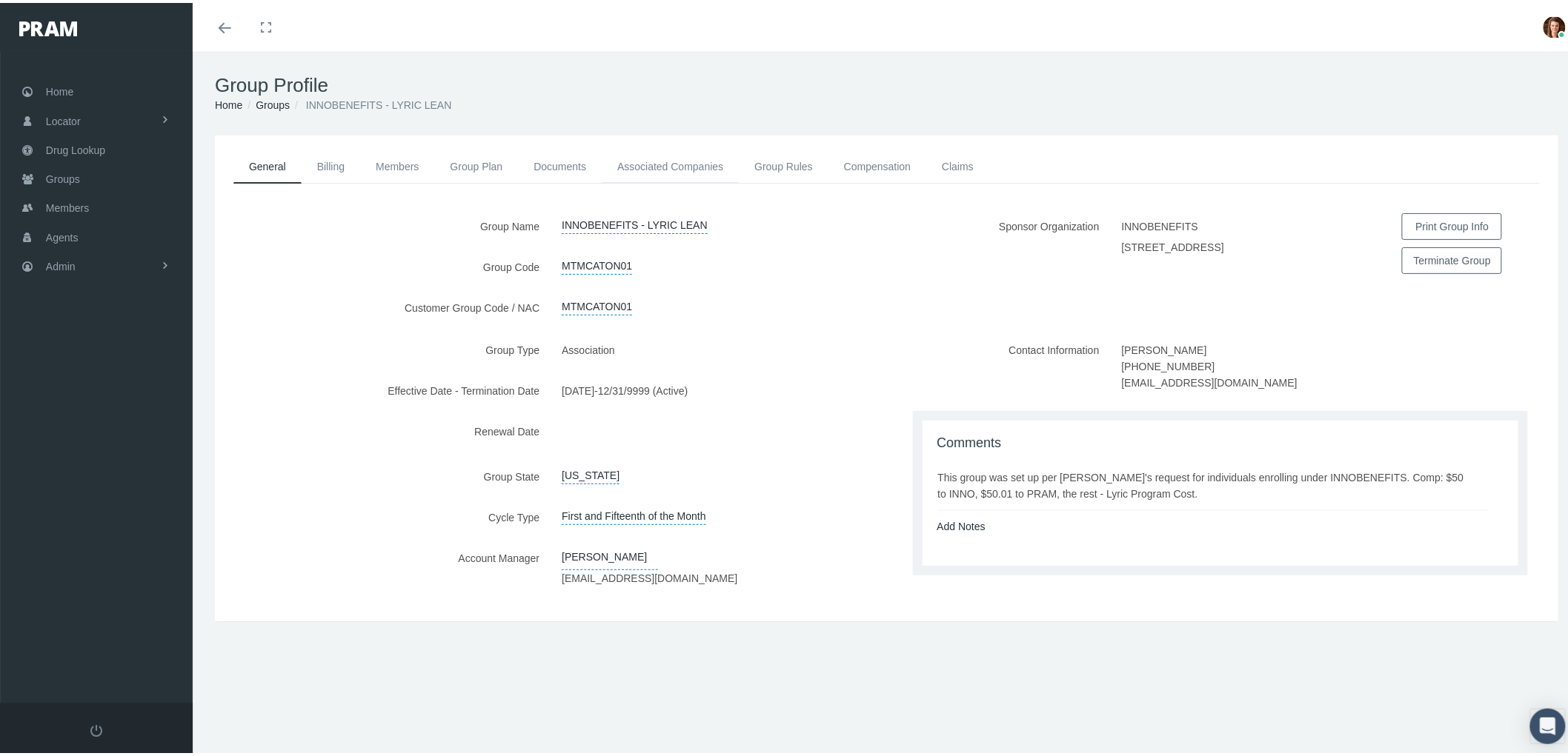
click at [695, 165] on link "Associated Companies" at bounding box center [670, 163] width 137 height 33
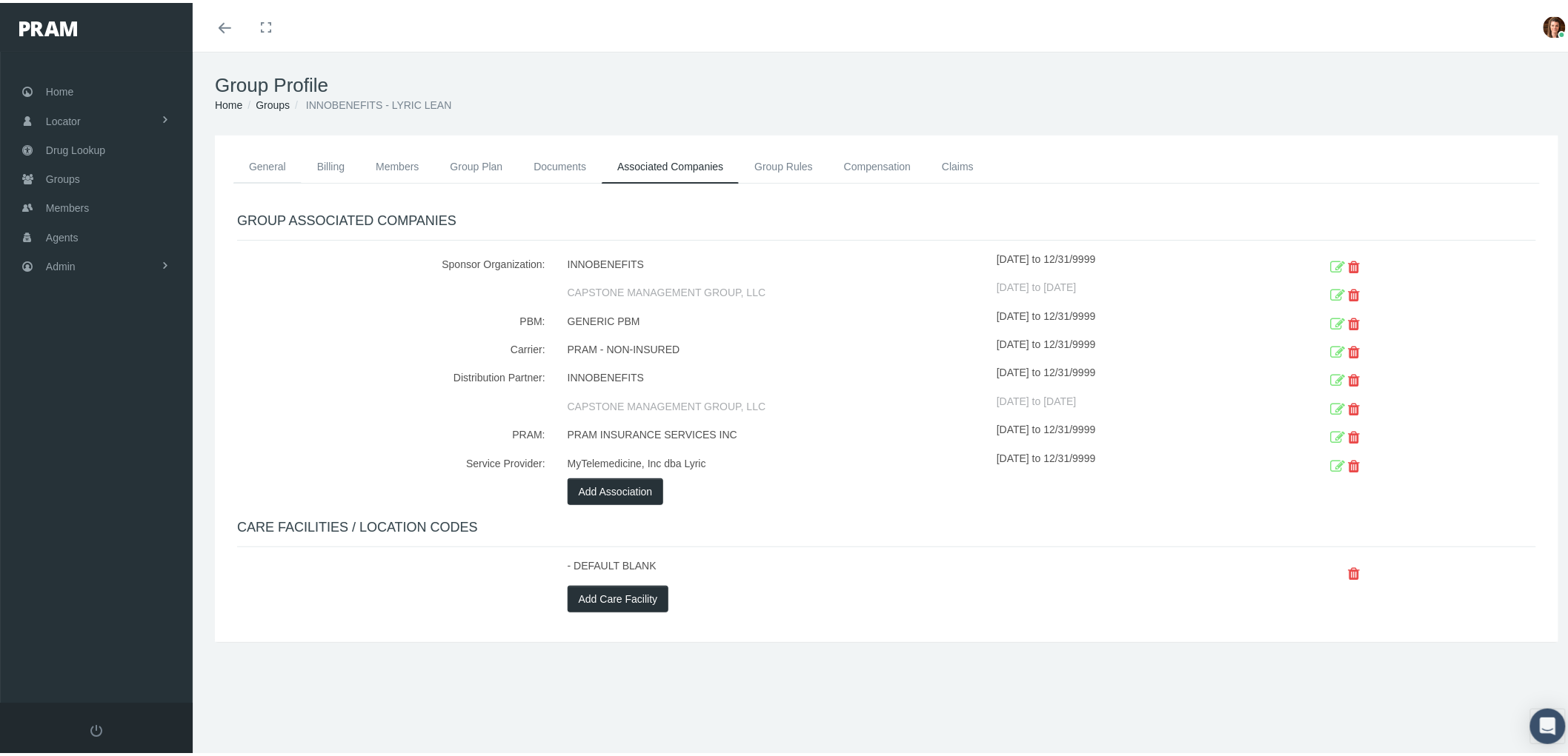
click at [269, 157] on link "General" at bounding box center [267, 163] width 68 height 33
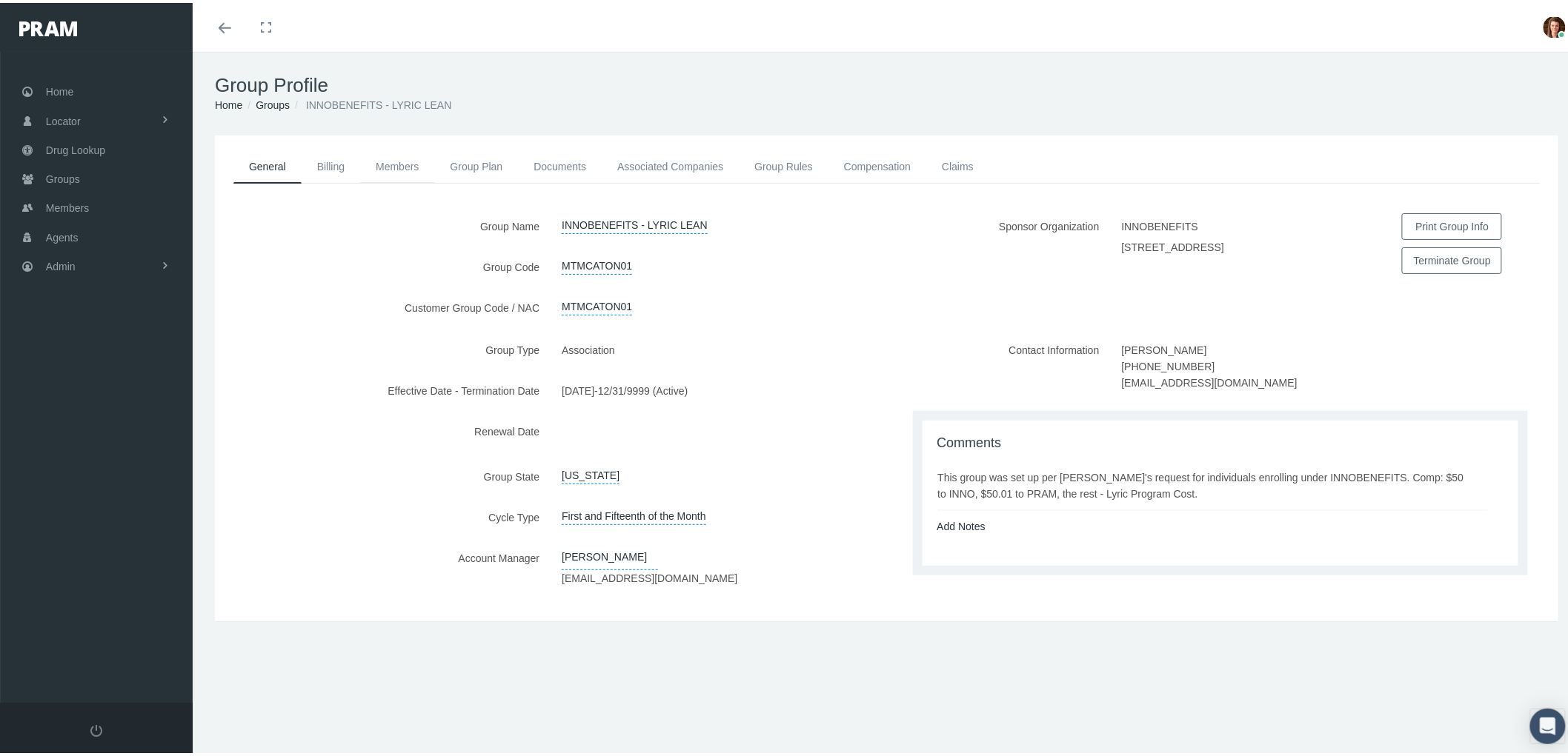
click at [388, 158] on link "Members" at bounding box center [397, 163] width 74 height 33
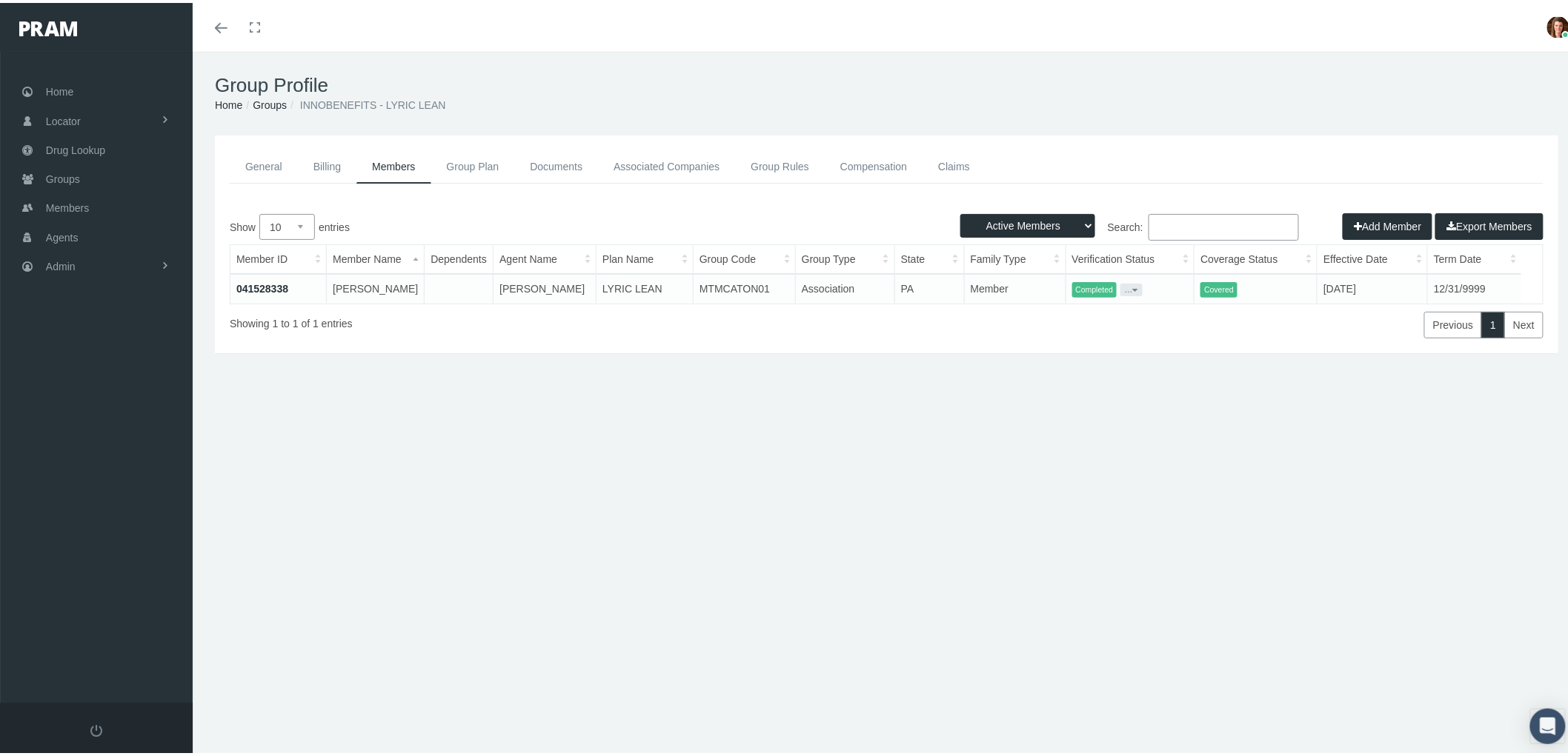
click at [1063, 223] on select "Active Members Terminated Members Active & Terminated" at bounding box center [1027, 222] width 135 height 23
select select "3"
click at [961, 211] on select "Active Members Terminated Members Active & Terminated" at bounding box center [1027, 222] width 135 height 23
click at [249, 282] on link "041528338" at bounding box center [263, 286] width 52 height 12
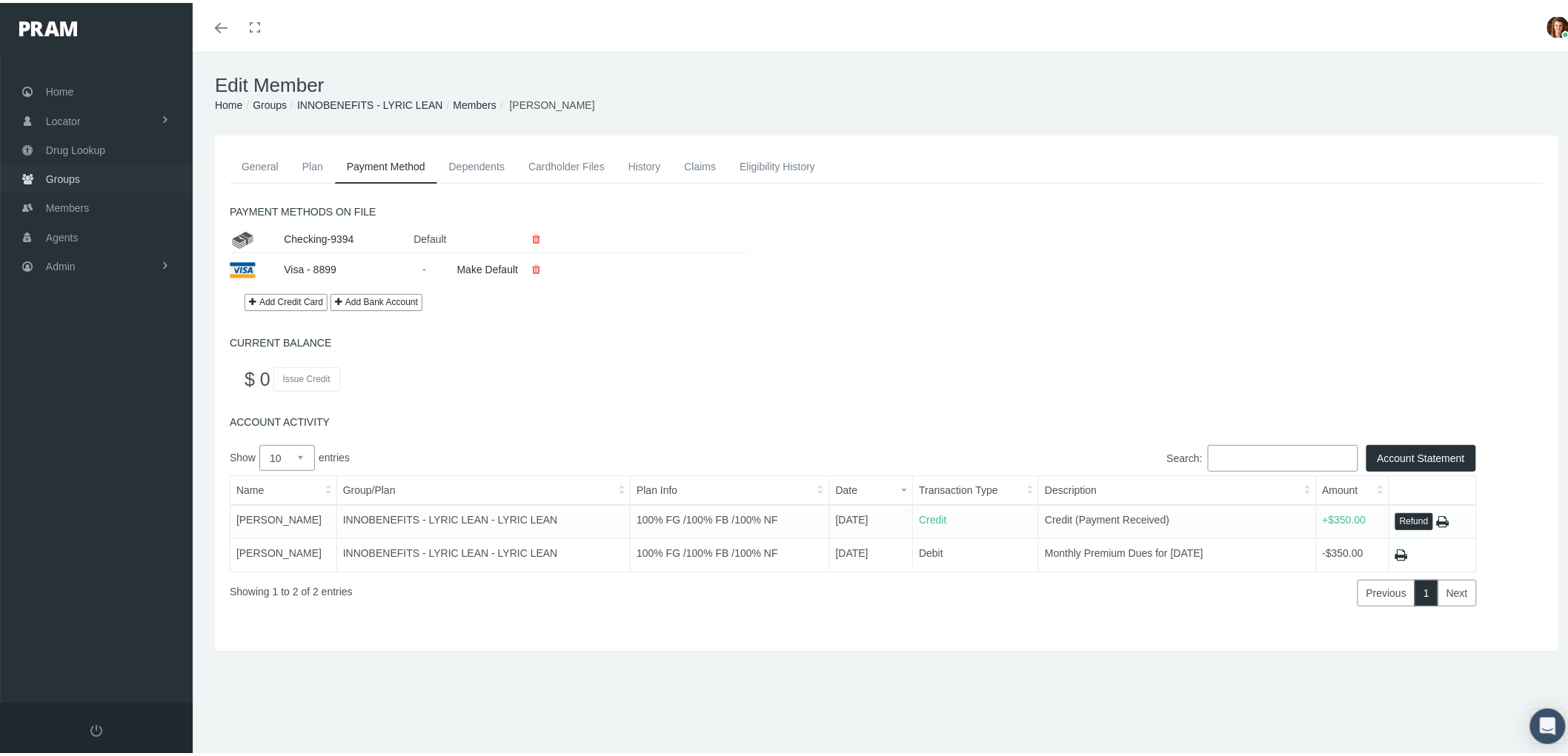
click at [108, 175] on link "Groups" at bounding box center [96, 176] width 192 height 29
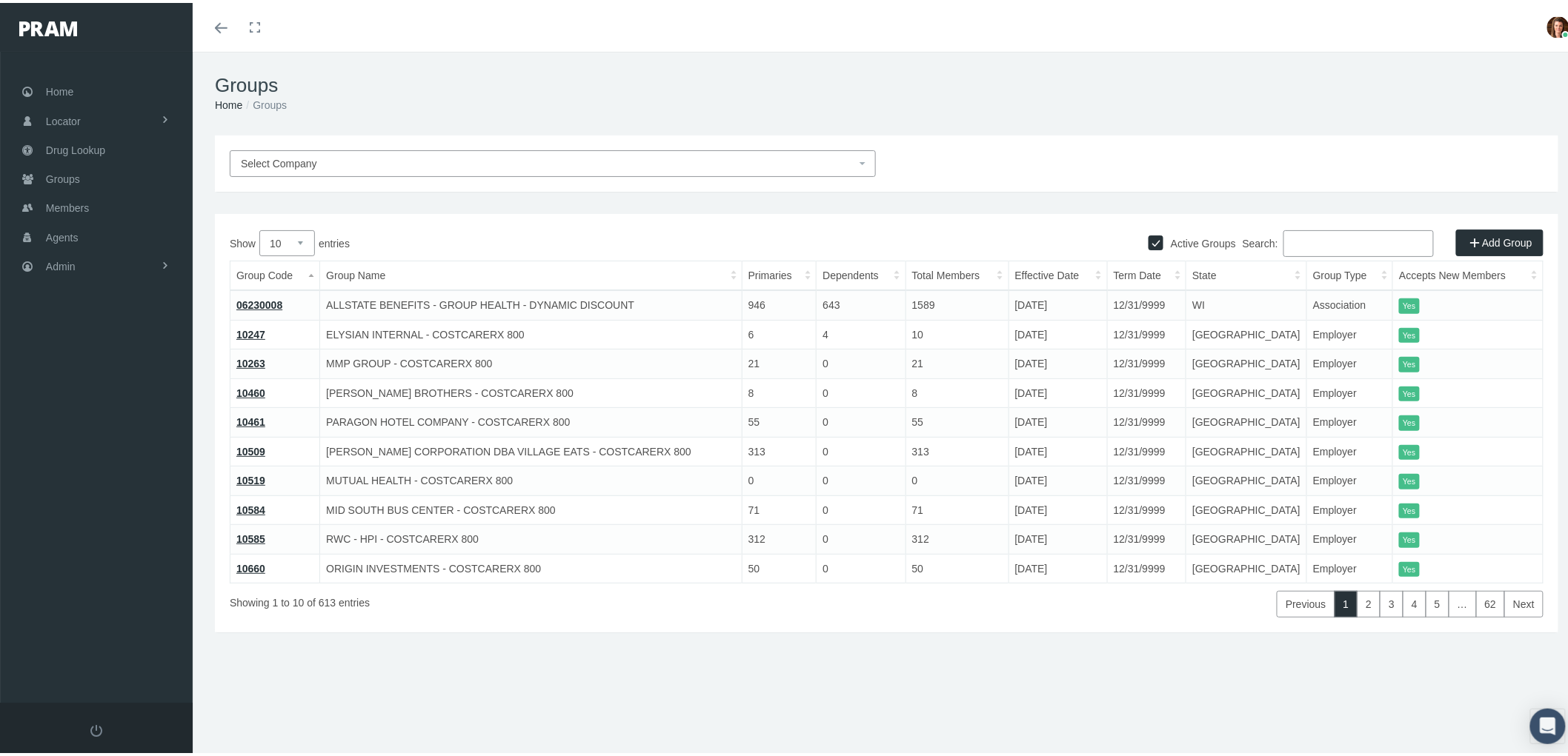
click at [1302, 239] on input "Search:" at bounding box center [1359, 241] width 151 height 27
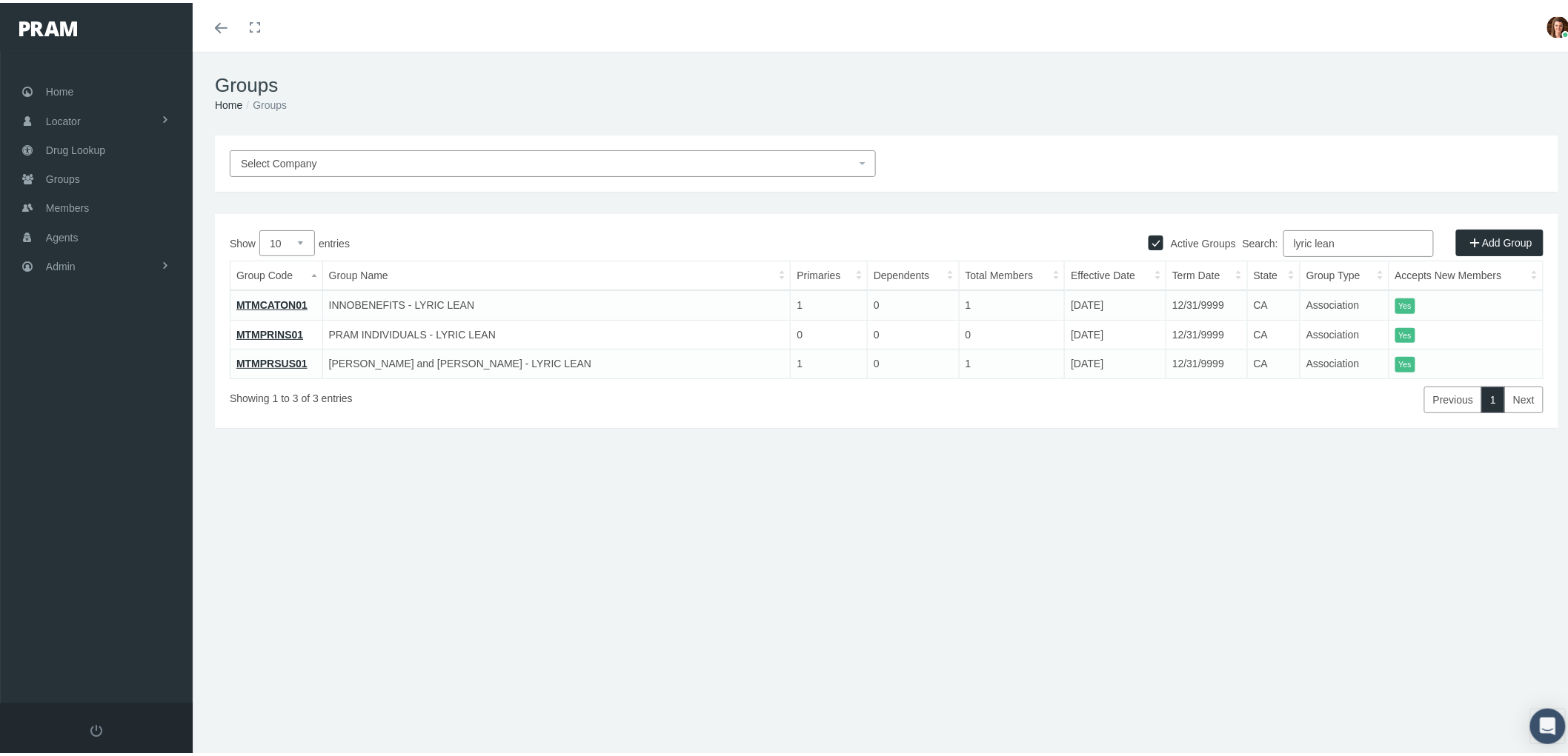
type input "lyric lean"
click at [243, 299] on link "MTMCATON01" at bounding box center [272, 302] width 71 height 12
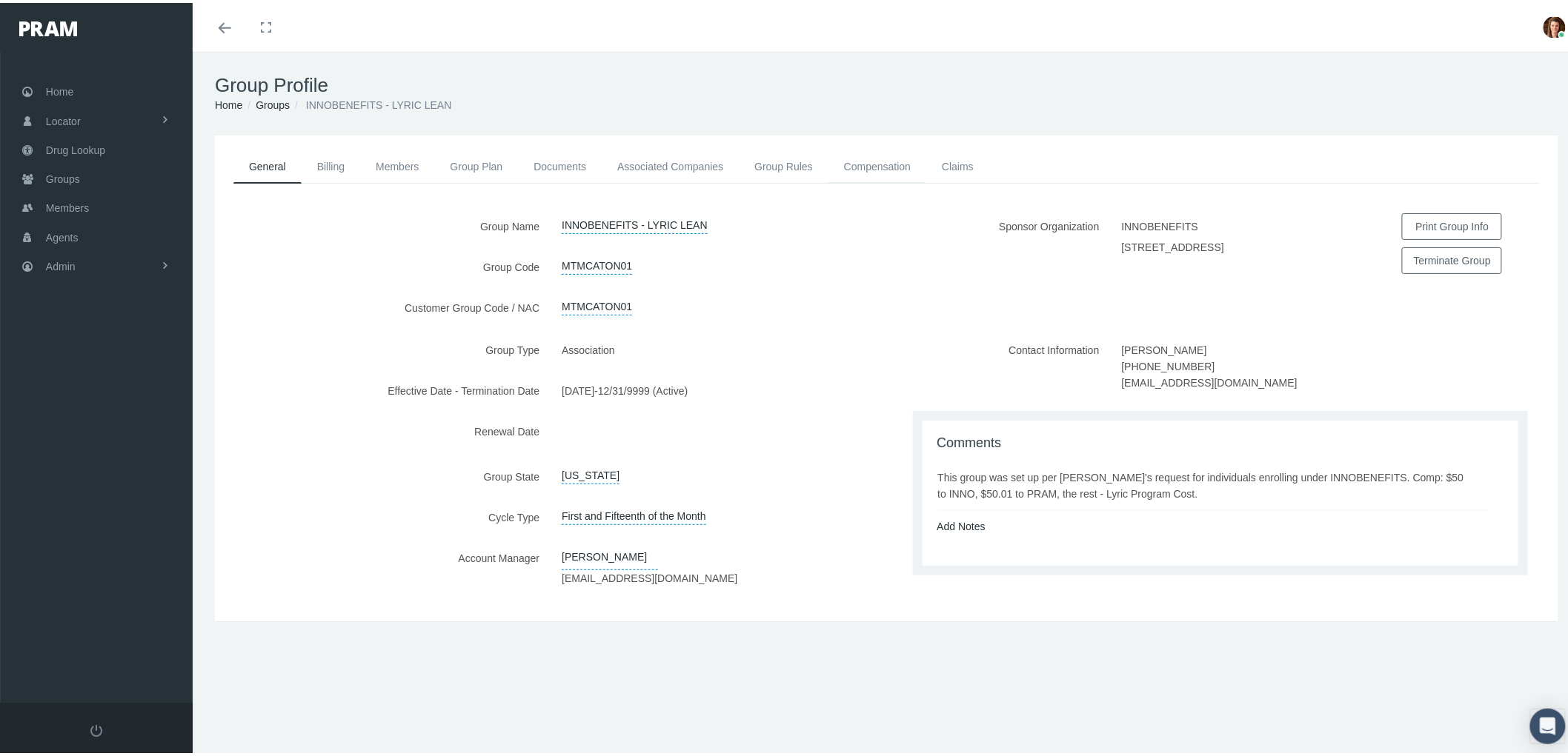
click at [879, 165] on link "Compensation" at bounding box center [877, 163] width 98 height 33
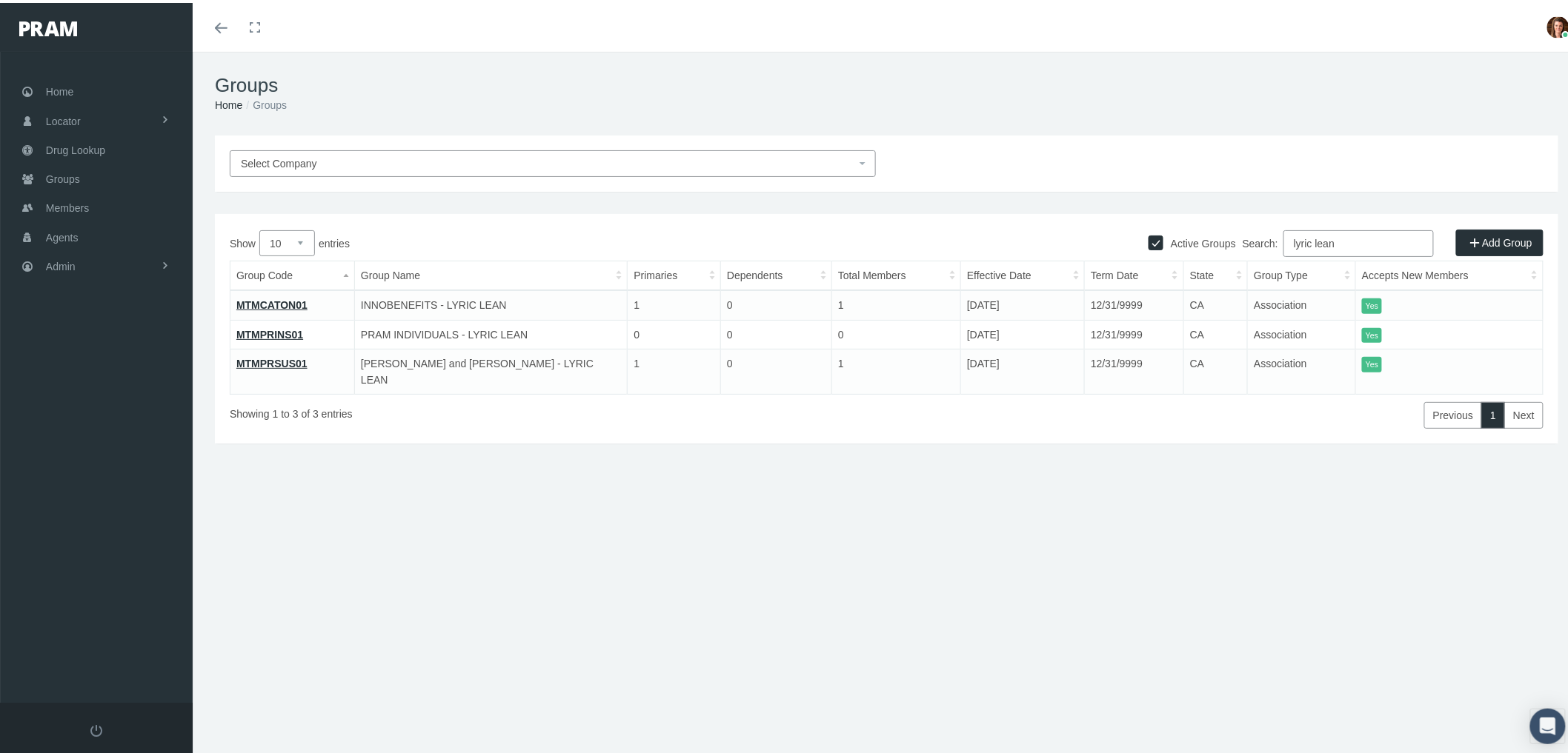
click at [279, 355] on link "MTMPRSUS01" at bounding box center [272, 360] width 71 height 12
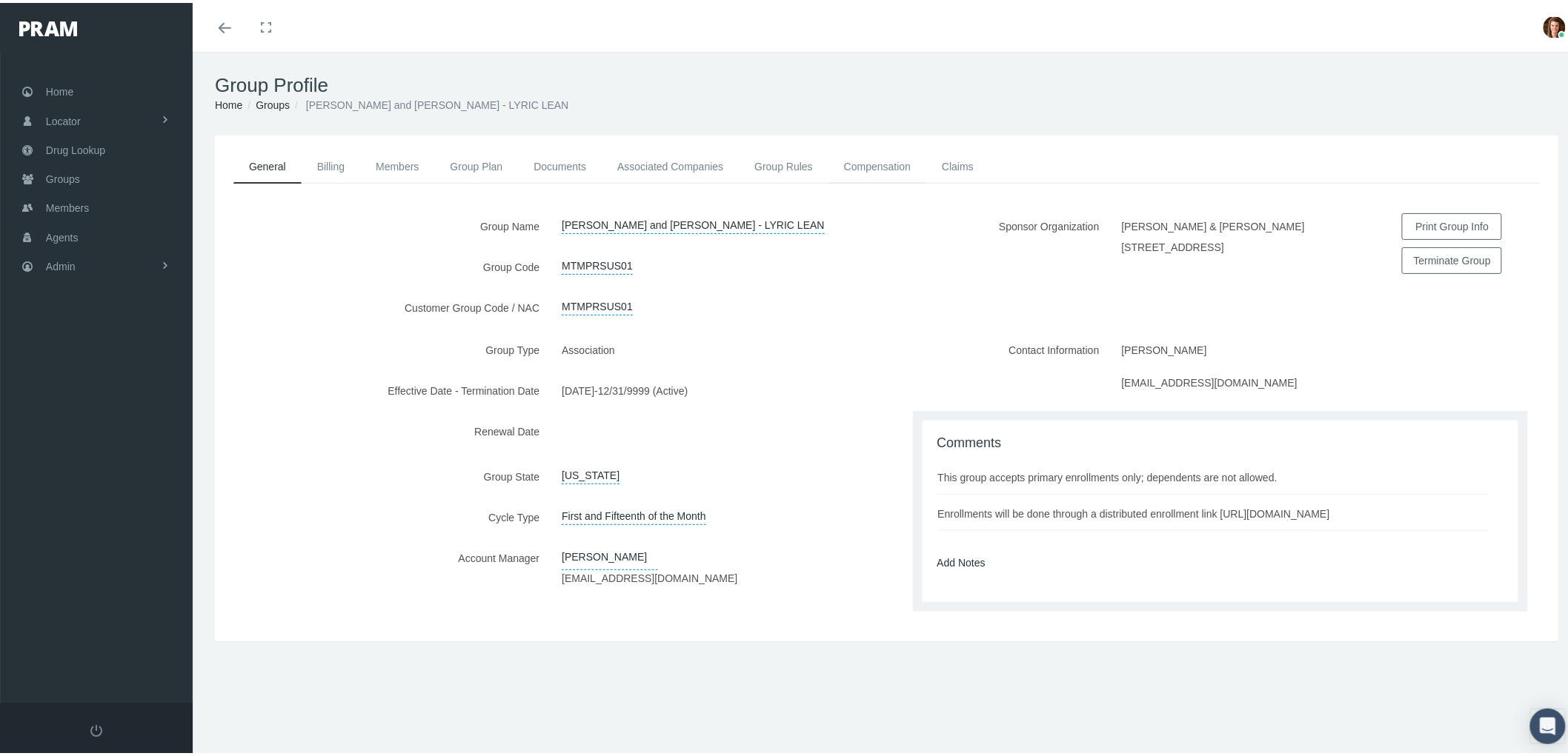
click at [858, 158] on link "Compensation" at bounding box center [877, 163] width 98 height 33
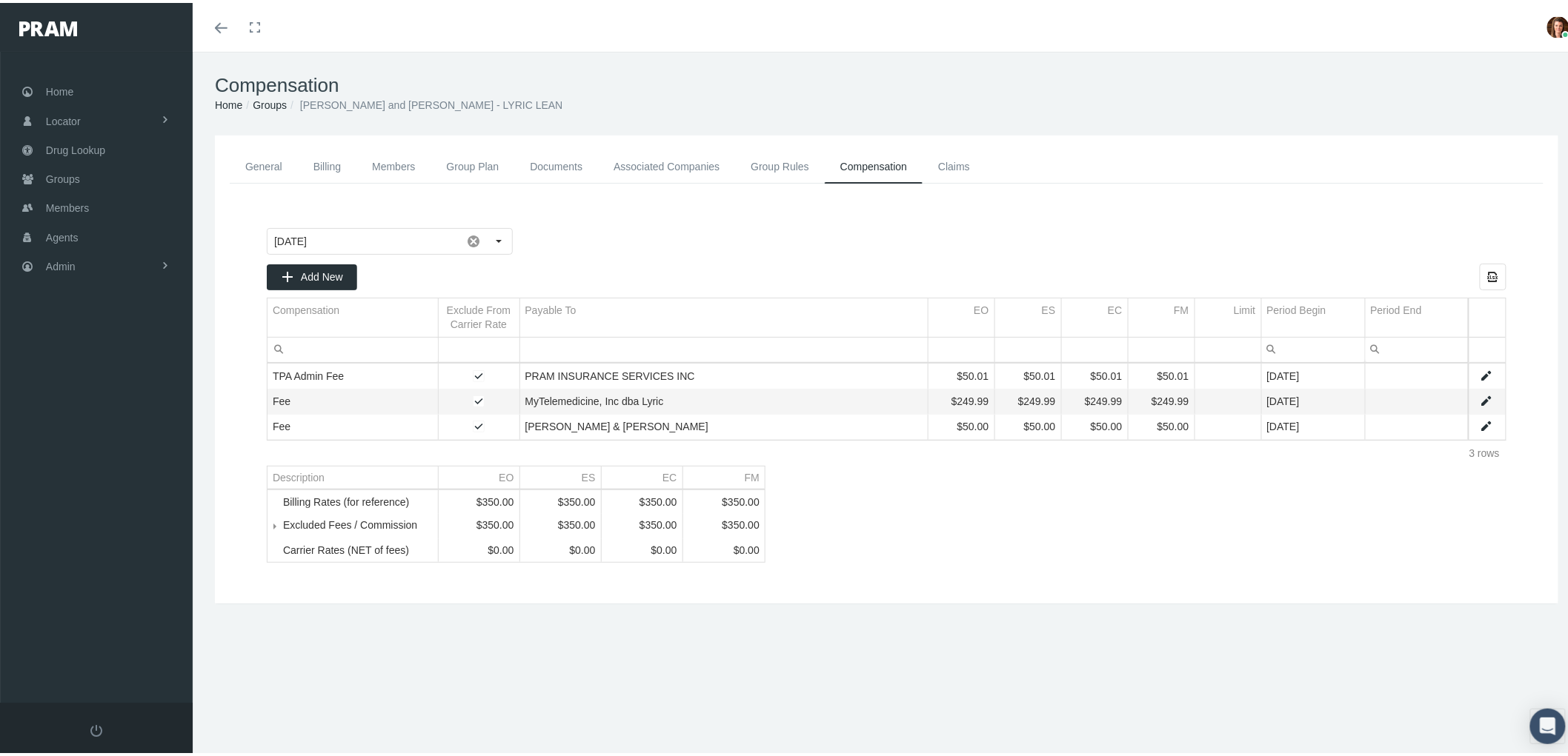
click at [86, 261] on link "Admin" at bounding box center [96, 263] width 192 height 29
click at [119, 230] on link "Agents" at bounding box center [96, 233] width 192 height 29
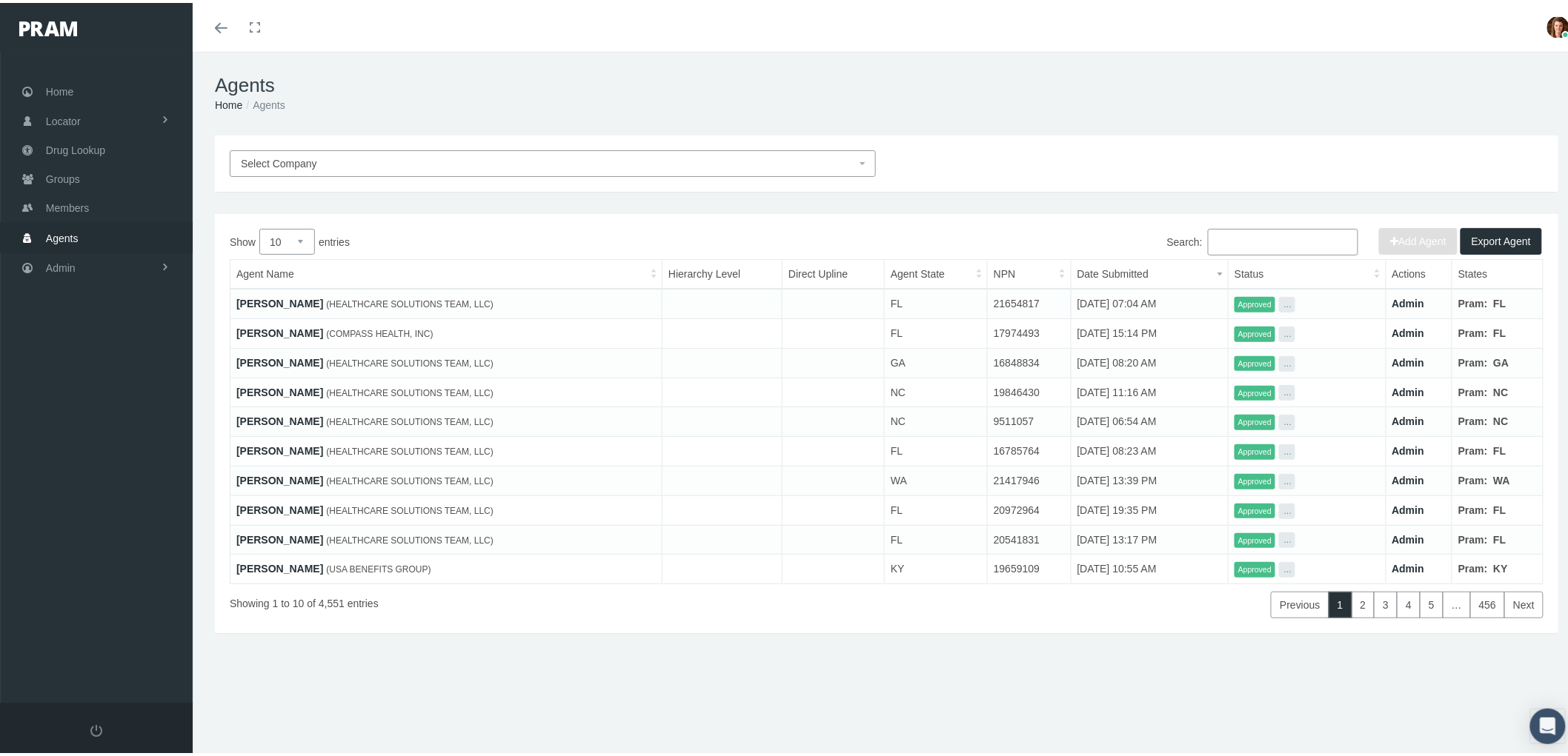
click at [306, 239] on select "10 25 50 100" at bounding box center [287, 238] width 55 height 26
select select "100"
click at [259, 226] on select "10 25 50 100" at bounding box center [287, 238] width 55 height 26
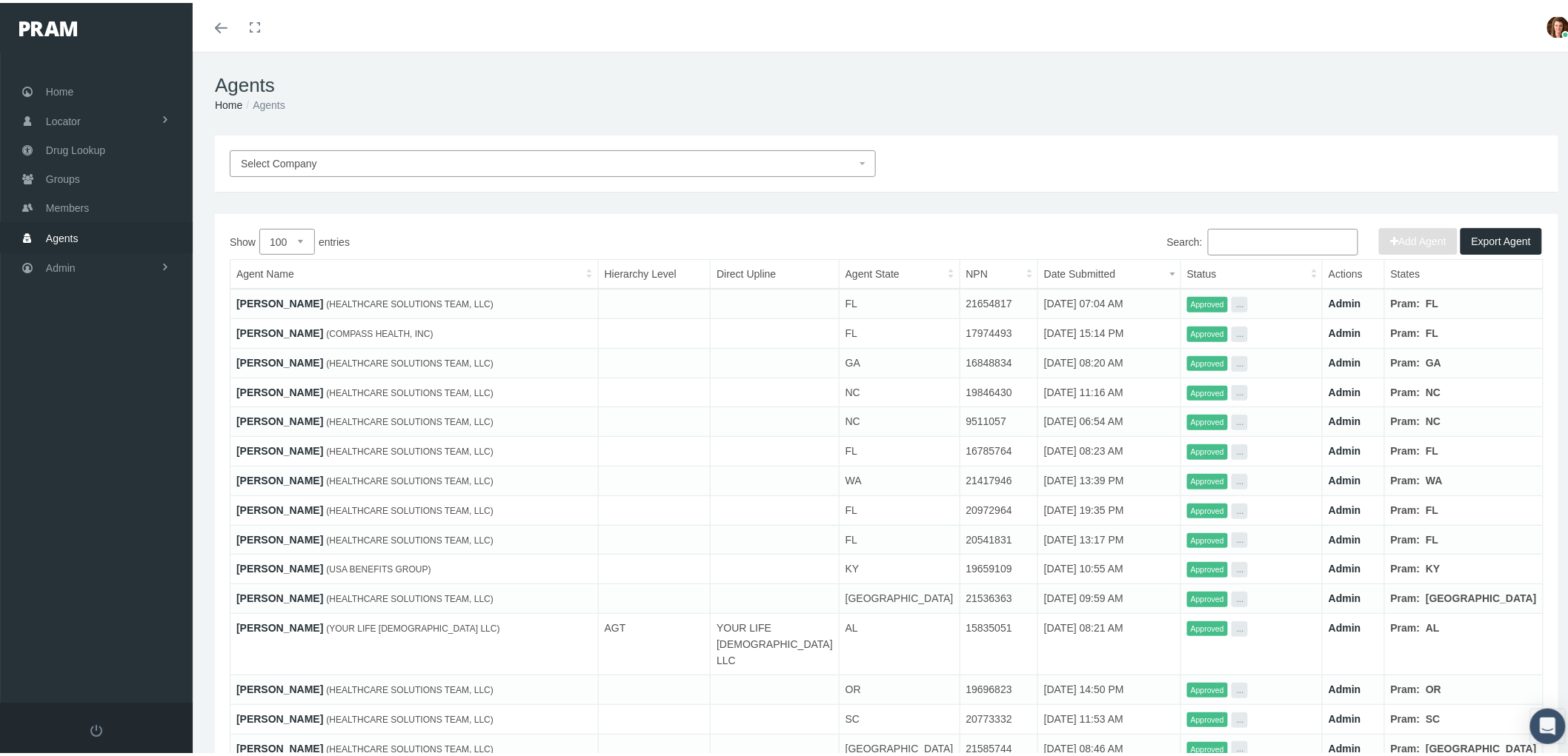
click at [283, 297] on link "[PERSON_NAME]" at bounding box center [280, 301] width 87 height 12
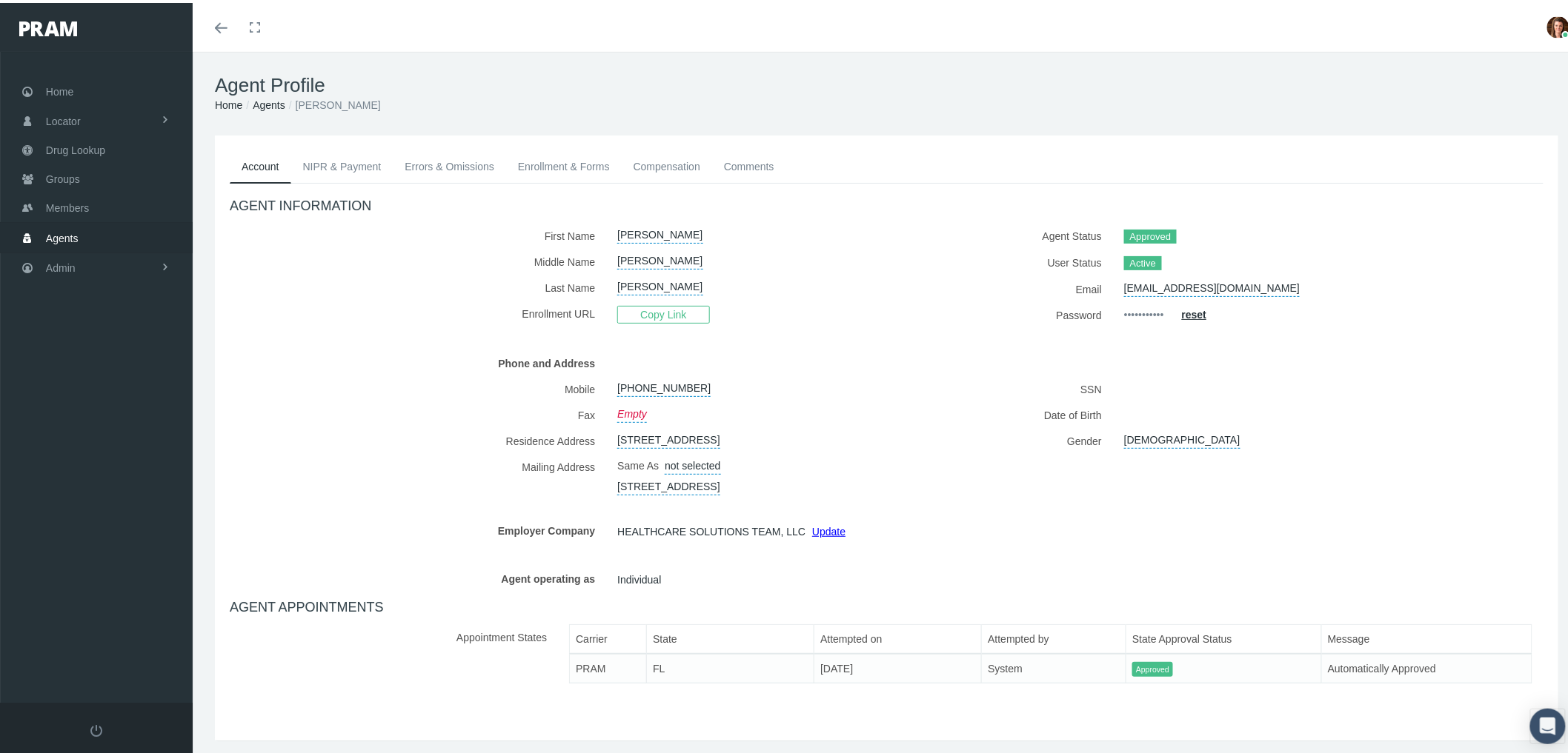
click at [327, 160] on link "NIPR & Payment" at bounding box center [342, 163] width 102 height 33
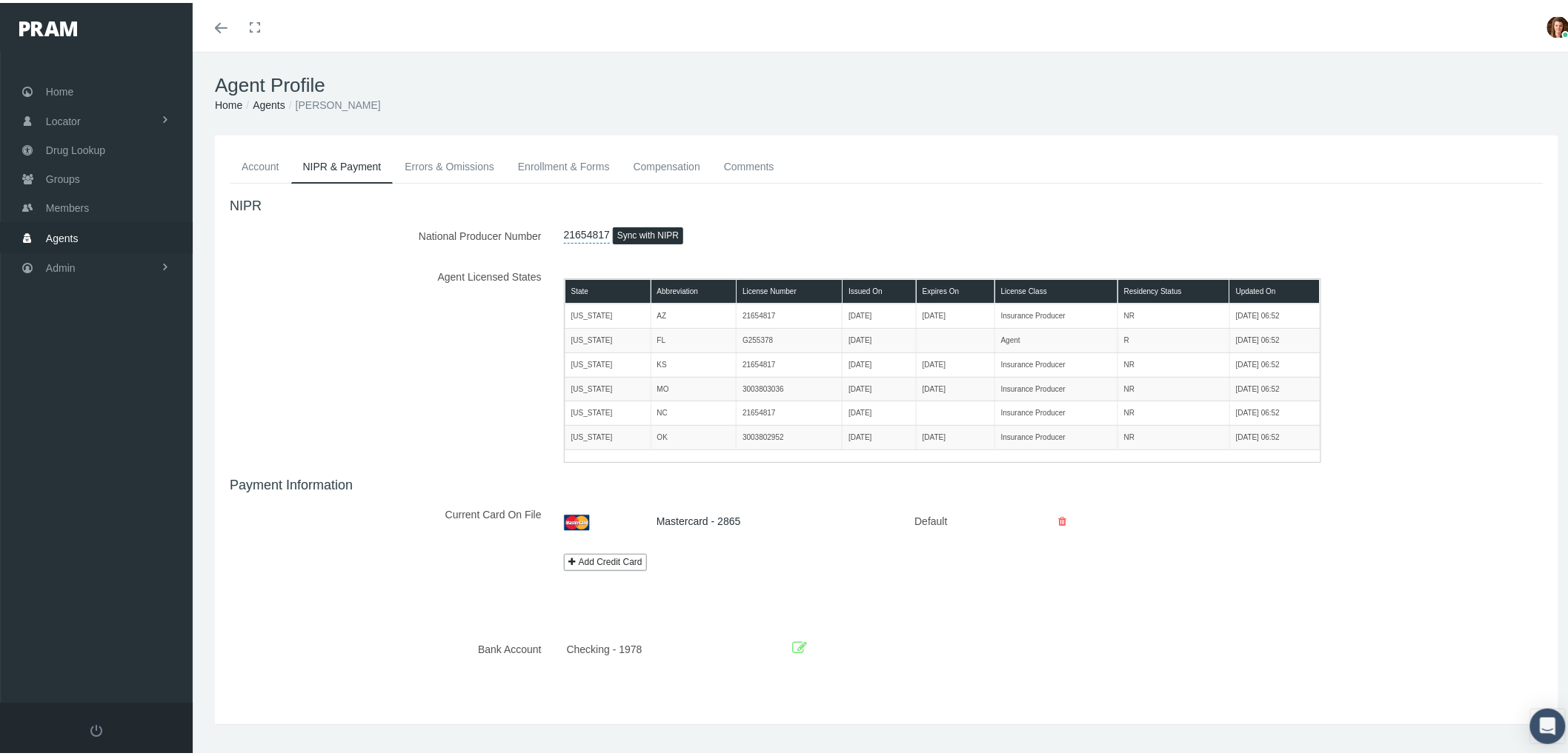
click at [431, 175] on link "Errors & Omissions" at bounding box center [449, 163] width 114 height 33
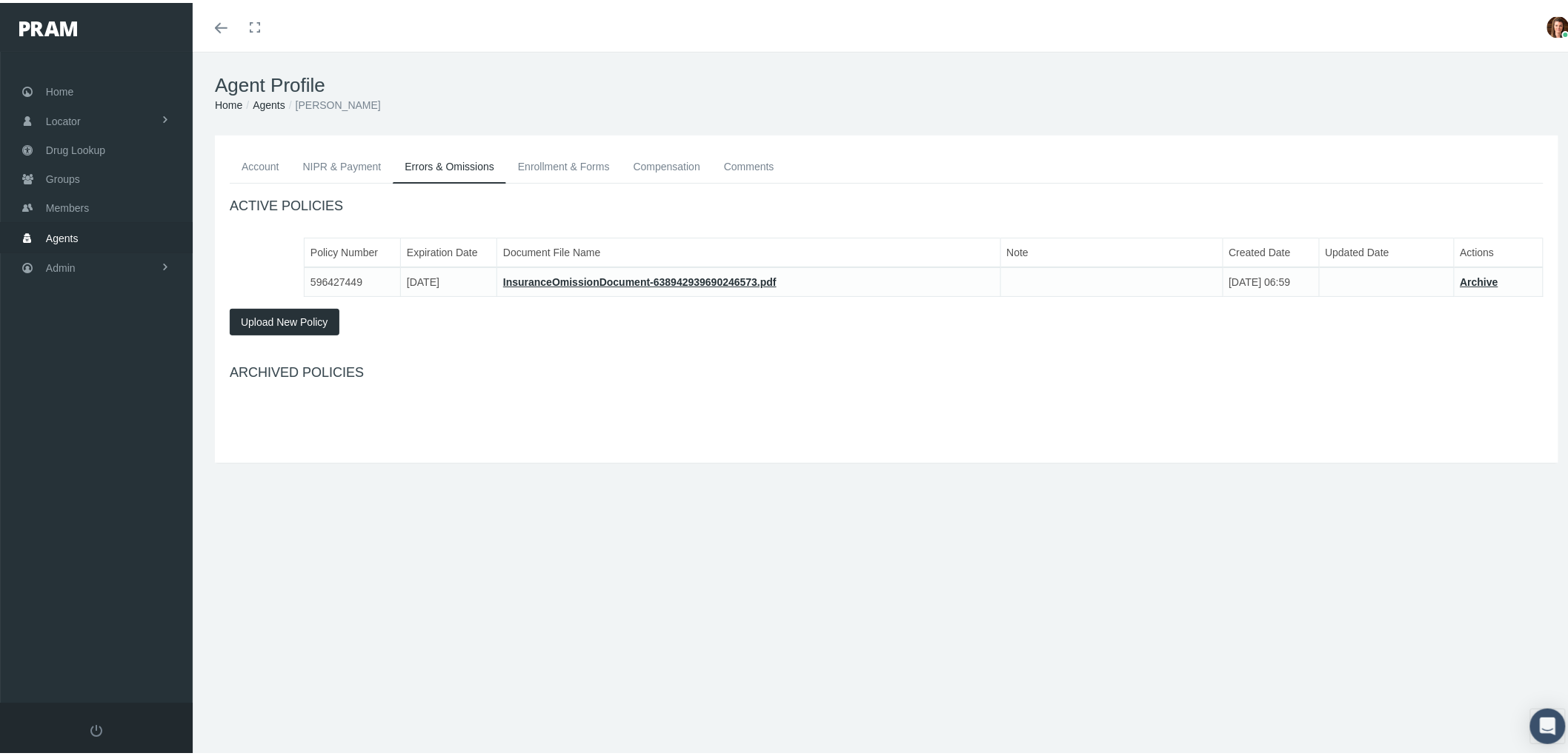
click at [566, 165] on link "Enrollment & Forms" at bounding box center [564, 163] width 115 height 33
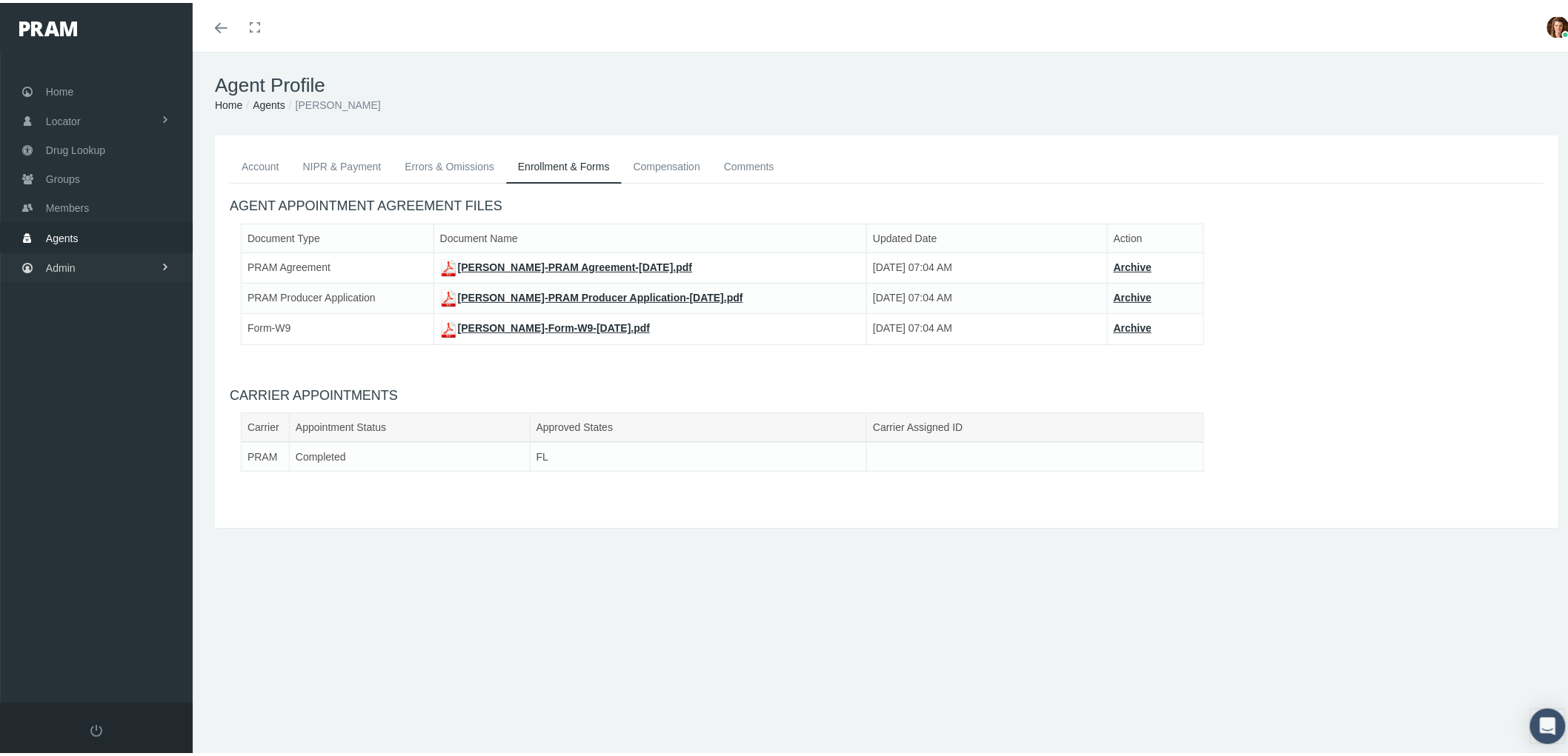
click at [71, 258] on span "Admin" at bounding box center [60, 265] width 29 height 28
